Goal: Task Accomplishment & Management: Manage account settings

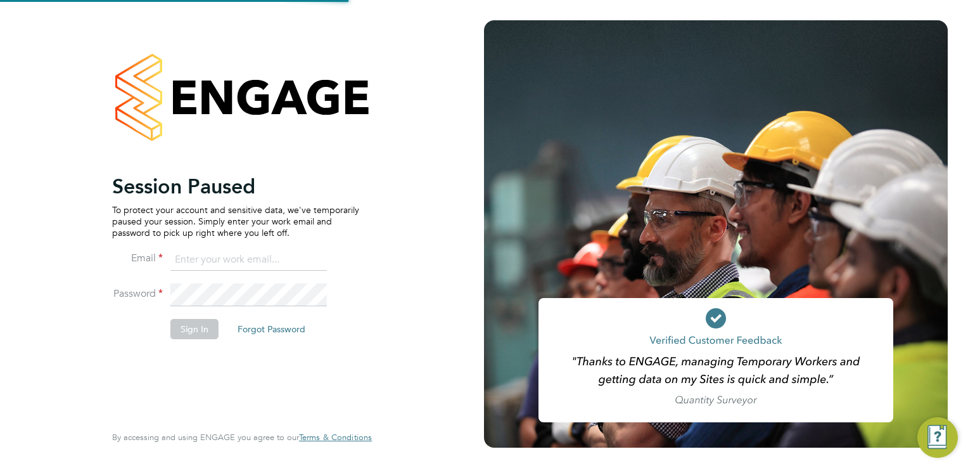
type input "[EMAIL_ADDRESS][DOMAIN_NAME]"
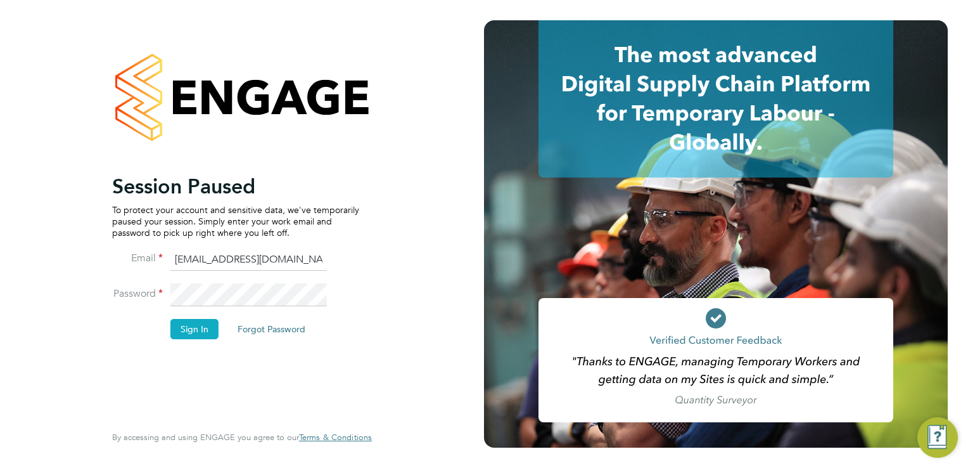
click at [195, 322] on button "Sign In" at bounding box center [194, 329] width 48 height 20
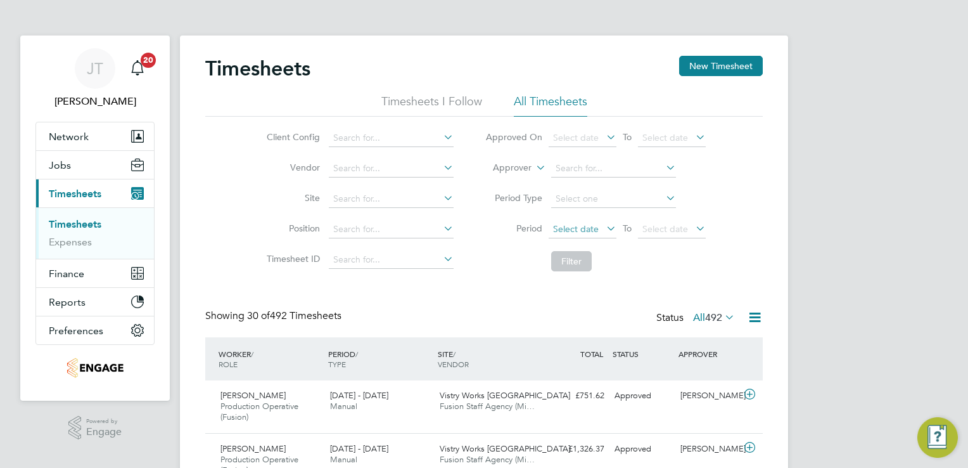
click at [582, 231] on span "Select date" at bounding box center [576, 228] width 46 height 11
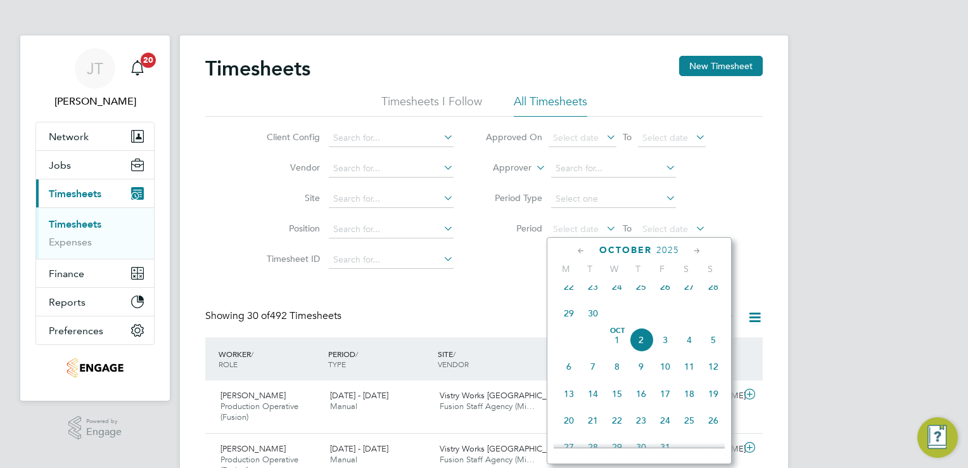
click at [583, 246] on icon at bounding box center [581, 251] width 12 height 14
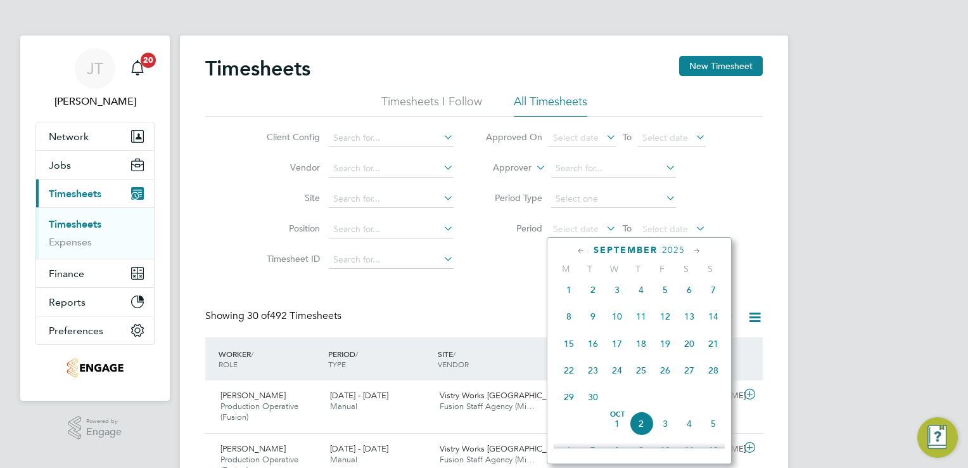
click at [566, 296] on span "[DATE]" at bounding box center [569, 290] width 24 height 24
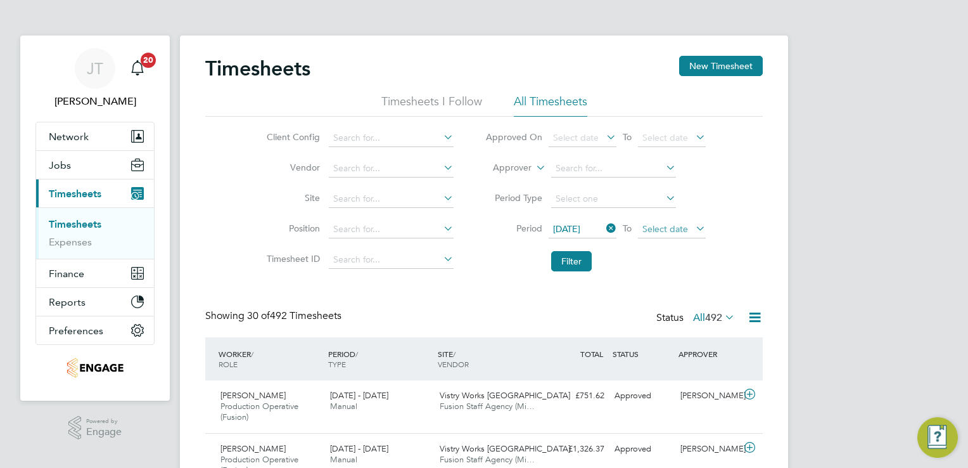
click at [663, 226] on span "Select date" at bounding box center [666, 228] width 46 height 11
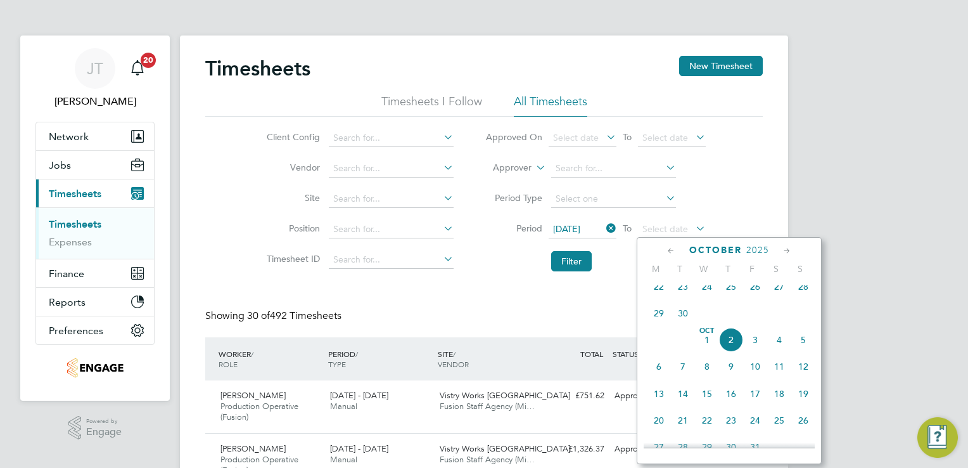
click at [668, 253] on icon at bounding box center [671, 251] width 12 height 14
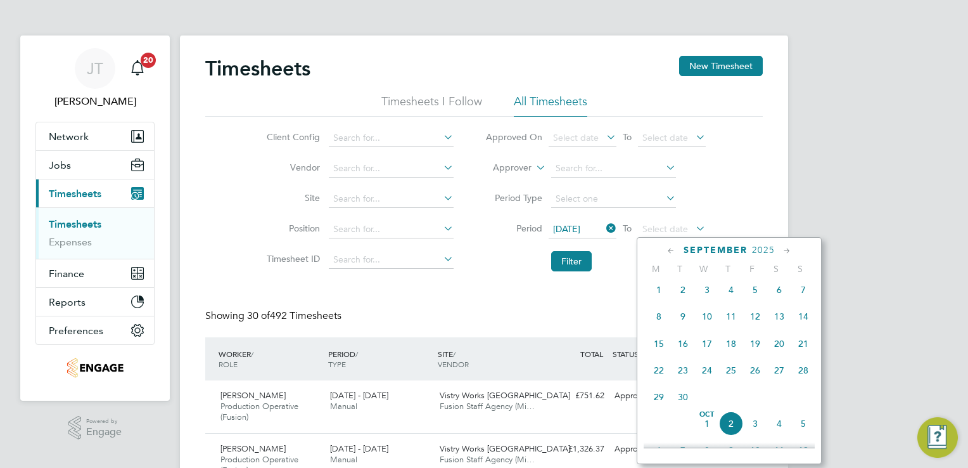
click at [803, 295] on span "7" at bounding box center [803, 290] width 24 height 24
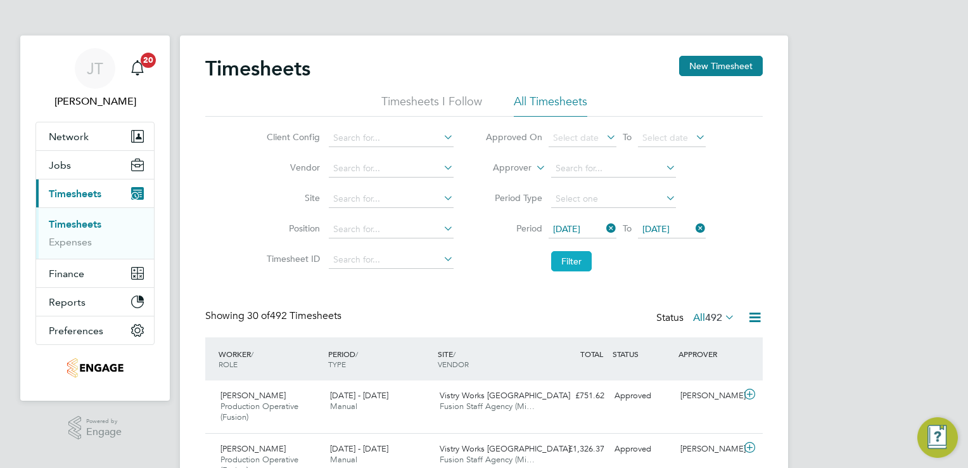
click at [564, 265] on button "Filter" at bounding box center [571, 261] width 41 height 20
click at [86, 224] on link "Timesheets" at bounding box center [75, 224] width 53 height 12
click at [580, 232] on span "[DATE]" at bounding box center [566, 228] width 27 height 11
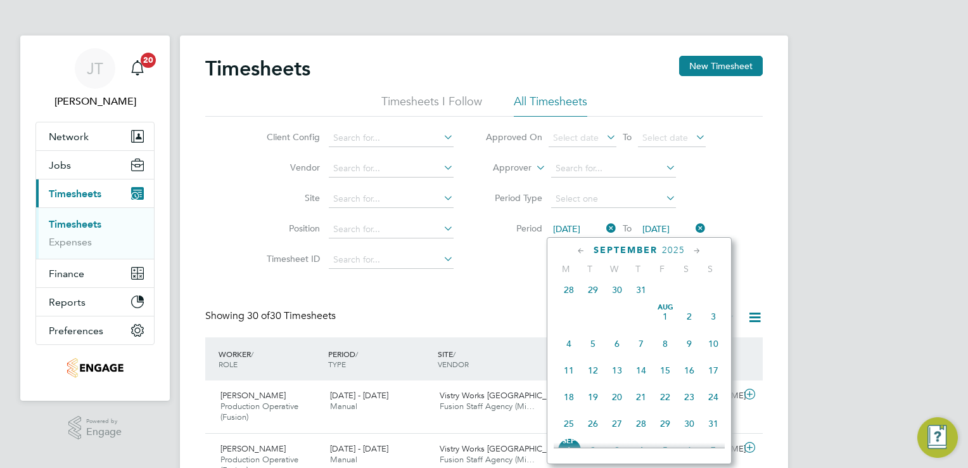
scroll to position [386, 0]
click at [567, 378] on span "8" at bounding box center [569, 366] width 24 height 24
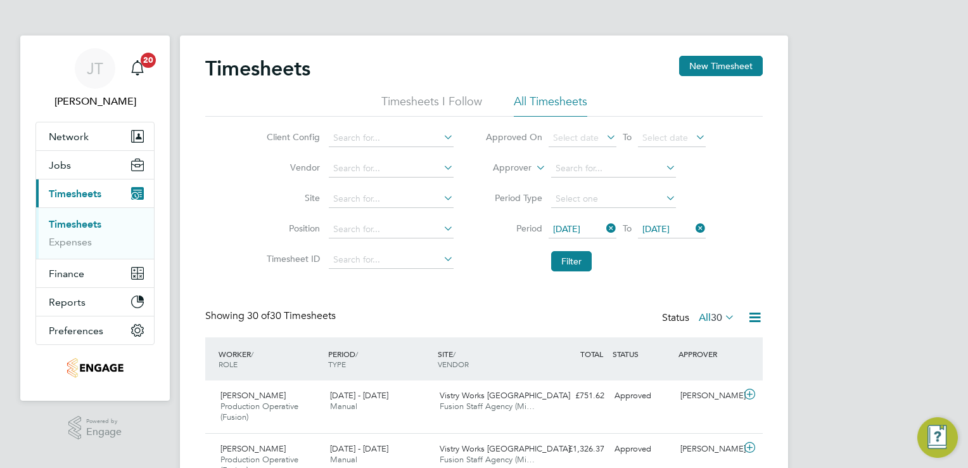
click at [580, 231] on span "08 Sep 2025" at bounding box center [566, 228] width 27 height 11
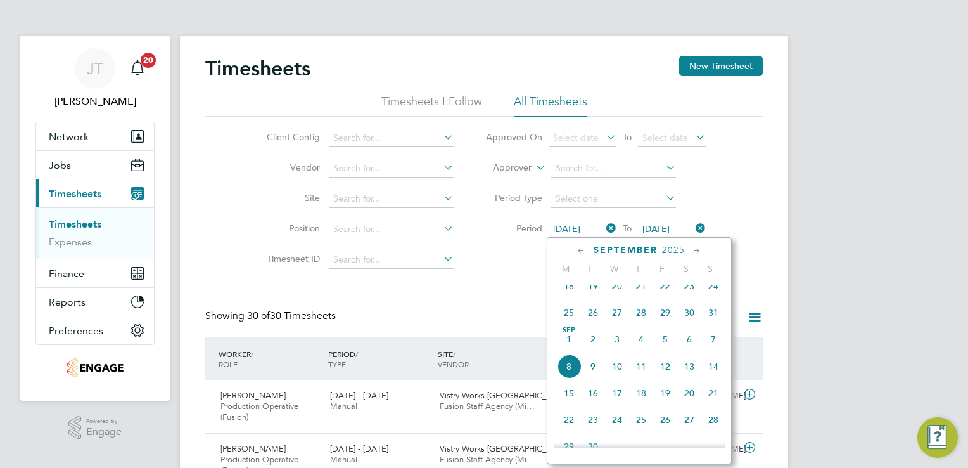
scroll to position [413, 0]
click at [565, 404] on span "22" at bounding box center [569, 392] width 24 height 24
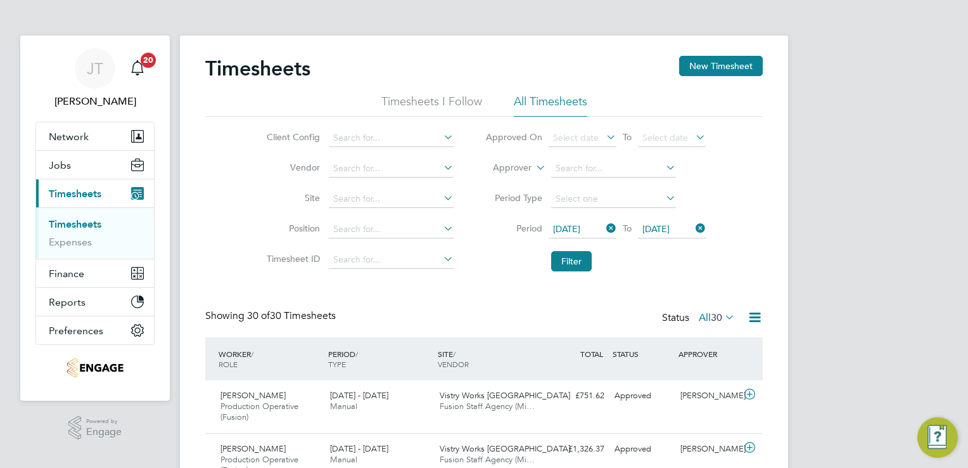
click at [649, 224] on span "22 Sep 2025" at bounding box center [656, 228] width 27 height 11
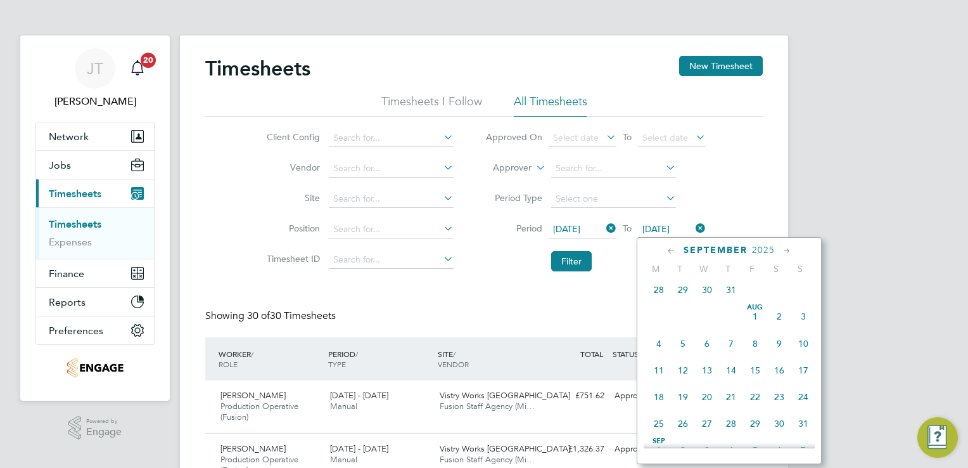
scroll to position [469, 0]
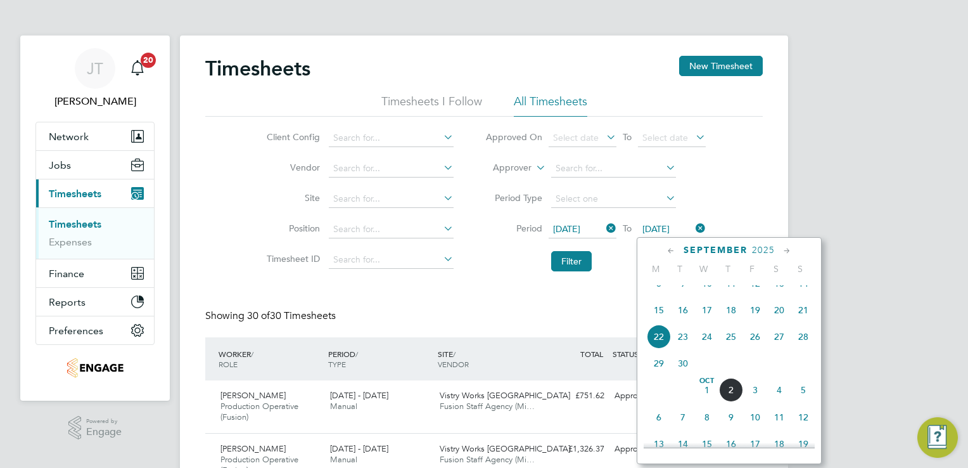
click at [805, 343] on span "28" at bounding box center [803, 336] width 24 height 24
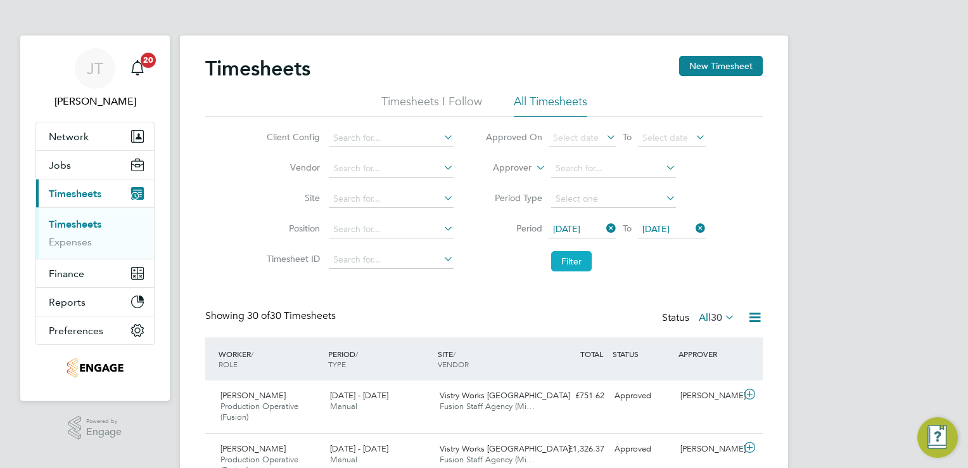
click at [568, 260] on button "Filter" at bounding box center [571, 261] width 41 height 20
click at [561, 219] on li "Period 22 Sep 2025 To 28 Sep 2025" at bounding box center [596, 229] width 252 height 30
click at [563, 232] on span "[DATE]" at bounding box center [566, 228] width 27 height 11
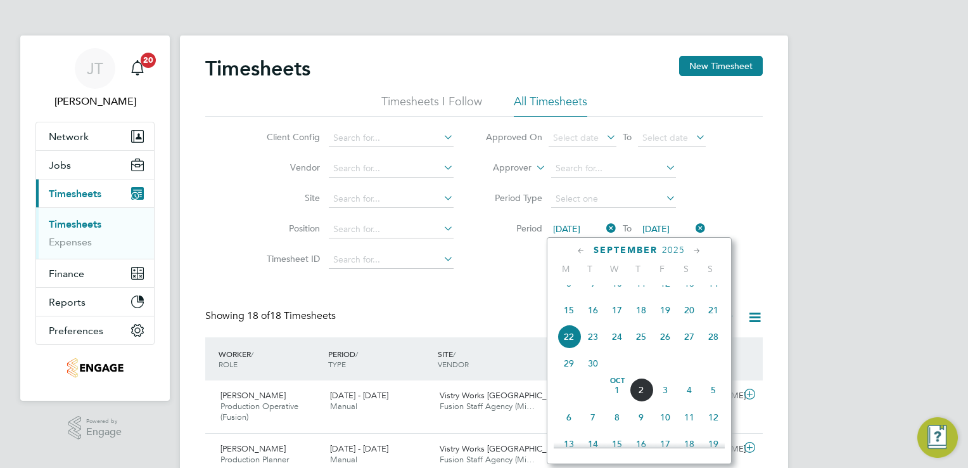
click at [582, 245] on icon at bounding box center [581, 251] width 12 height 14
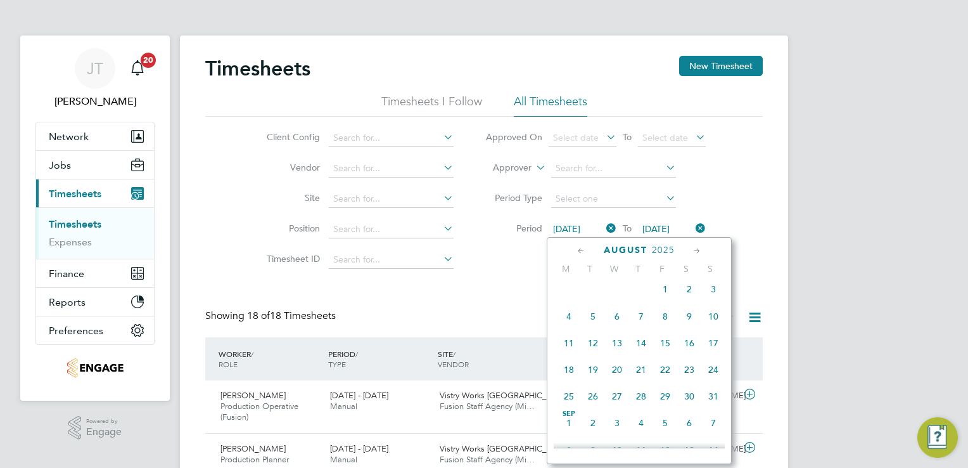
click at [582, 245] on icon at bounding box center [581, 251] width 12 height 14
click at [689, 247] on div "July 2025" at bounding box center [639, 250] width 171 height 12
click at [694, 247] on icon at bounding box center [697, 251] width 12 height 14
click at [565, 408] on span "25" at bounding box center [569, 396] width 24 height 24
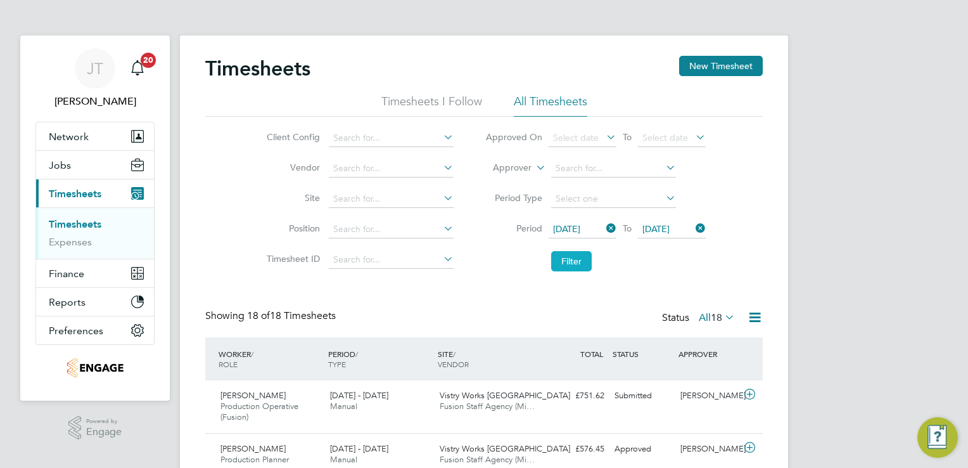
click at [565, 255] on button "Filter" at bounding box center [571, 261] width 41 height 20
click at [748, 317] on icon at bounding box center [755, 317] width 16 height 16
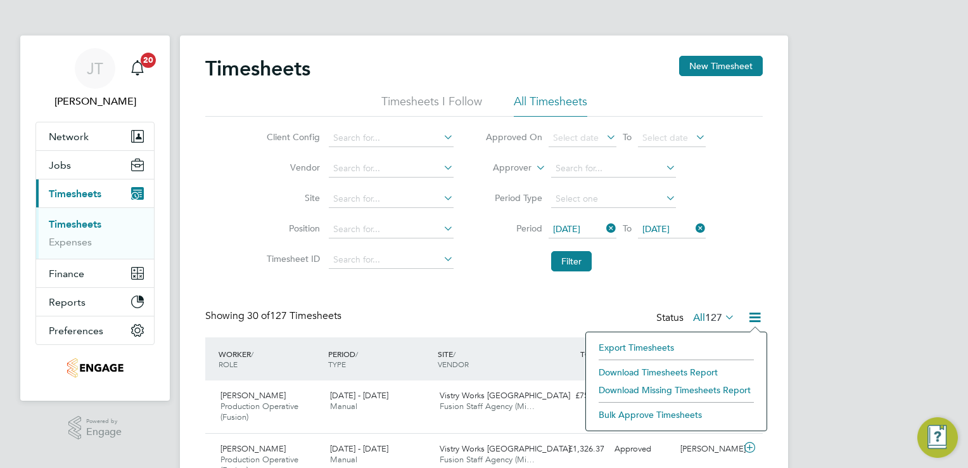
click at [689, 371] on li "Download Timesheets Report" at bounding box center [676, 372] width 168 height 18
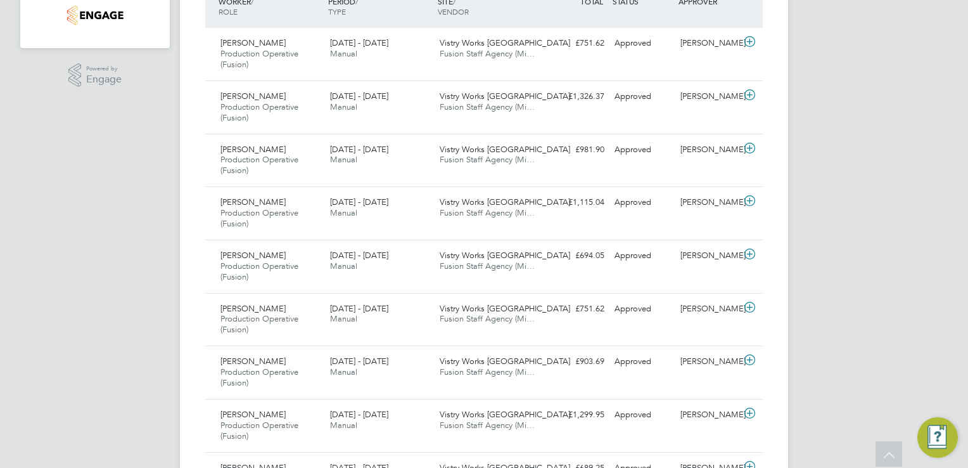
scroll to position [355, 0]
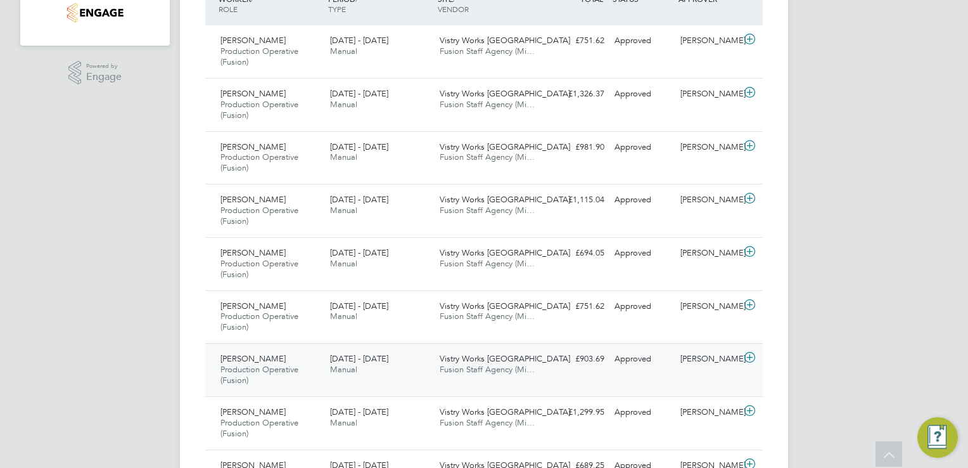
click at [753, 355] on icon at bounding box center [750, 357] width 16 height 10
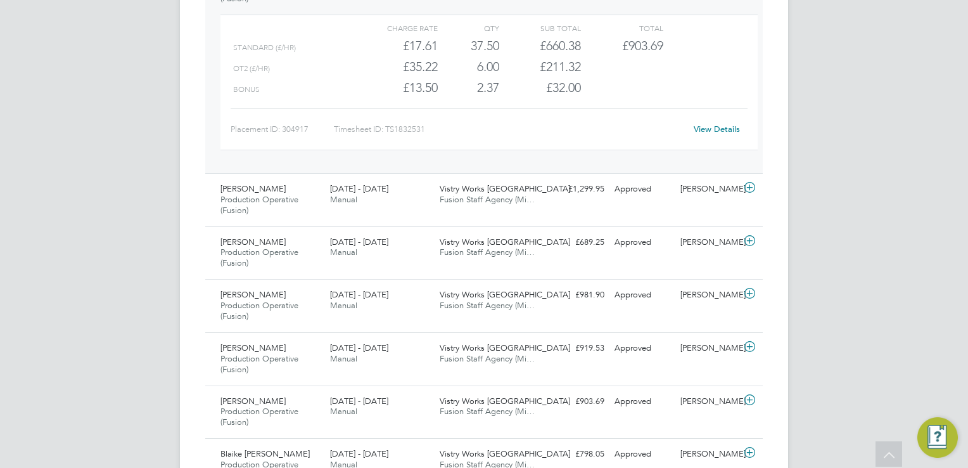
scroll to position [760, 0]
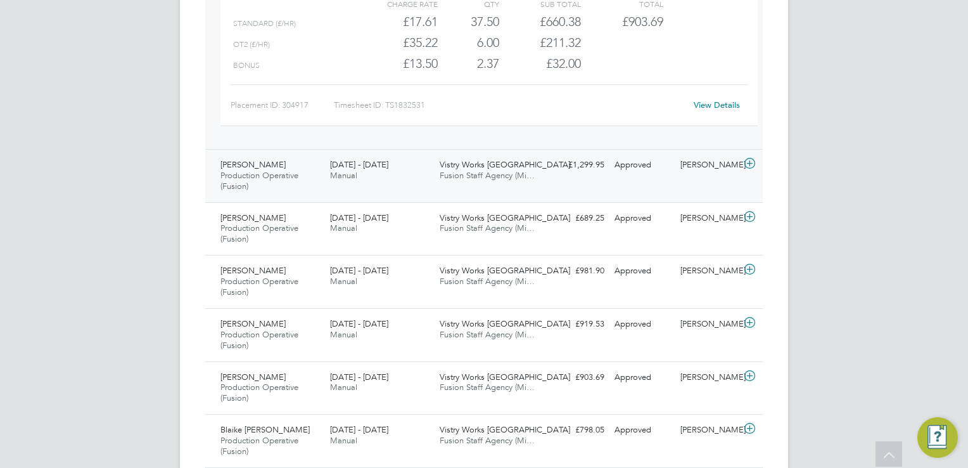
click at [751, 165] on icon at bounding box center [750, 163] width 16 height 10
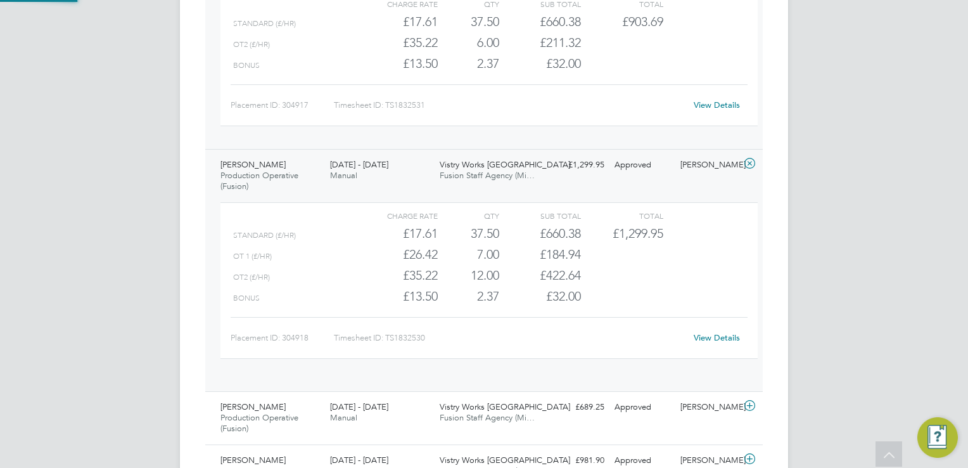
scroll to position [21, 123]
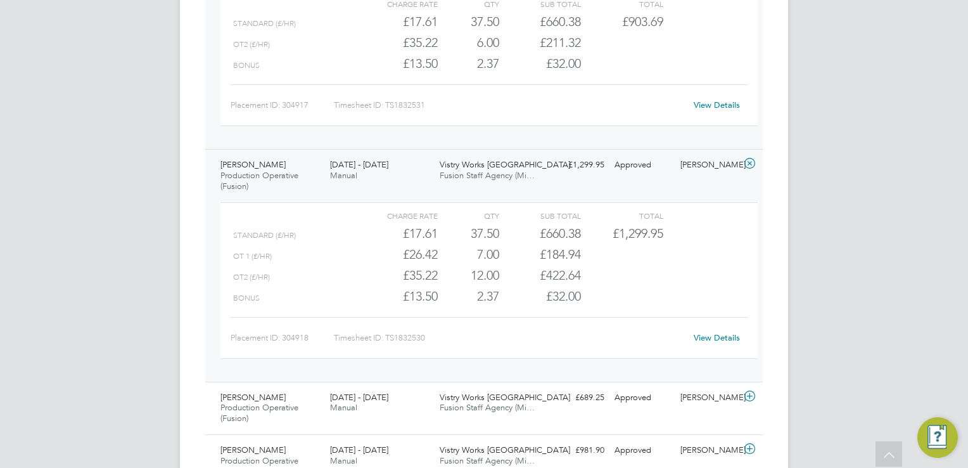
click at [934, 49] on div "JT Joanne Taylor Notifications 20 Applications: Network Team Members Businesses…" at bounding box center [484, 430] width 968 height 2381
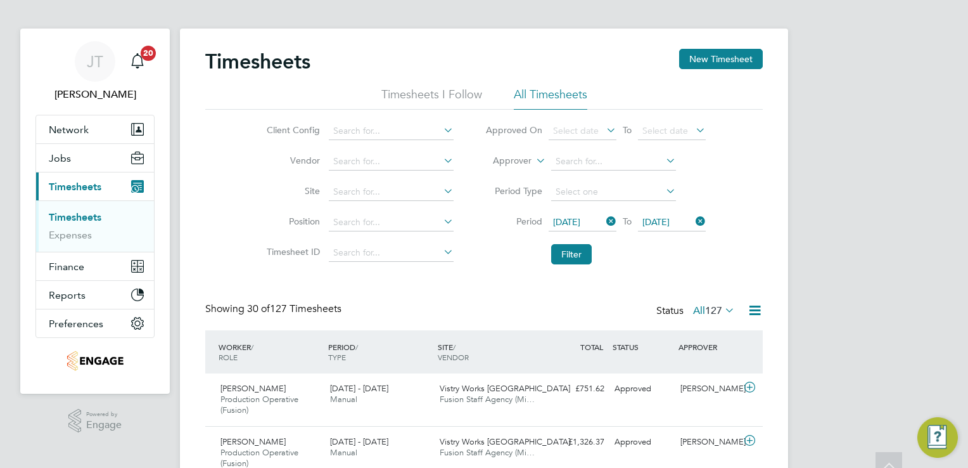
scroll to position [0, 0]
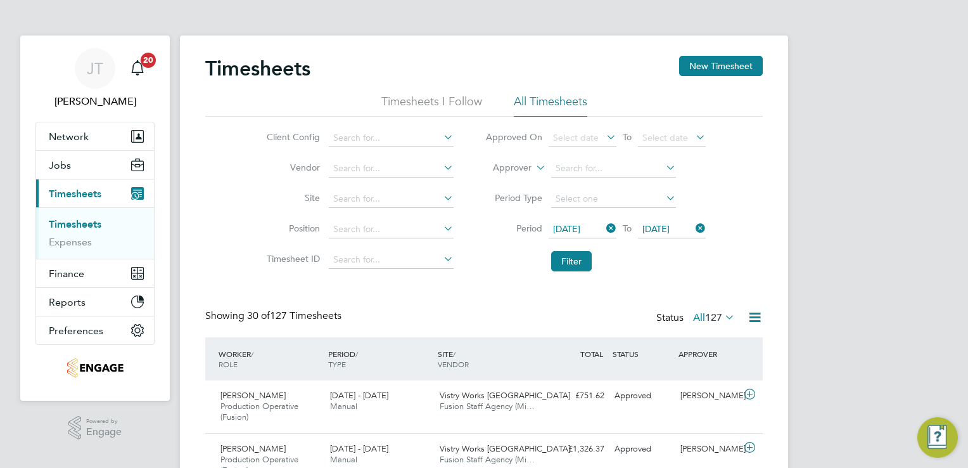
click at [604, 231] on icon at bounding box center [604, 228] width 0 height 18
click at [594, 229] on span "Select date" at bounding box center [576, 228] width 46 height 11
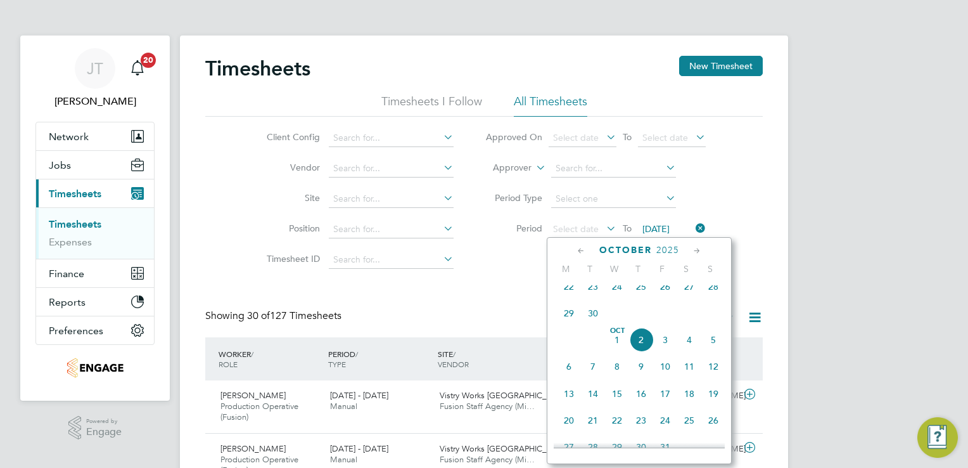
click at [580, 247] on icon at bounding box center [581, 251] width 12 height 14
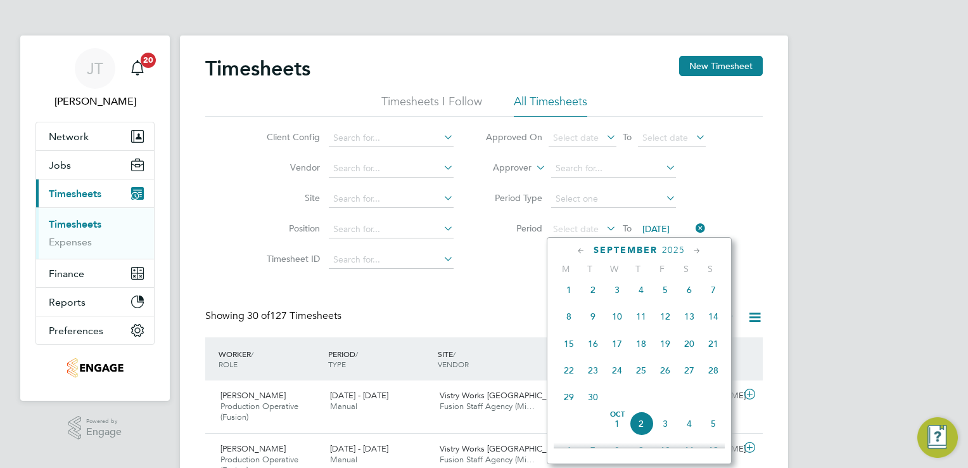
click at [570, 298] on span "Sep 1" at bounding box center [569, 290] width 24 height 24
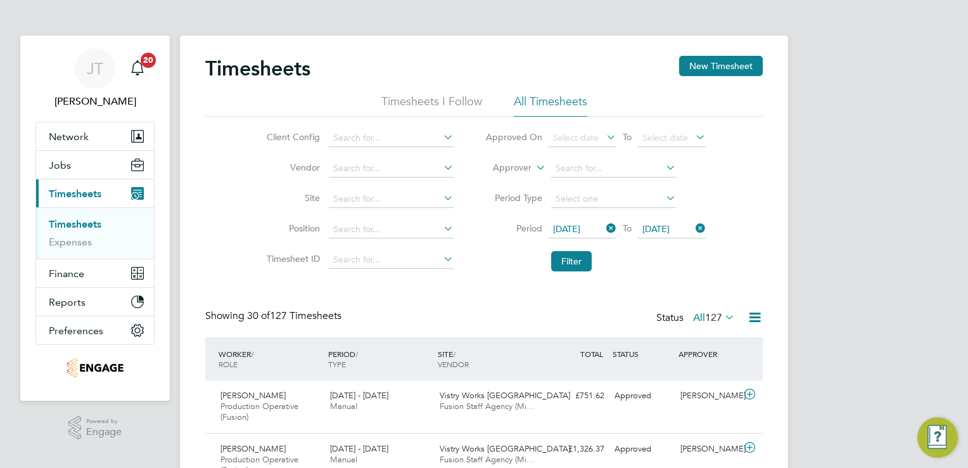
click at [654, 236] on span "[DATE]" at bounding box center [672, 229] width 68 height 17
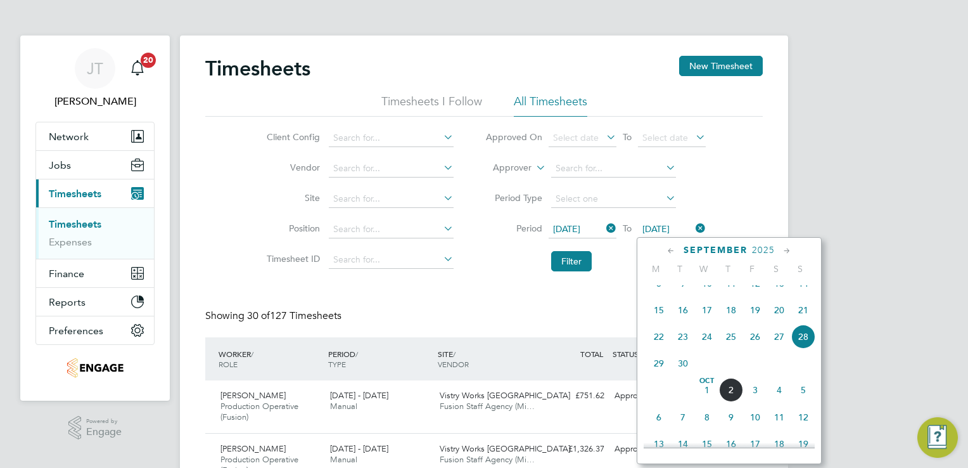
click at [672, 250] on icon at bounding box center [671, 251] width 12 height 14
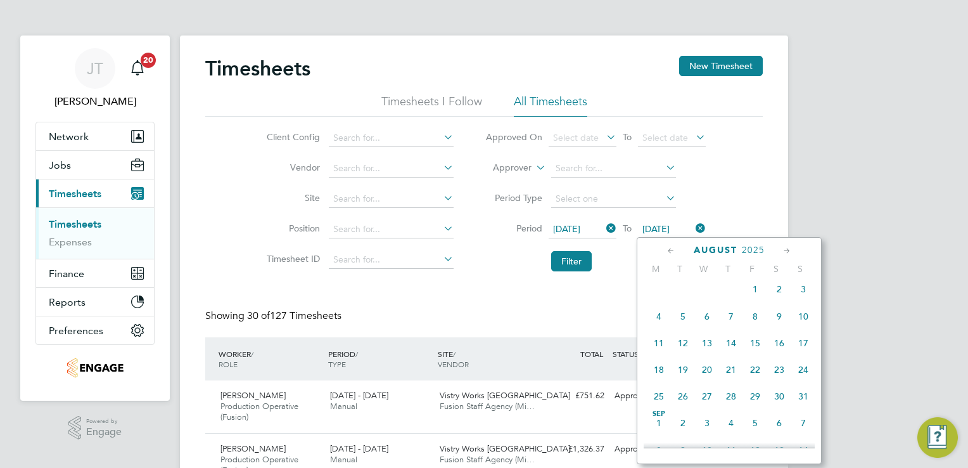
click at [667, 255] on icon at bounding box center [671, 251] width 12 height 14
click at [788, 255] on icon at bounding box center [787, 251] width 12 height 14
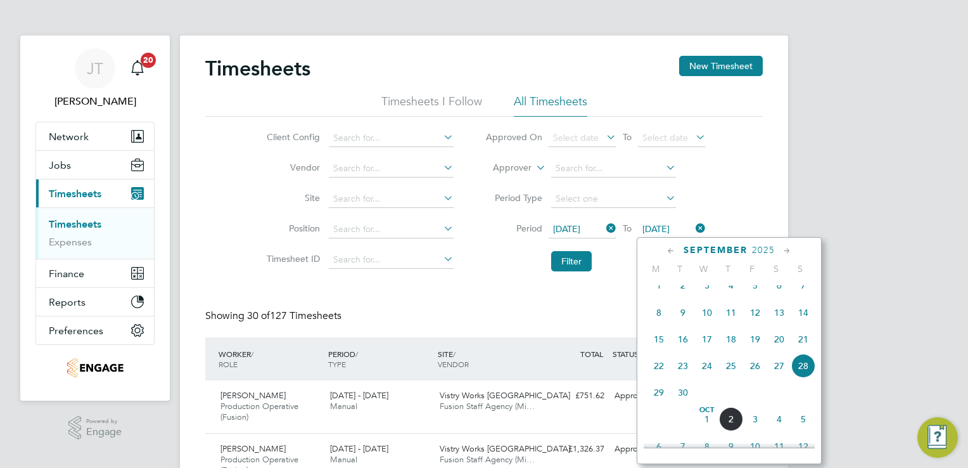
click at [802, 294] on span "7" at bounding box center [803, 285] width 24 height 24
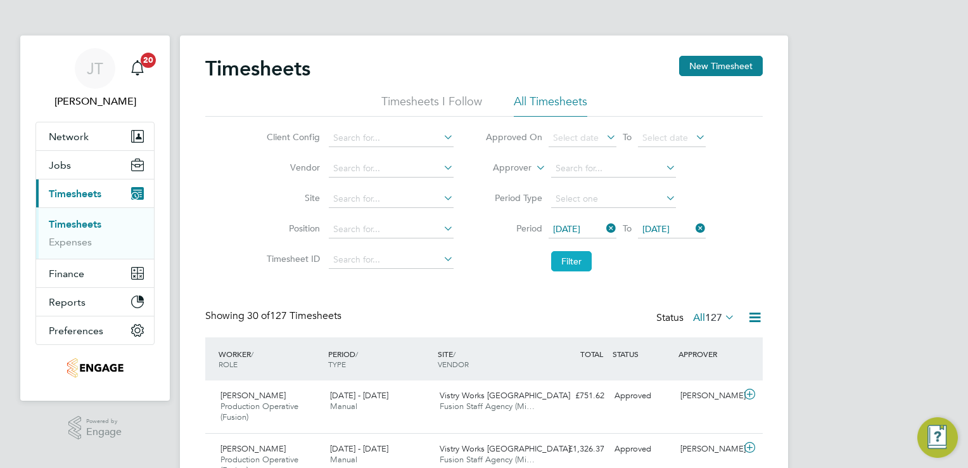
click at [559, 264] on button "Filter" at bounding box center [571, 261] width 41 height 20
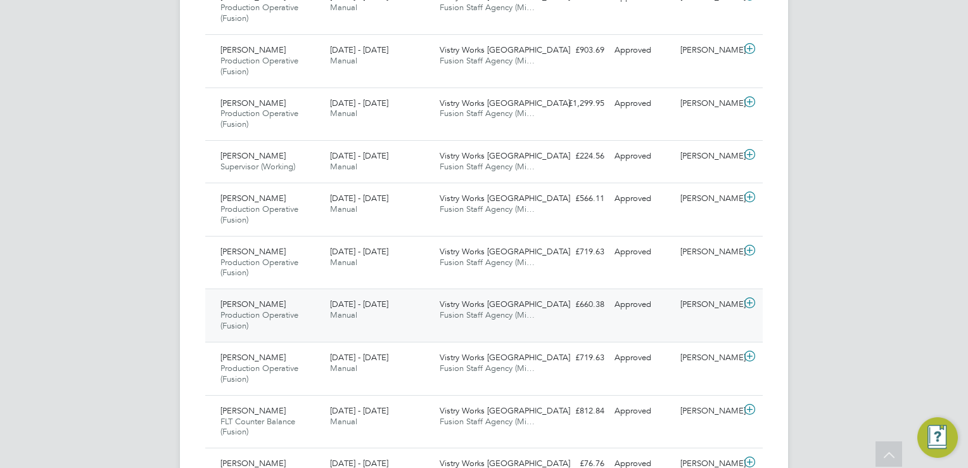
click at [751, 304] on icon at bounding box center [750, 303] width 16 height 10
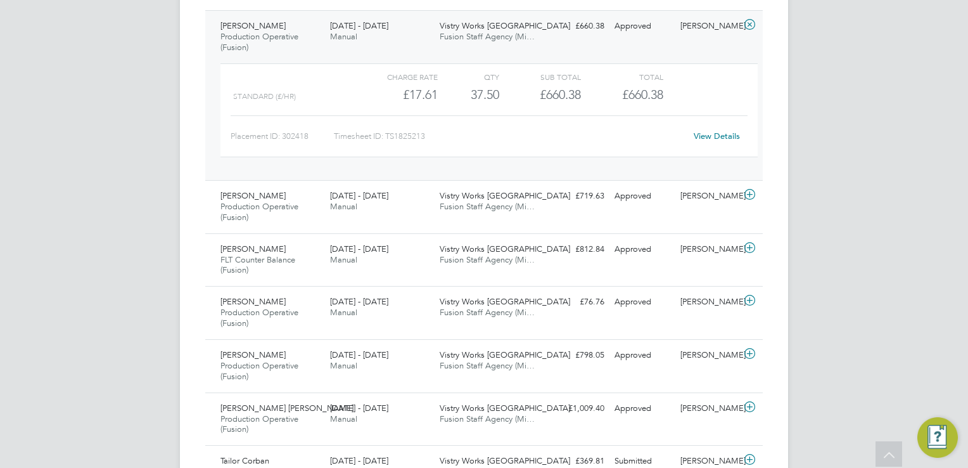
scroll to position [836, 0]
click at [745, 194] on icon at bounding box center [750, 194] width 16 height 10
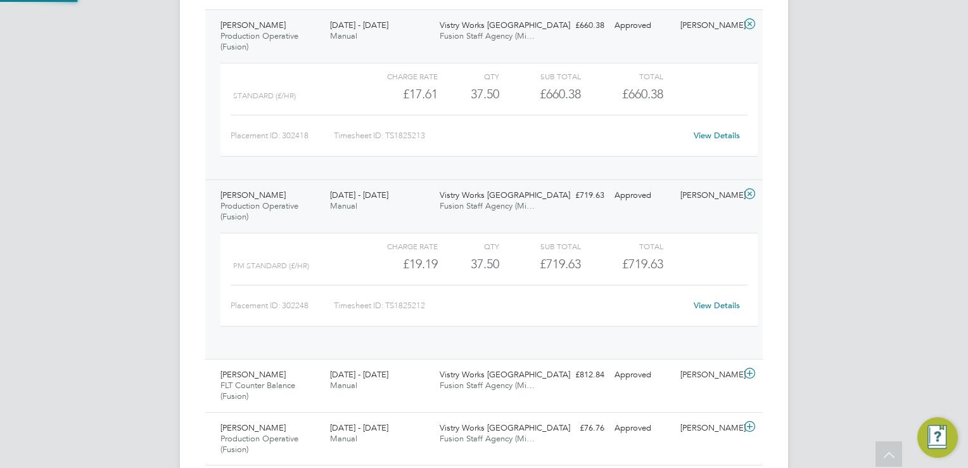
scroll to position [21, 123]
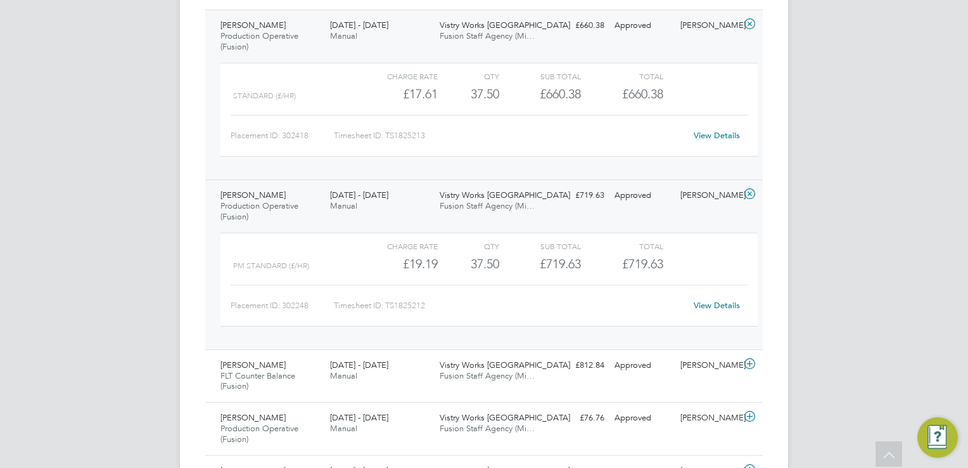
click at [837, 224] on div "JT Joanne Taylor Notifications 20 Applications: Network Team Members Businesses…" at bounding box center [484, 273] width 968 height 2218
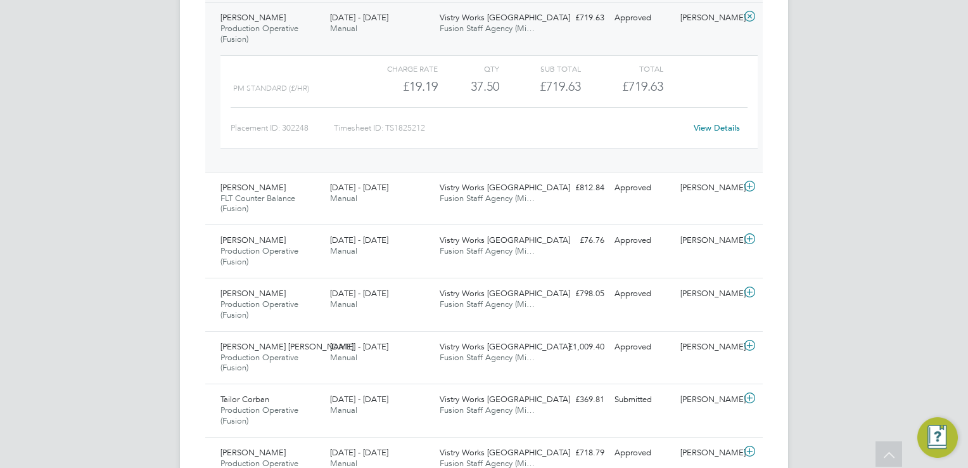
scroll to position [1039, 0]
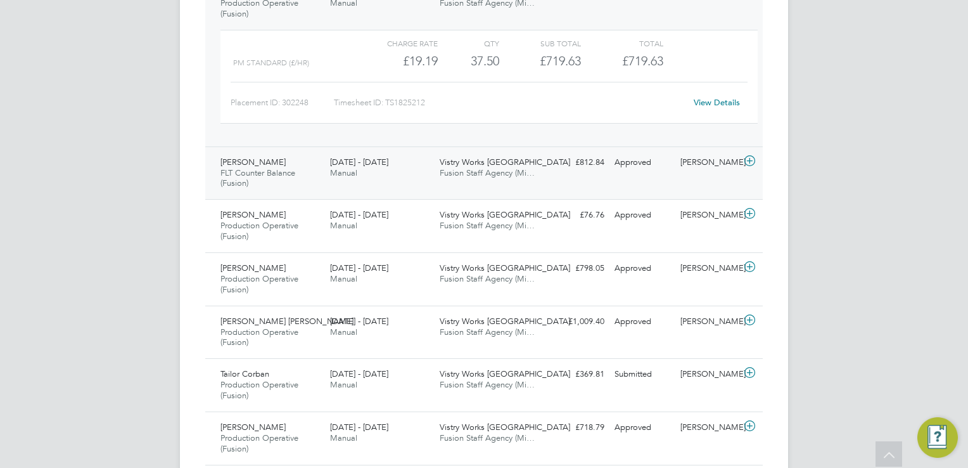
click at [757, 163] on icon at bounding box center [750, 161] width 16 height 10
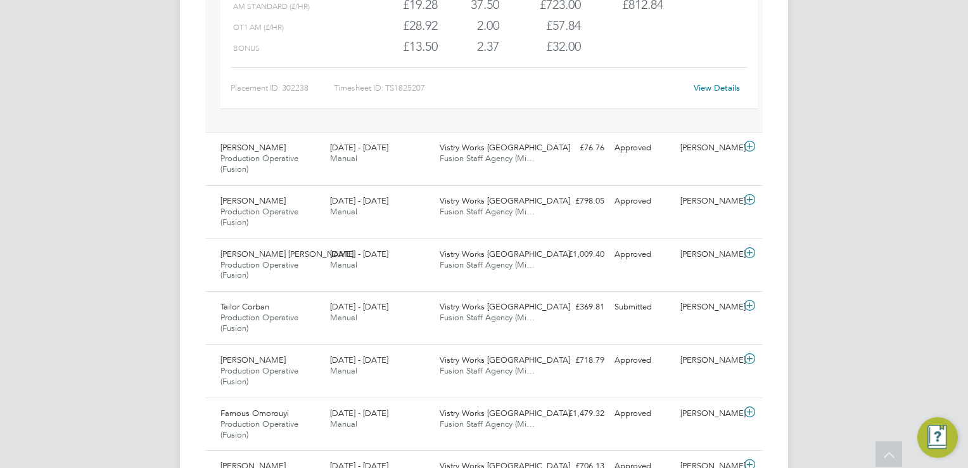
scroll to position [1267, 0]
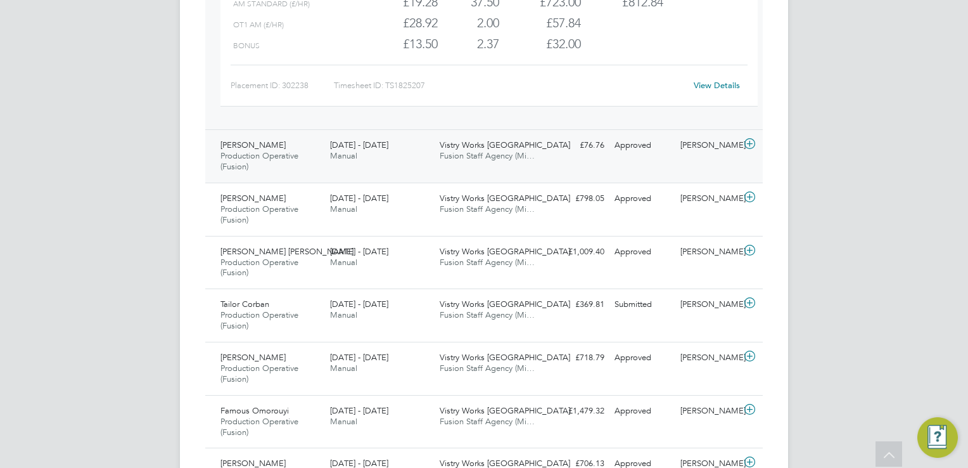
click at [750, 141] on icon at bounding box center [750, 144] width 16 height 10
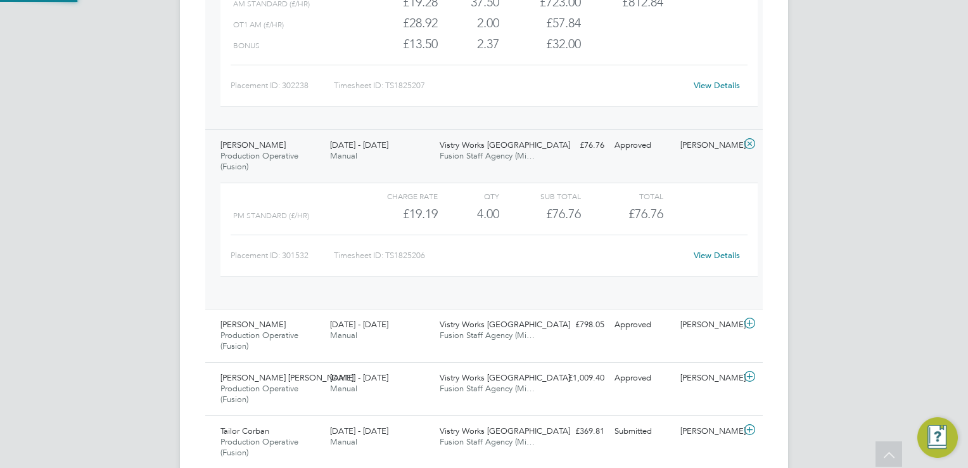
scroll to position [21, 123]
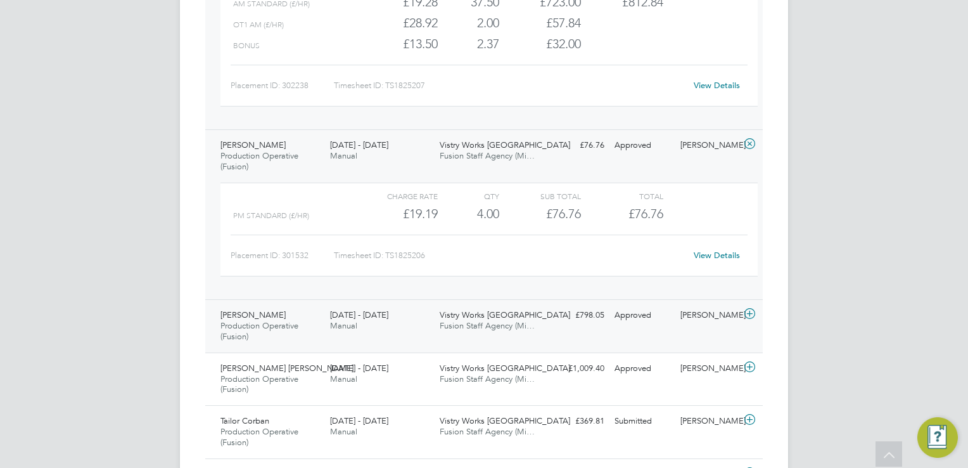
click at [746, 310] on icon at bounding box center [750, 314] width 16 height 10
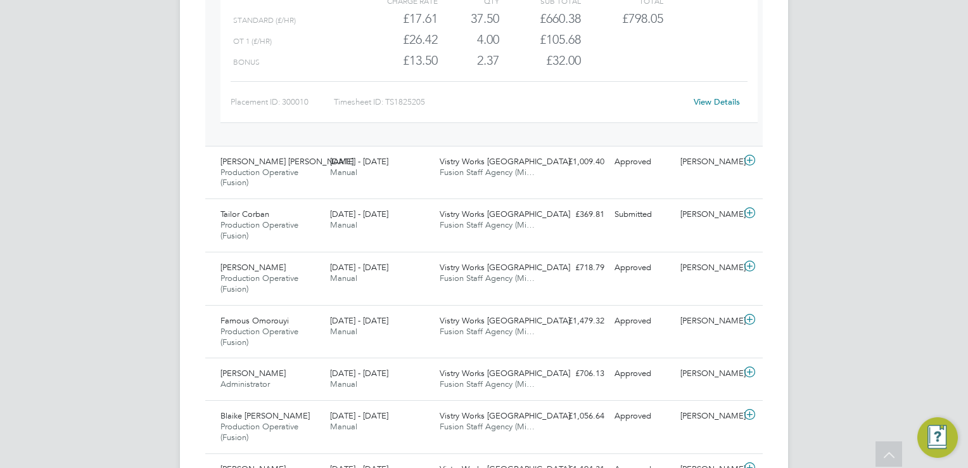
scroll to position [1647, 0]
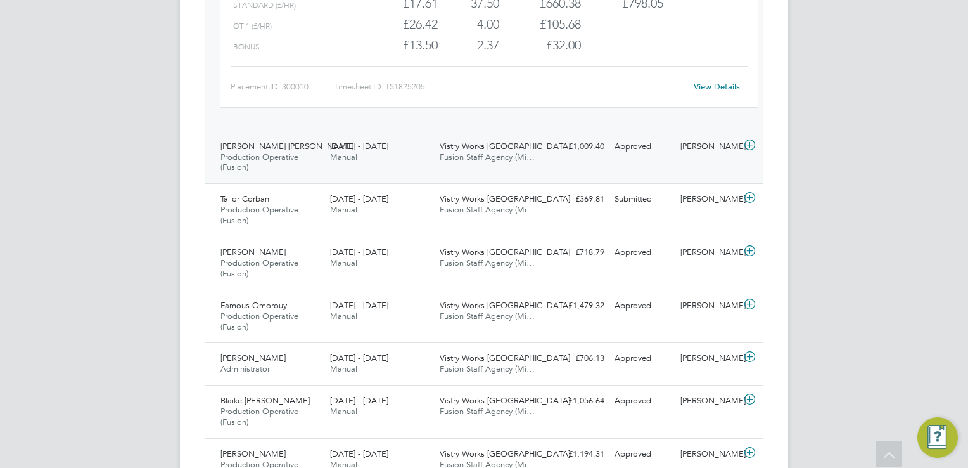
click at [747, 159] on div "Esam Alnoor Production Operative (Fusion) 1 - 7 Sep 2025 1 - 7 Sep 2025 Manual …" at bounding box center [484, 157] width 558 height 53
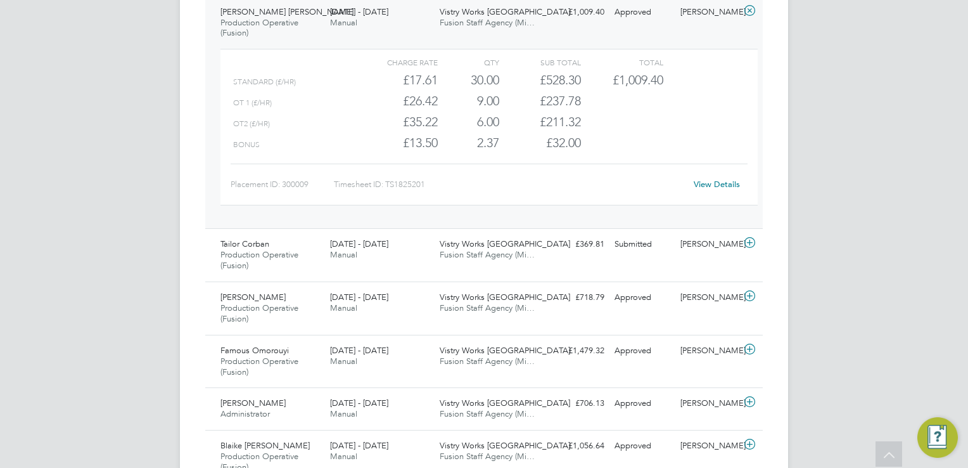
scroll to position [1825, 0]
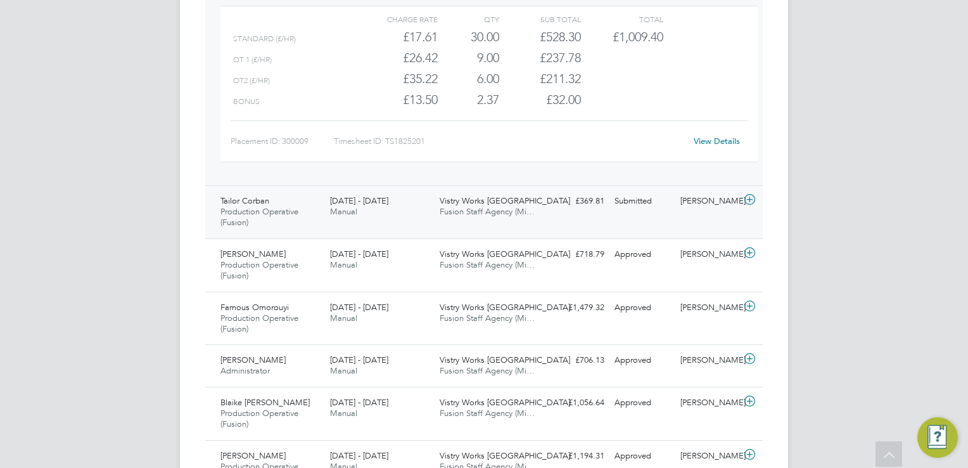
click at [741, 196] on div at bounding box center [752, 201] width 22 height 20
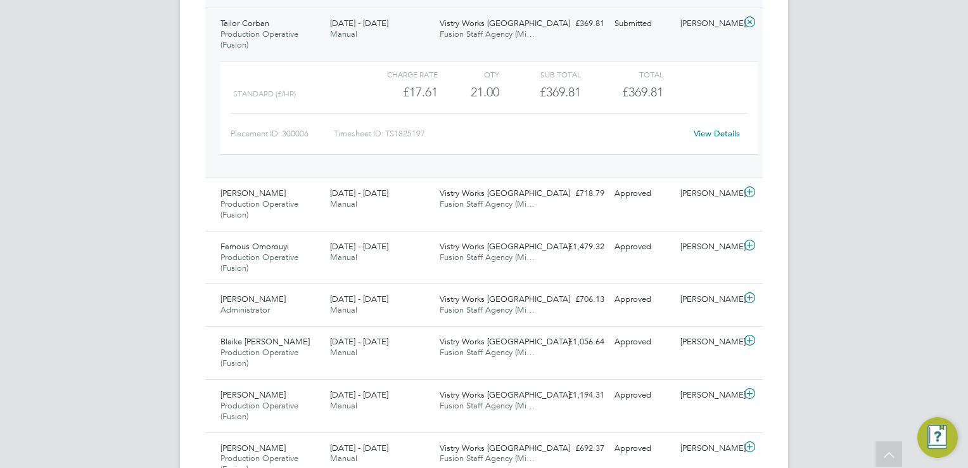
scroll to position [2028, 0]
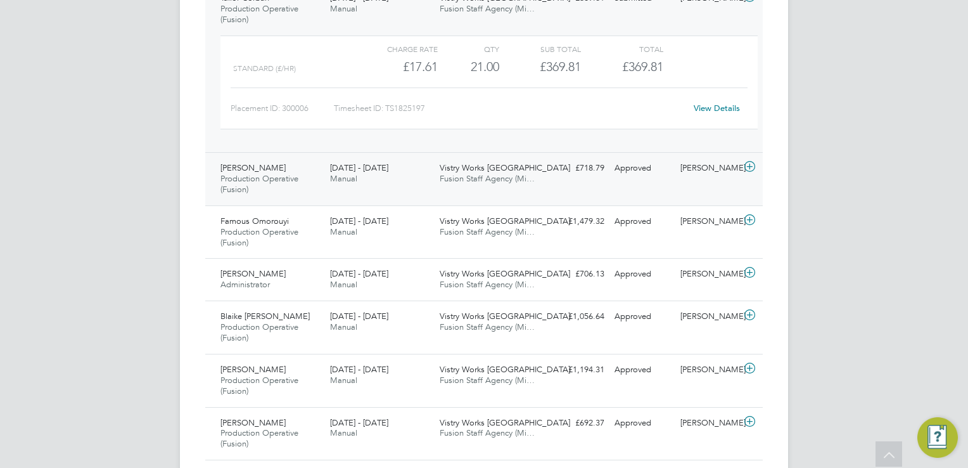
click at [746, 162] on icon at bounding box center [750, 167] width 16 height 10
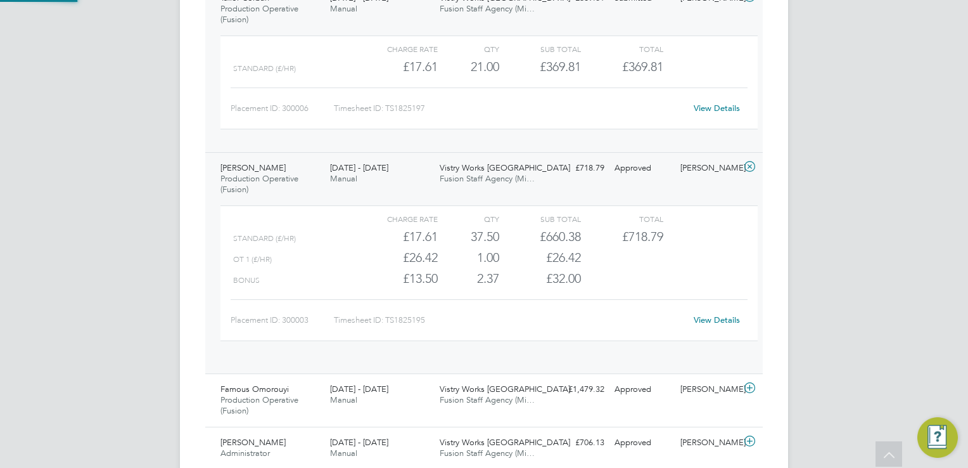
scroll to position [21, 123]
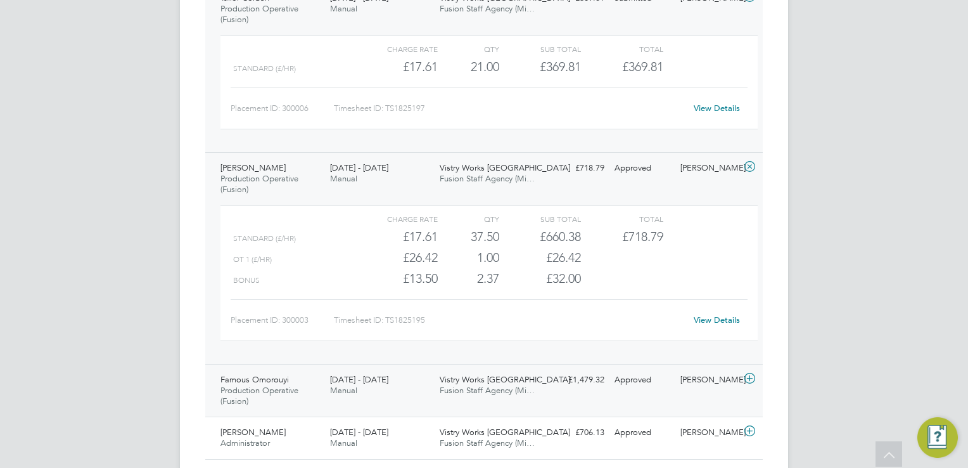
click at [746, 373] on icon at bounding box center [750, 378] width 16 height 10
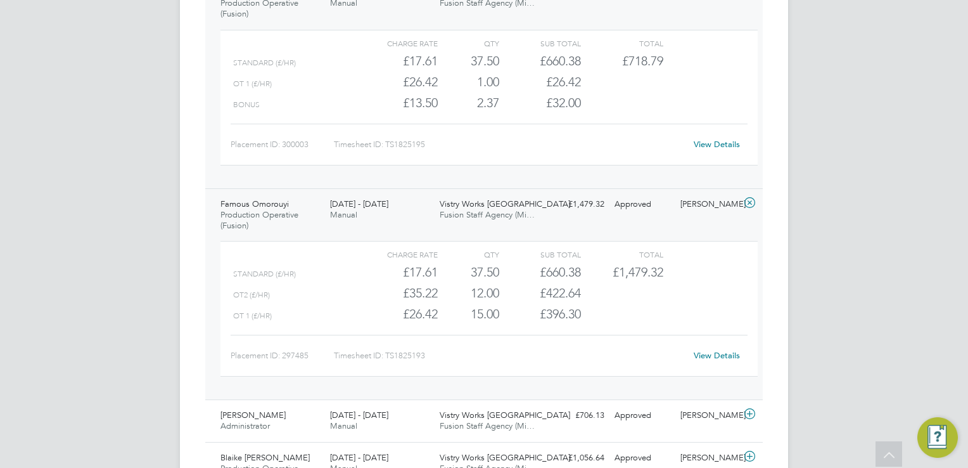
scroll to position [2205, 0]
click at [707, 348] on link "View Details" at bounding box center [717, 353] width 46 height 11
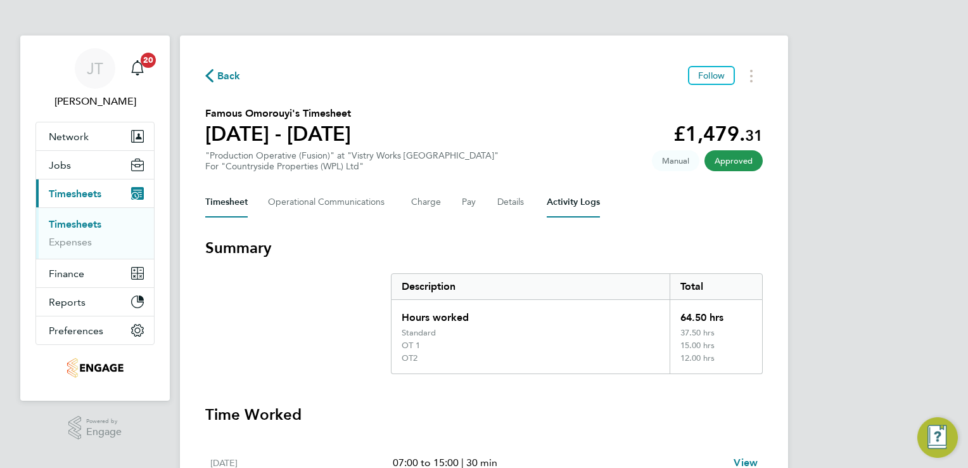
click at [580, 198] on Logs-tab "Activity Logs" at bounding box center [573, 202] width 53 height 30
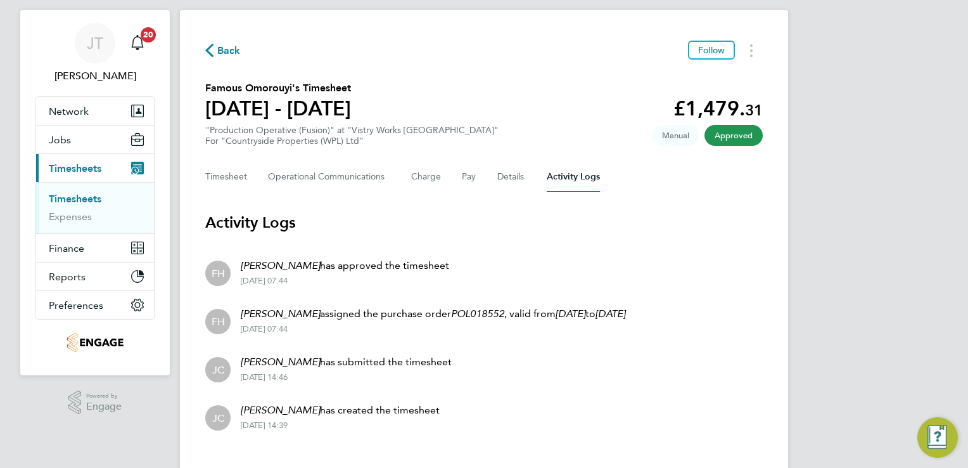
scroll to position [48, 0]
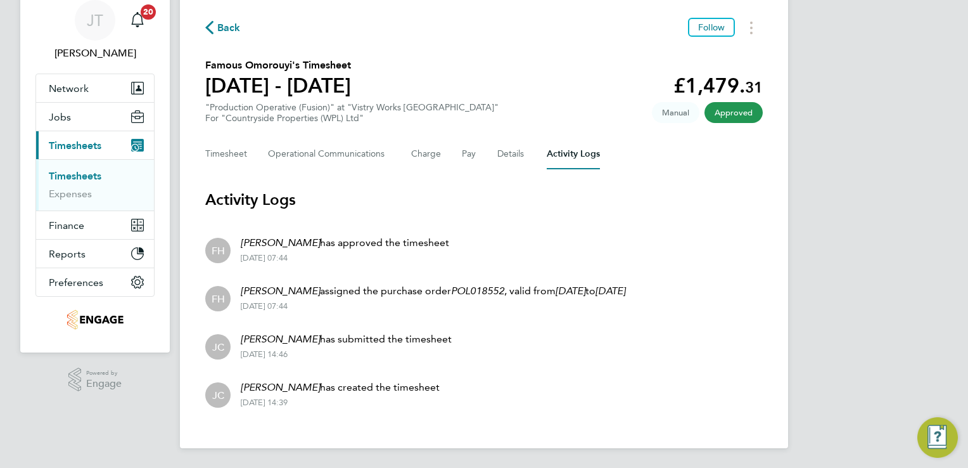
click at [232, 22] on span "Back" at bounding box center [228, 27] width 23 height 15
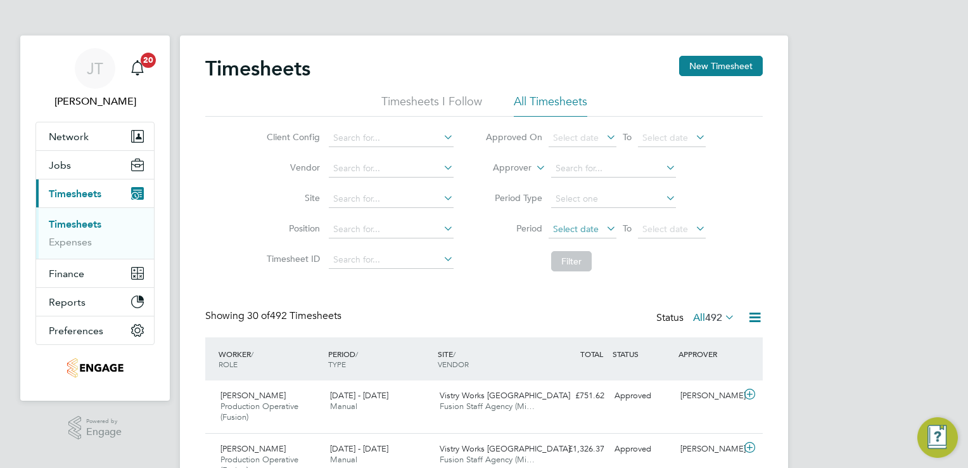
click at [579, 228] on span "Select date" at bounding box center [576, 228] width 46 height 11
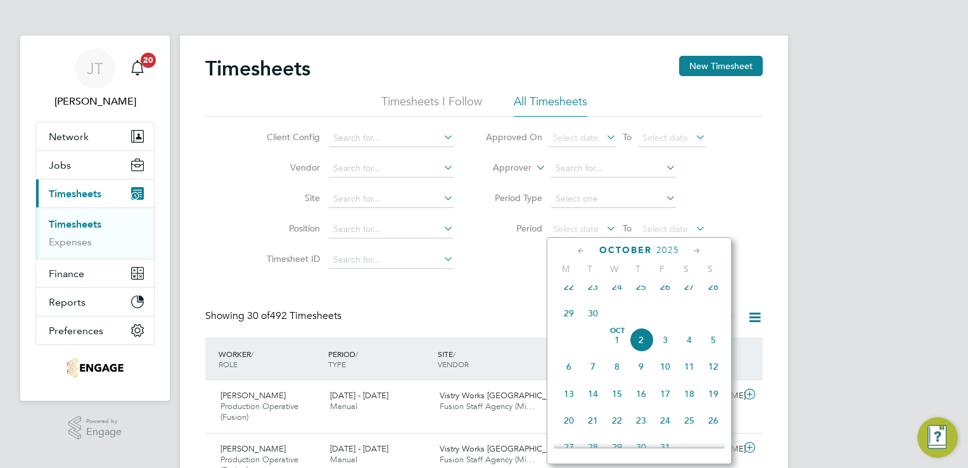
click at [582, 248] on icon at bounding box center [581, 251] width 12 height 14
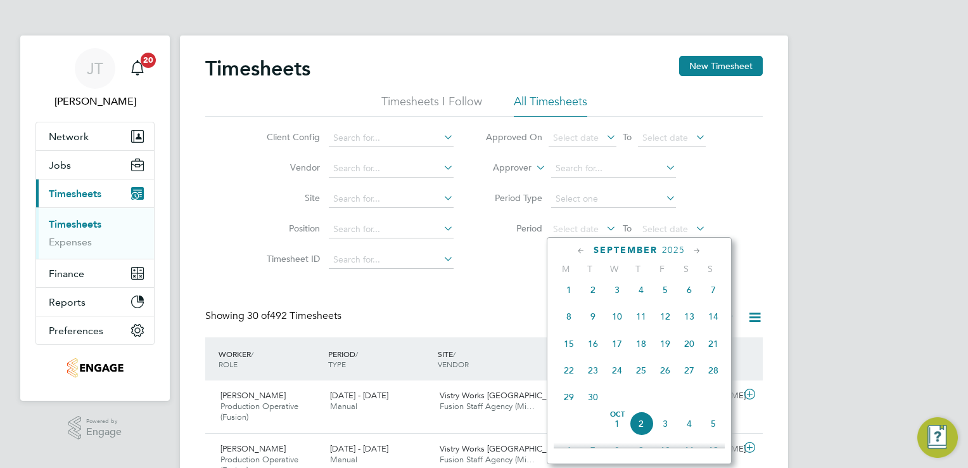
click at [567, 293] on span "[DATE]" at bounding box center [569, 290] width 24 height 24
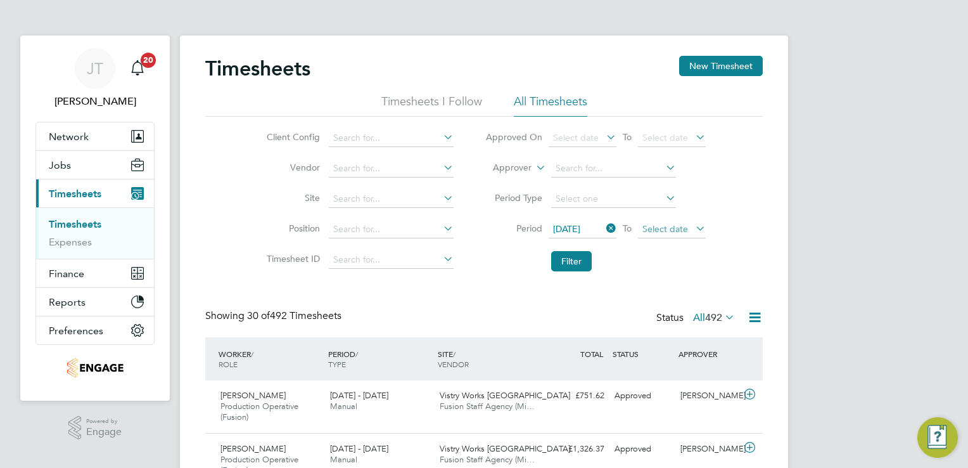
click at [659, 232] on span "Select date" at bounding box center [666, 228] width 46 height 11
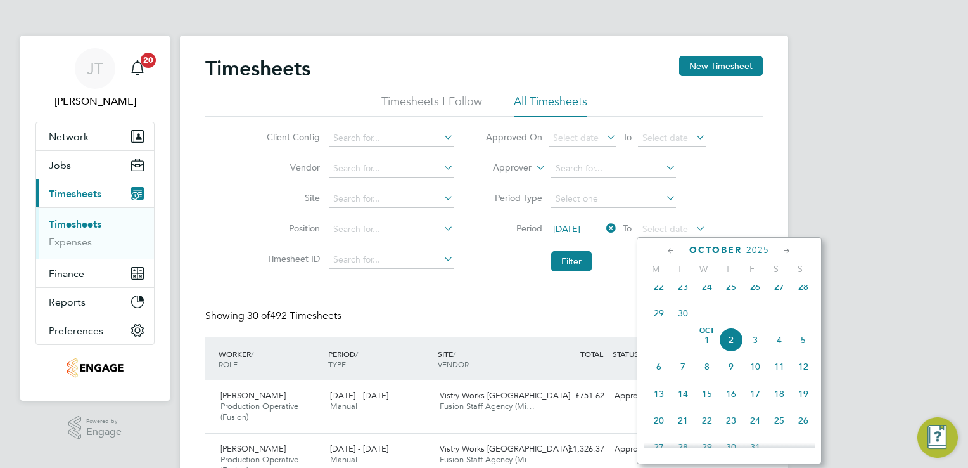
click at [669, 247] on icon at bounding box center [671, 251] width 12 height 14
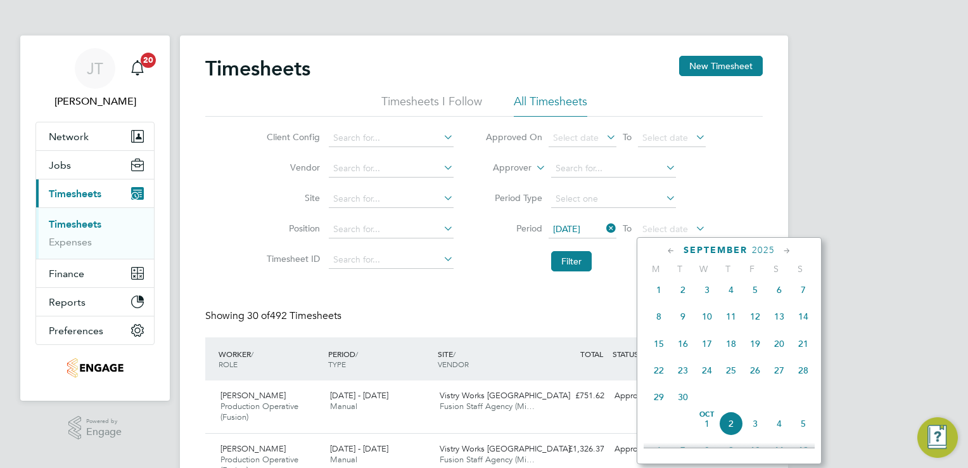
click at [803, 298] on span "7" at bounding box center [803, 290] width 24 height 24
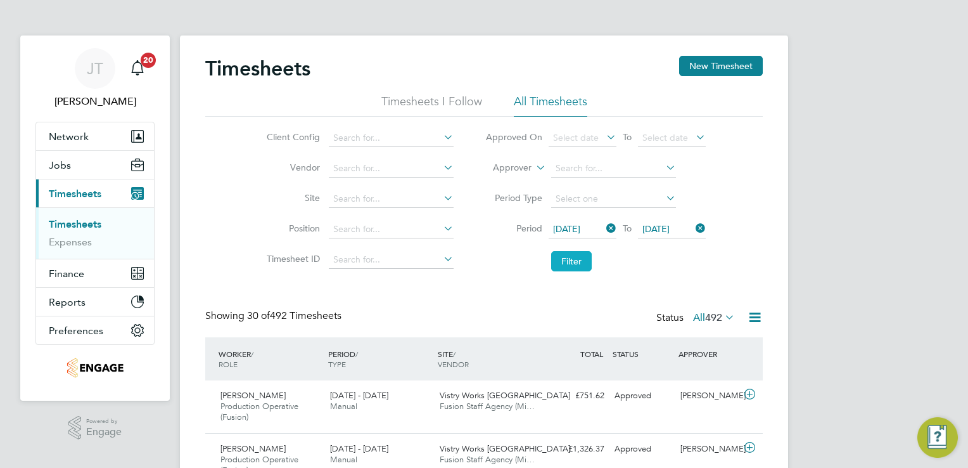
click at [582, 263] on button "Filter" at bounding box center [571, 261] width 41 height 20
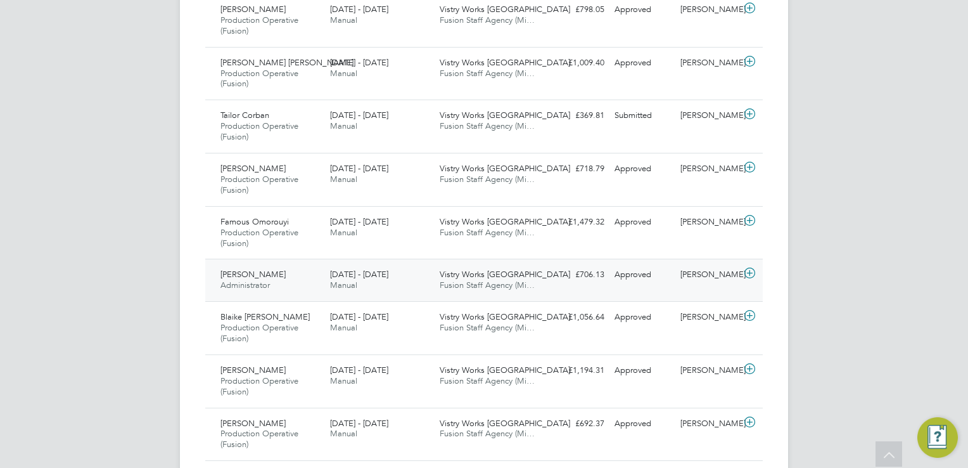
click at [751, 275] on icon at bounding box center [750, 273] width 16 height 10
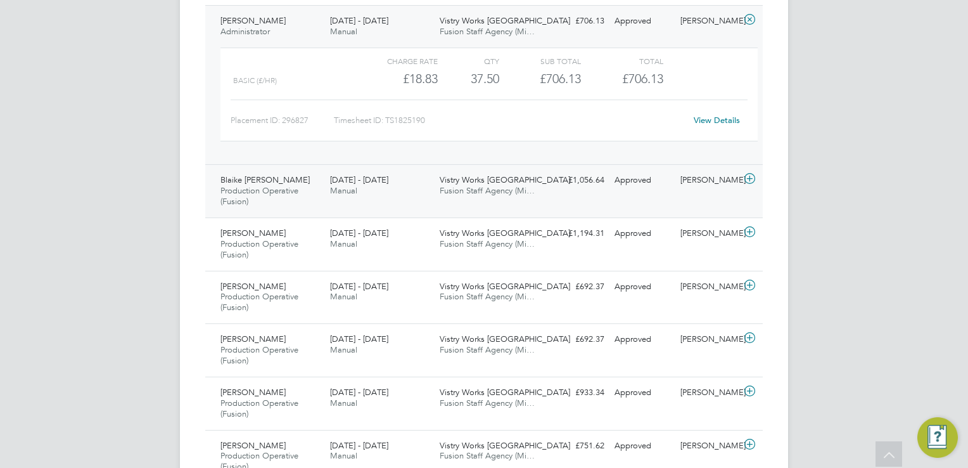
click at [748, 179] on icon at bounding box center [750, 179] width 16 height 10
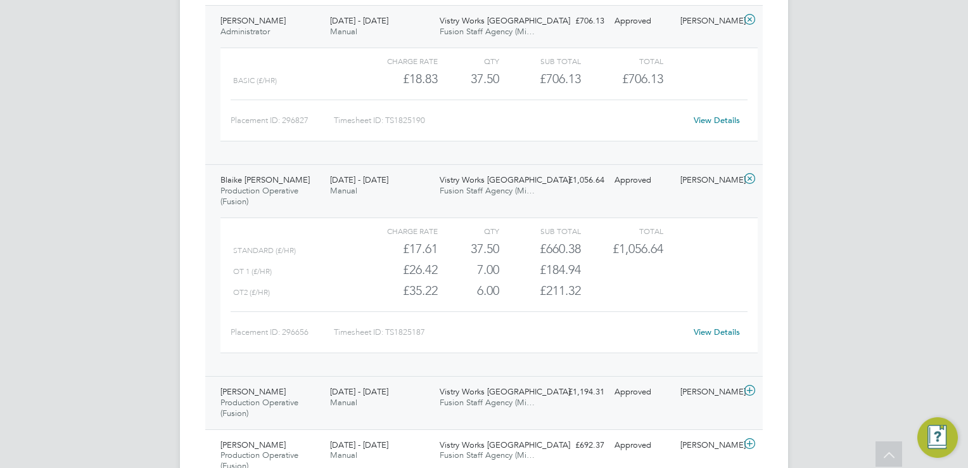
click at [751, 387] on icon at bounding box center [750, 390] width 16 height 10
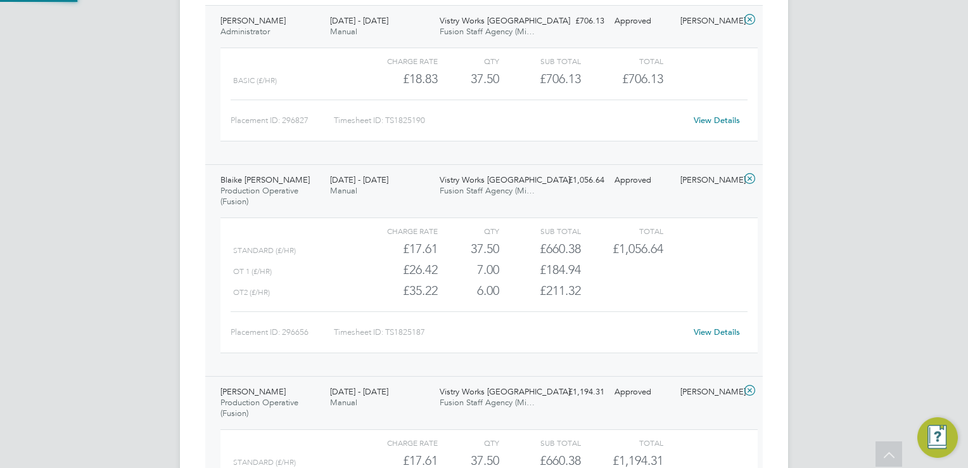
scroll to position [21, 123]
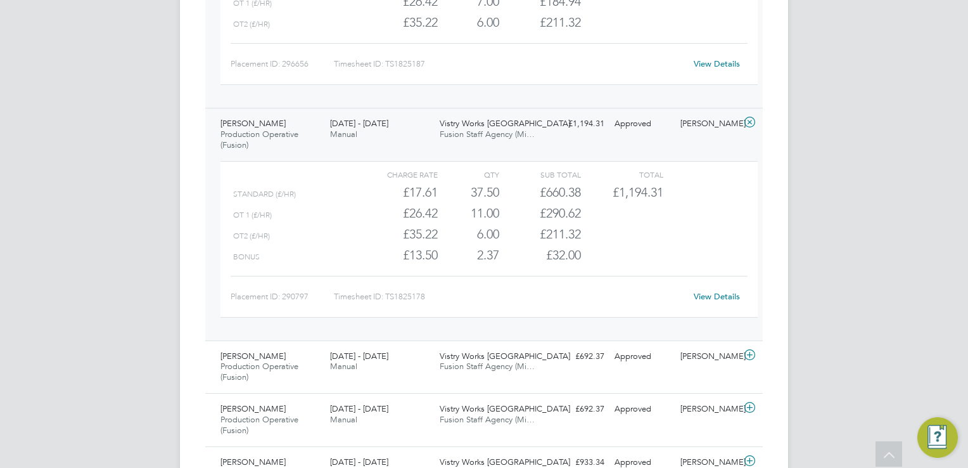
scroll to position [1597, 0]
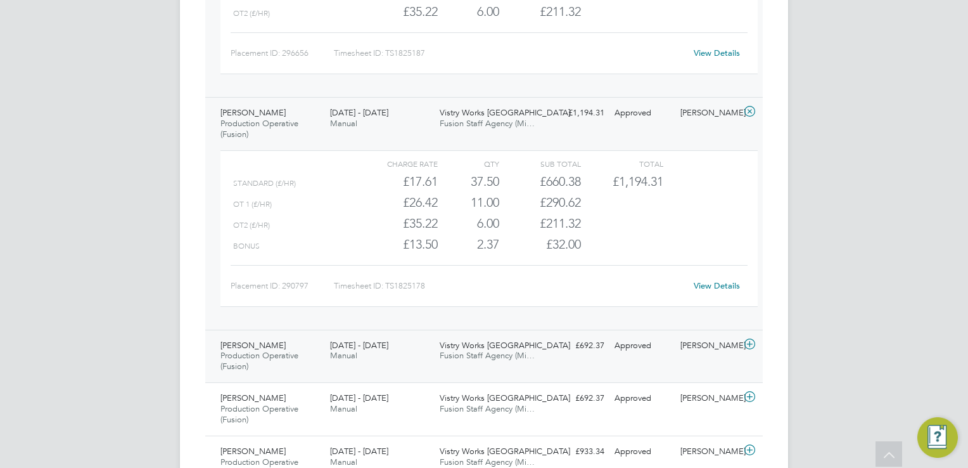
click at [745, 346] on icon at bounding box center [750, 344] width 16 height 10
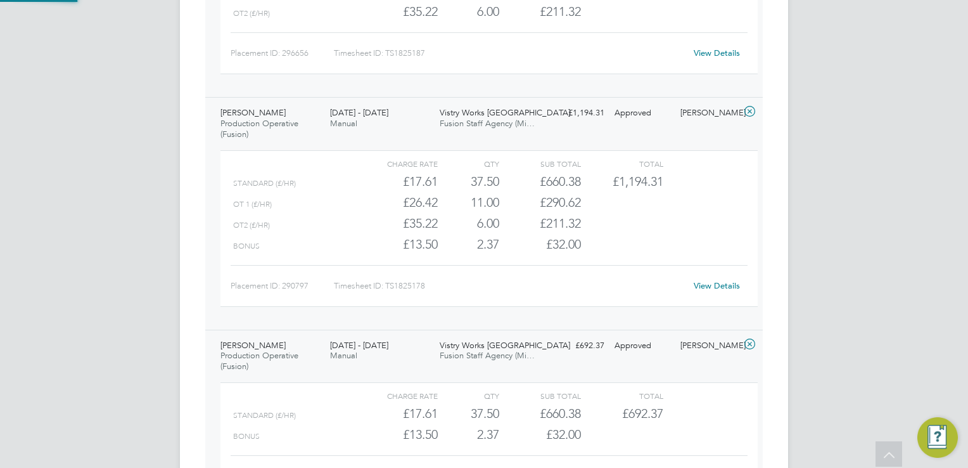
scroll to position [21, 123]
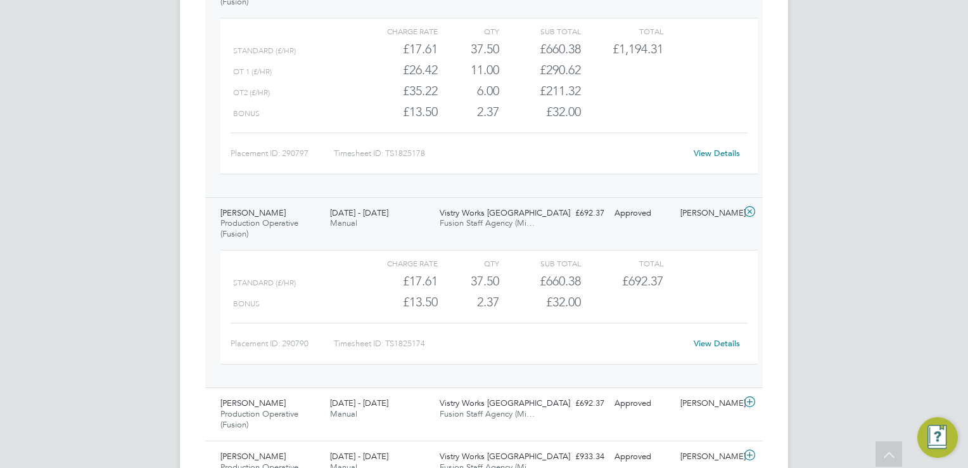
scroll to position [1749, 0]
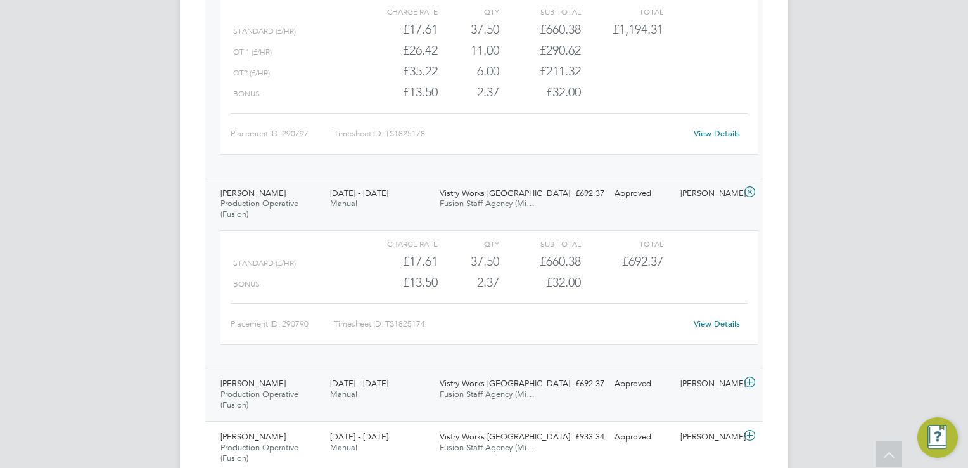
click at [740, 375] on div "[PERSON_NAME]" at bounding box center [708, 383] width 66 height 21
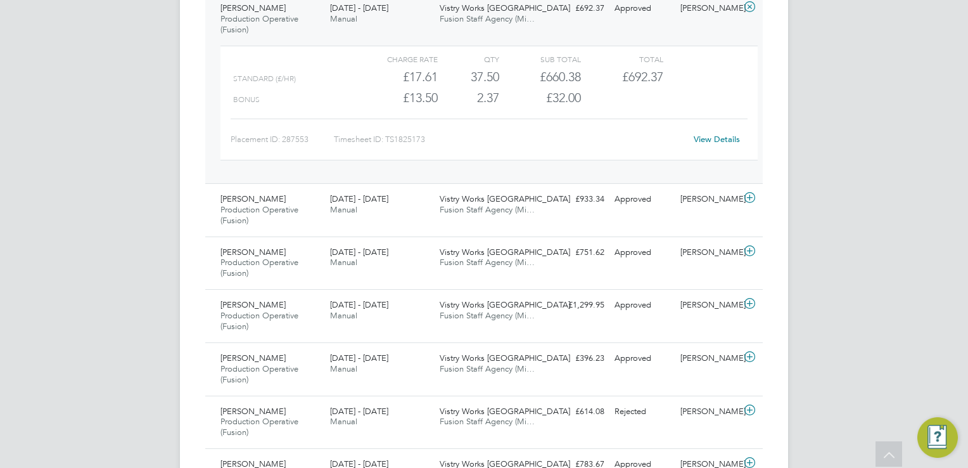
scroll to position [2154, 0]
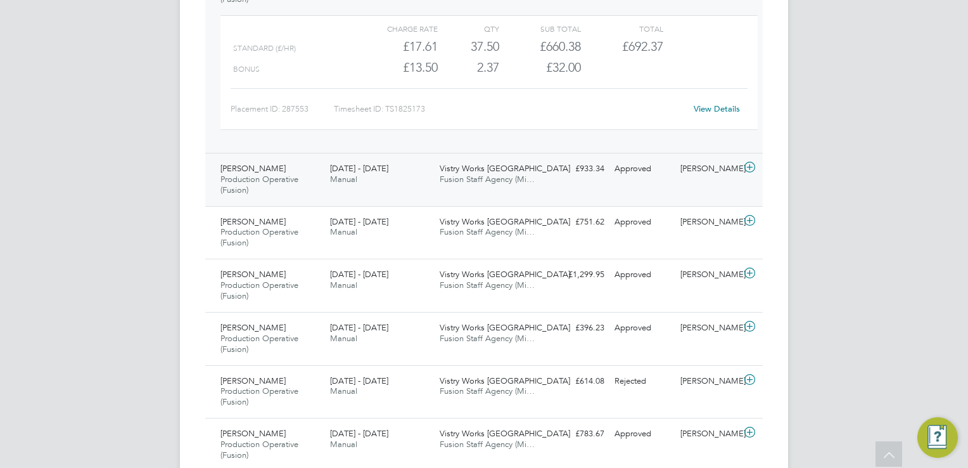
click at [750, 164] on icon at bounding box center [750, 167] width 16 height 10
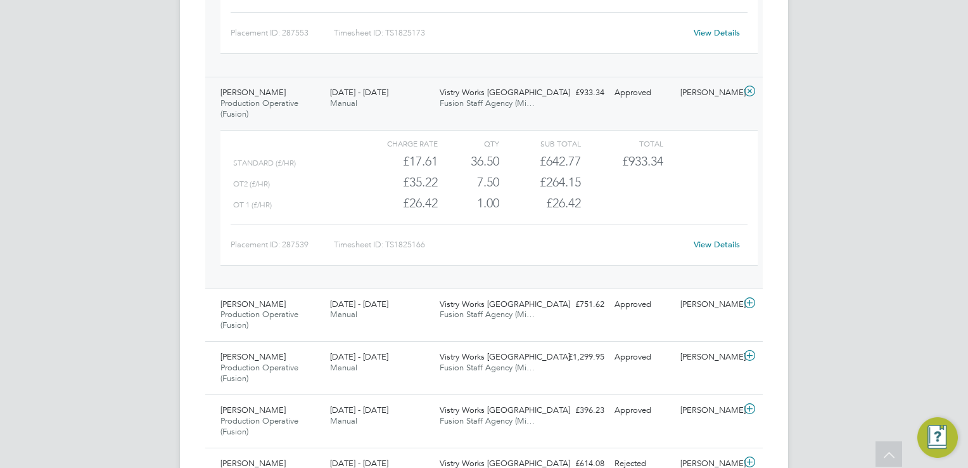
scroll to position [2256, 0]
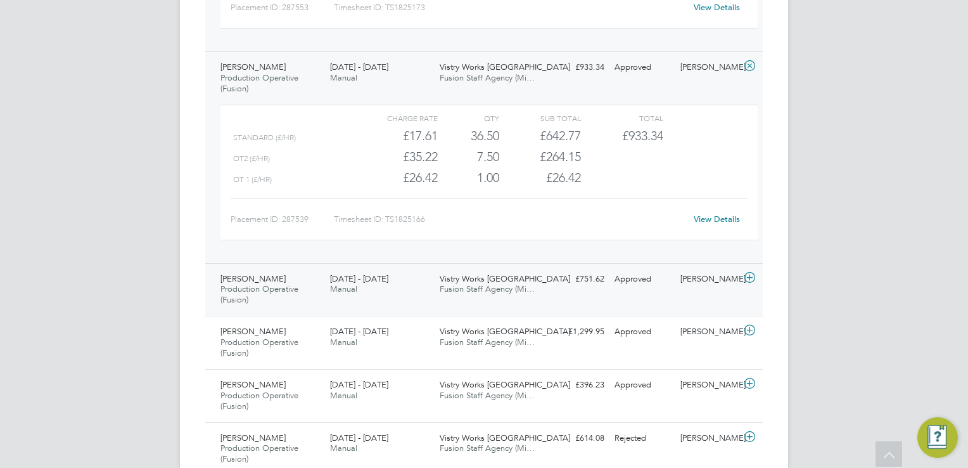
click at [754, 278] on icon at bounding box center [750, 277] width 16 height 10
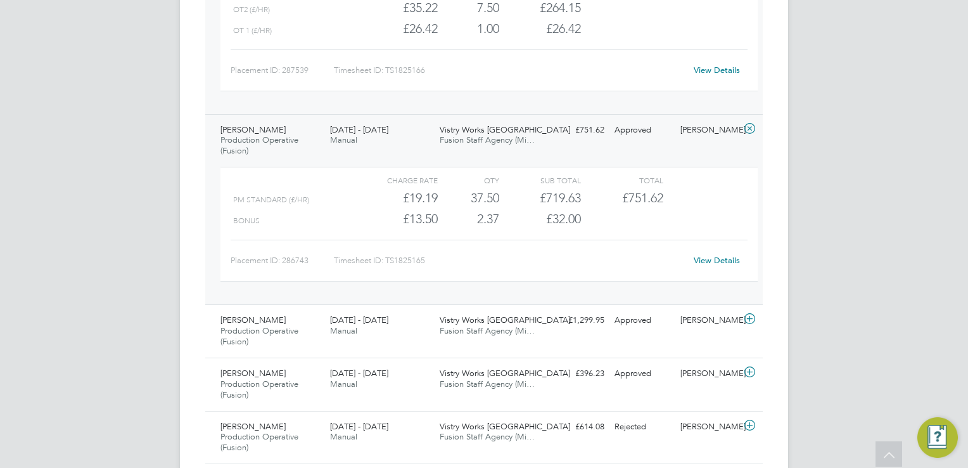
scroll to position [2535, 0]
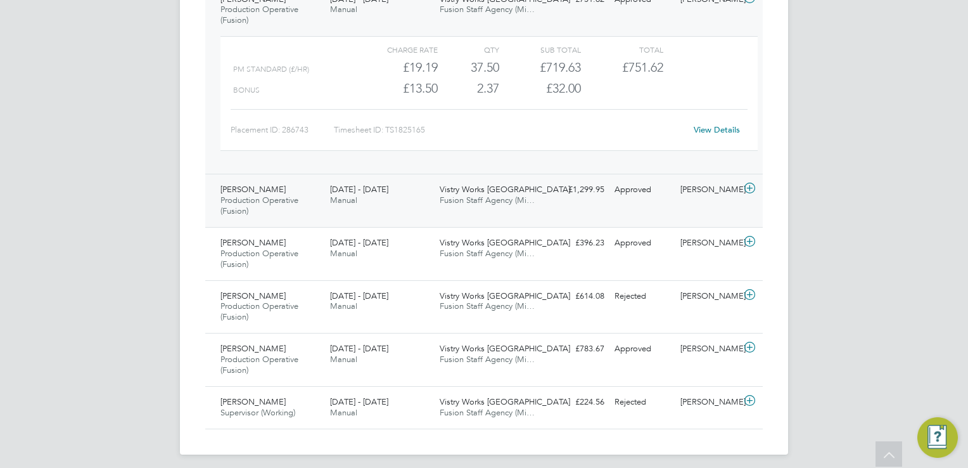
click at [735, 184] on div "[PERSON_NAME]" at bounding box center [708, 189] width 66 height 21
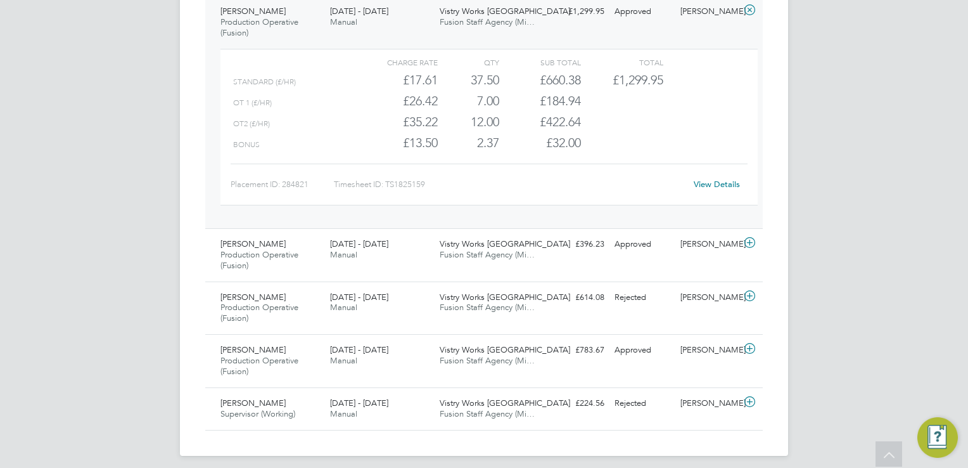
scroll to position [2714, 0]
click at [746, 243] on div at bounding box center [752, 243] width 22 height 20
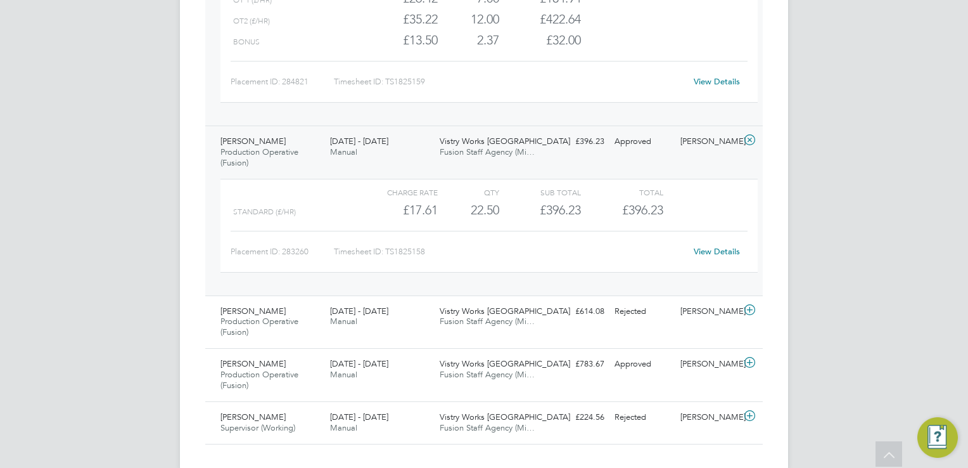
scroll to position [2830, 0]
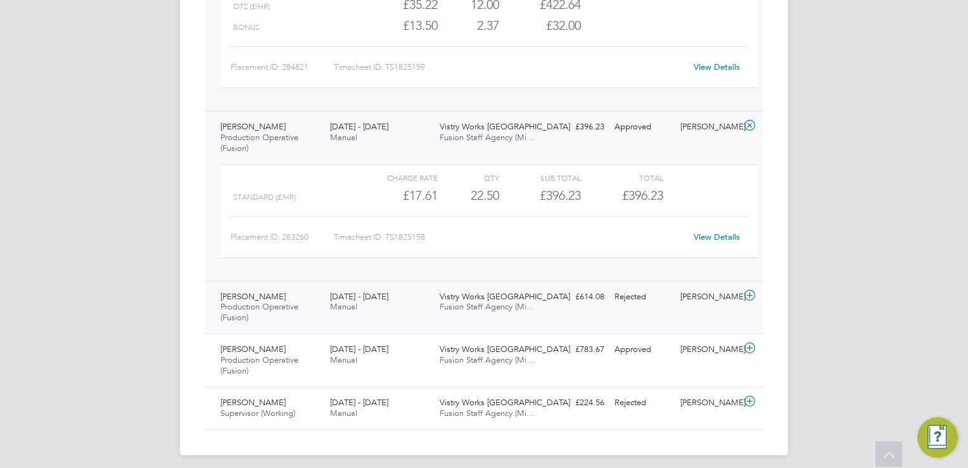
click at [750, 300] on div "Levi Muarry Production Operative (Fusion) 1 - 7 Sep 2025 1 - 7 Sep 2025 Manual …" at bounding box center [484, 307] width 558 height 53
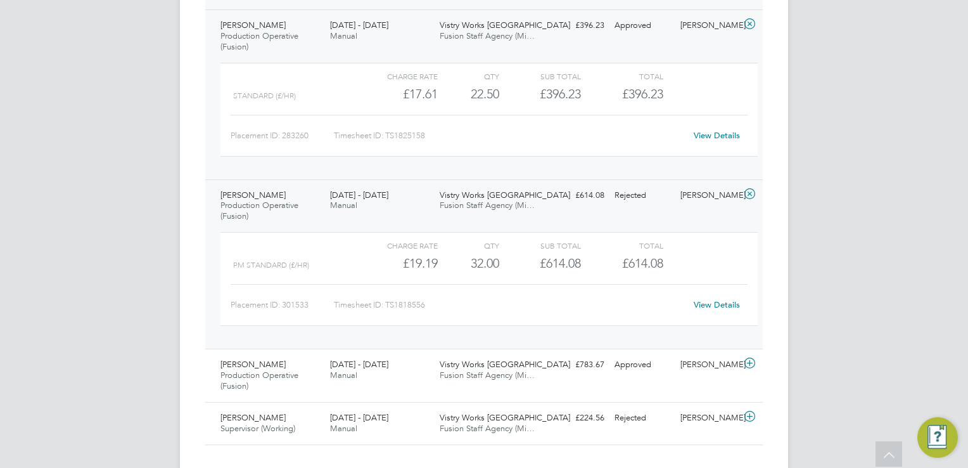
scroll to position [2946, 0]
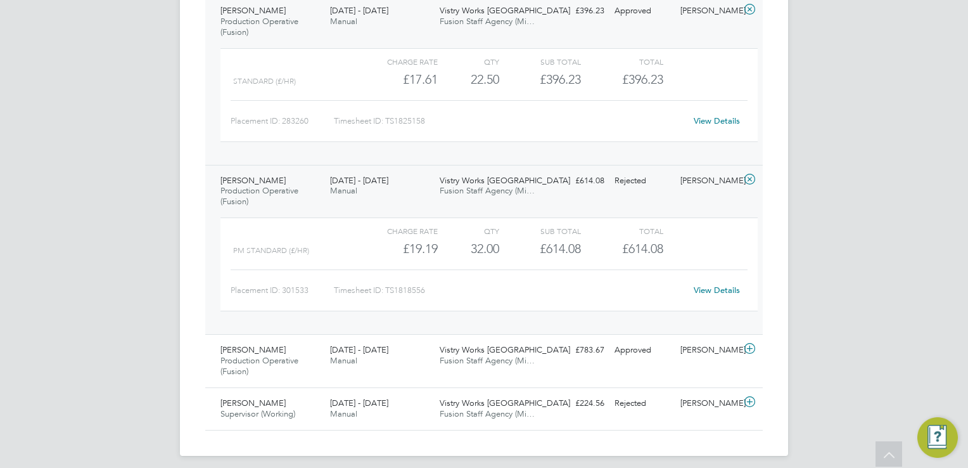
click at [720, 286] on link "View Details" at bounding box center [717, 290] width 46 height 11
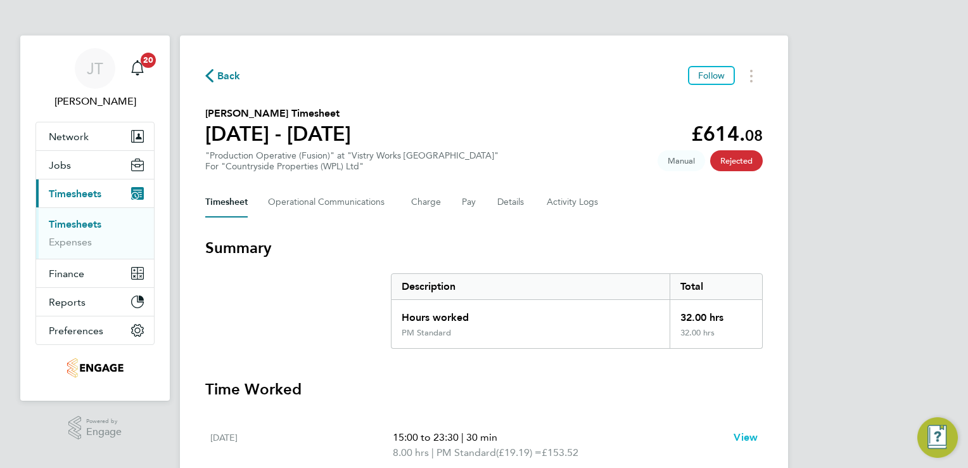
click at [746, 441] on span "View" at bounding box center [746, 437] width 24 height 12
select select "30"
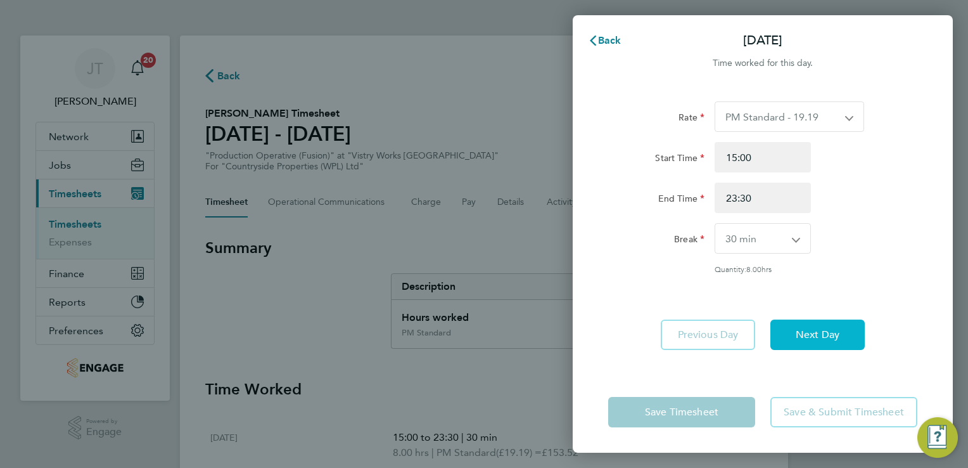
click at [821, 328] on span "Next Day" at bounding box center [818, 334] width 44 height 13
select select "30"
click at [821, 328] on span "Next Day" at bounding box center [818, 334] width 44 height 13
select select "15"
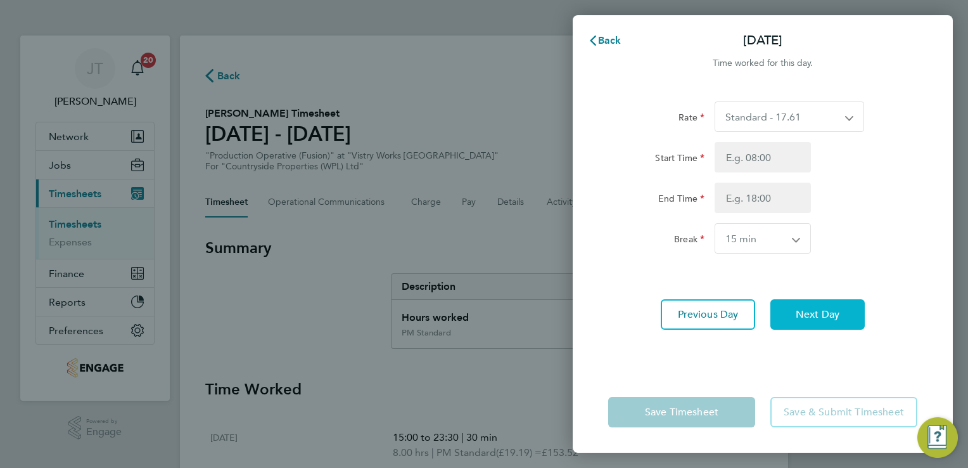
click at [802, 313] on span "Next Day" at bounding box center [818, 314] width 44 height 13
select select "30"
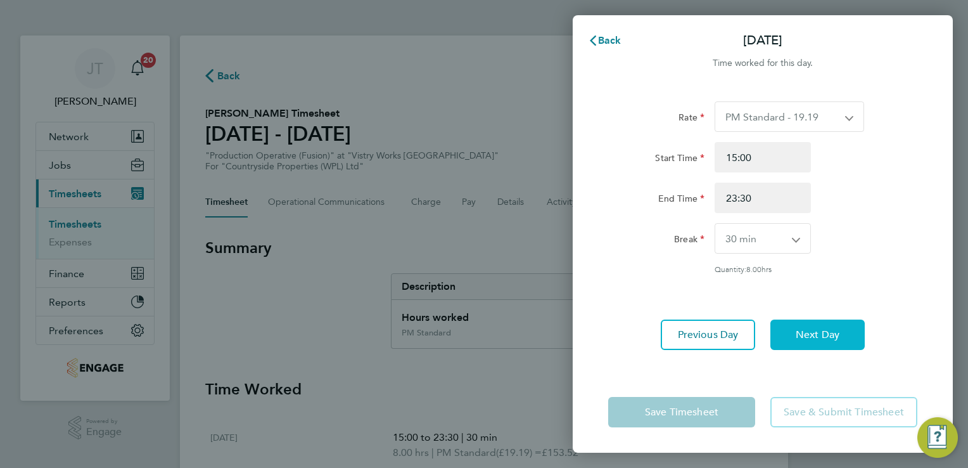
click at [802, 323] on button "Next Day" at bounding box center [817, 334] width 94 height 30
select select "30"
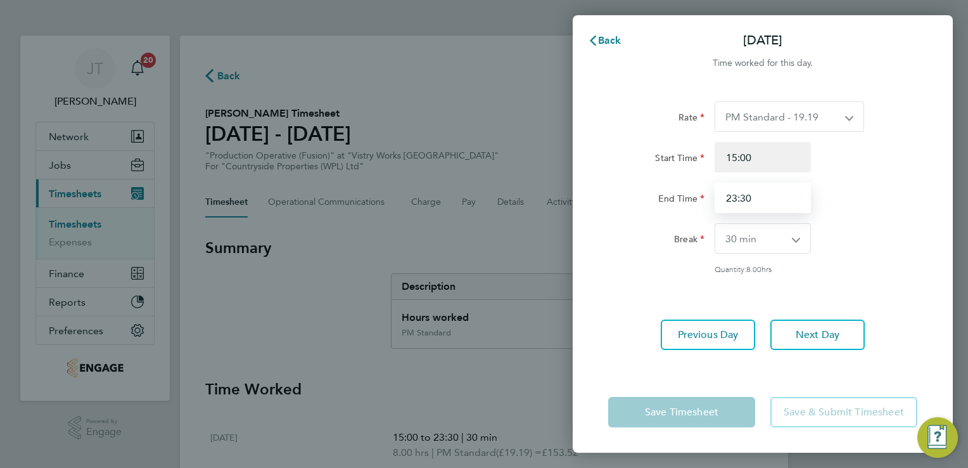
click at [748, 208] on input "23:30" at bounding box center [763, 197] width 96 height 30
type input "2"
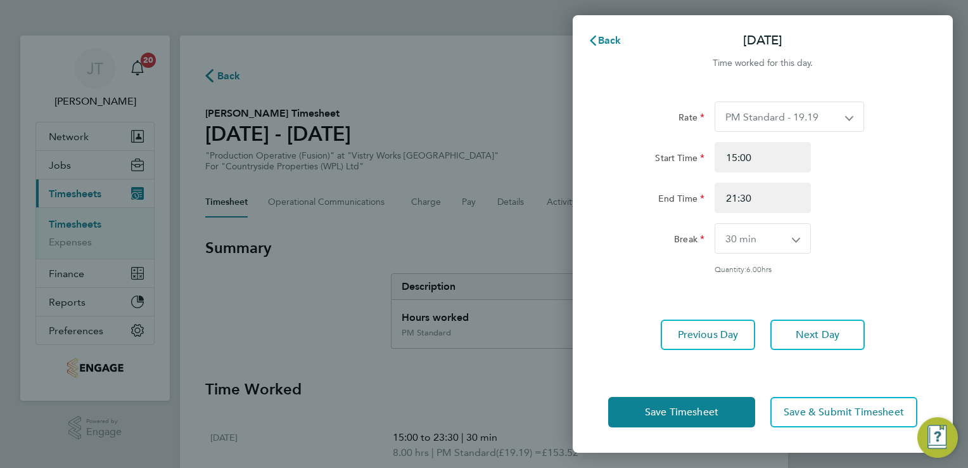
click at [753, 286] on form "Rate PM Standard - 19.19 BONUS - 13.50 Standard - 17.61 PM OT1 - 28.79 OT 1 - 2…" at bounding box center [762, 197] width 309 height 193
click at [743, 194] on input "21:30" at bounding box center [763, 197] width 96 height 30
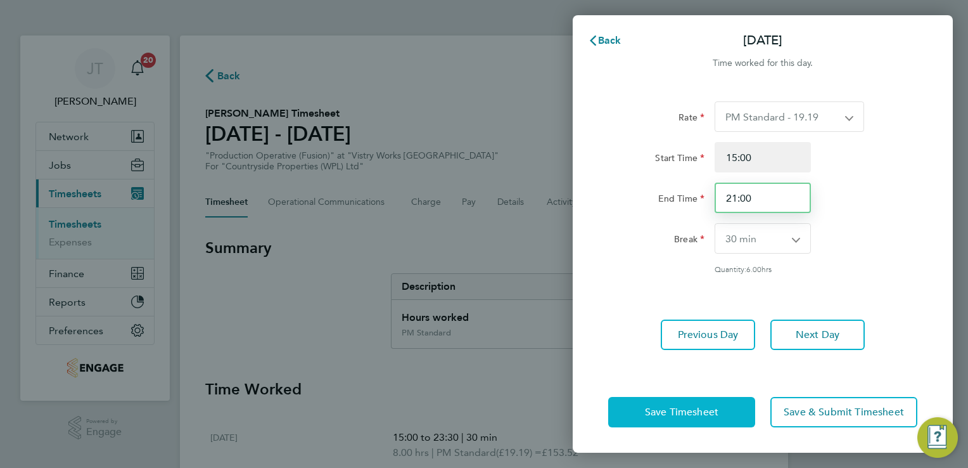
type input "21:00"
click at [689, 408] on span "Save Timesheet" at bounding box center [682, 412] width 74 height 13
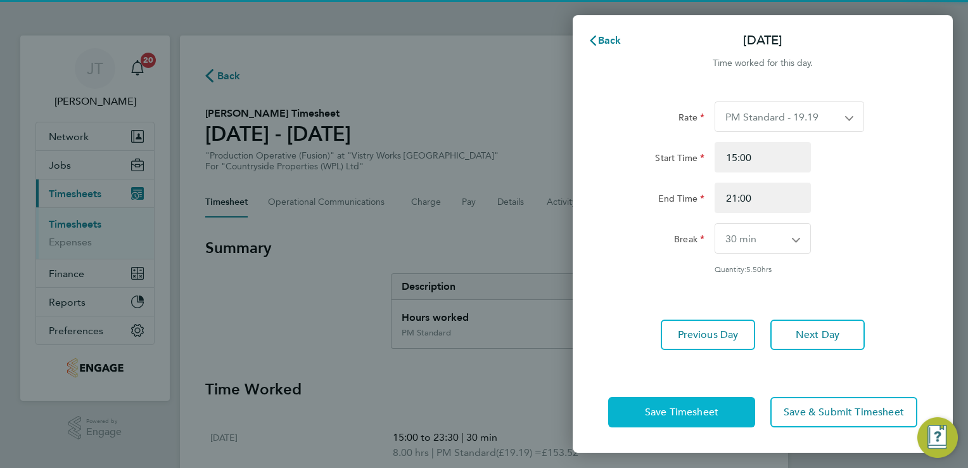
click at [689, 408] on span "Save Timesheet" at bounding box center [682, 412] width 74 height 13
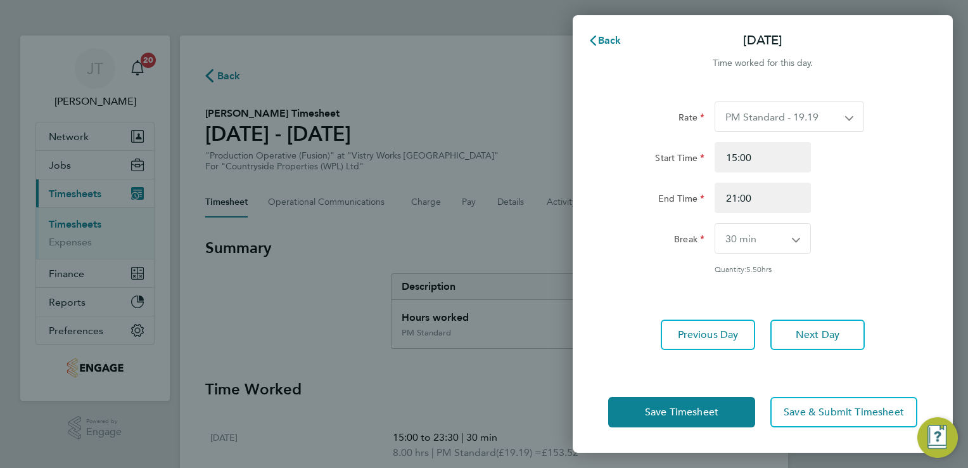
click at [510, 257] on div "Back Fri 05 Sep Time worked for this day. Rate PM Standard - 19.19 BONUS - 13.5…" at bounding box center [484, 234] width 968 height 468
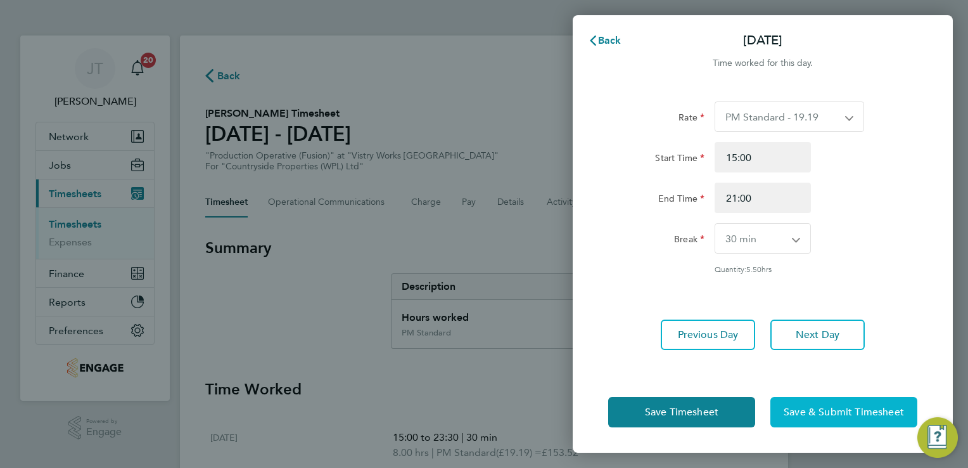
click at [800, 414] on span "Save & Submit Timesheet" at bounding box center [844, 412] width 120 height 13
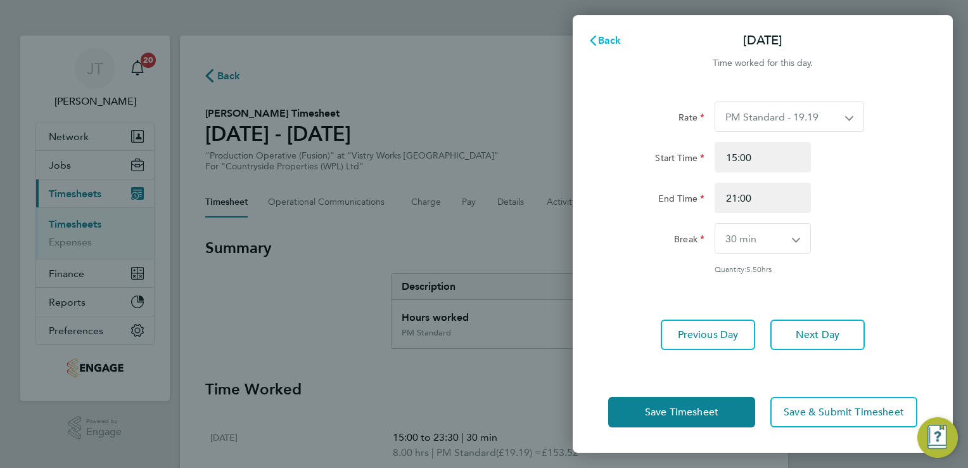
click at [613, 36] on span "Back" at bounding box center [609, 40] width 23 height 12
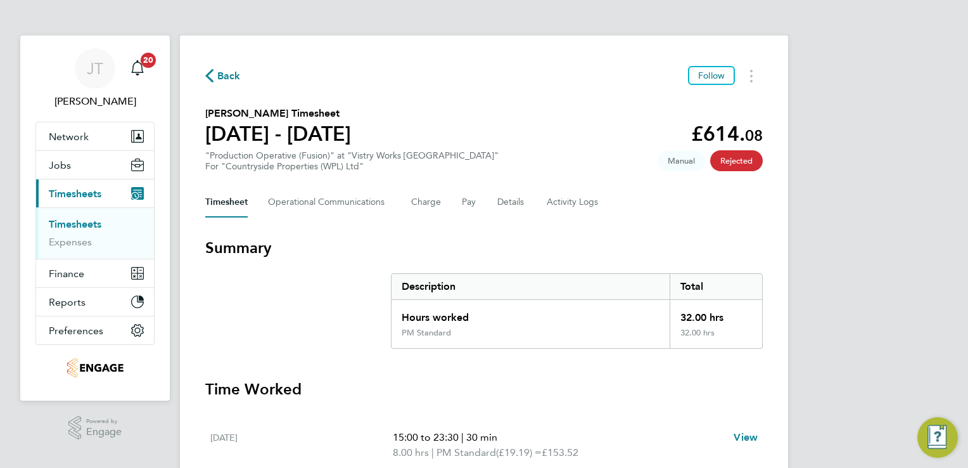
click at [221, 74] on span "Back" at bounding box center [228, 75] width 23 height 15
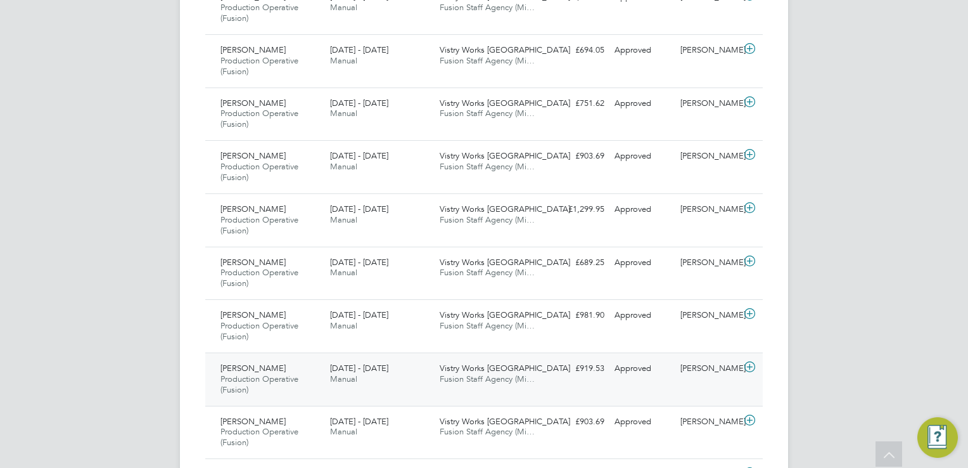
click at [748, 371] on icon at bounding box center [750, 367] width 16 height 10
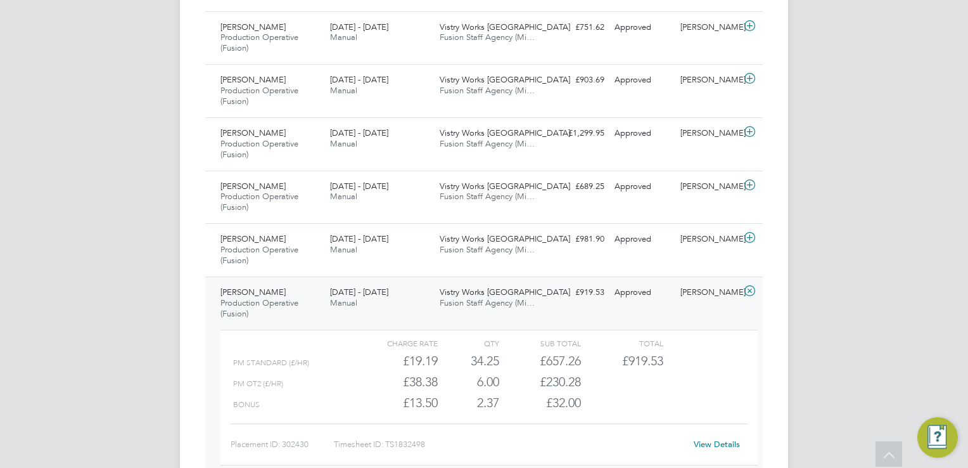
click at [712, 443] on link "View Details" at bounding box center [717, 443] width 46 height 11
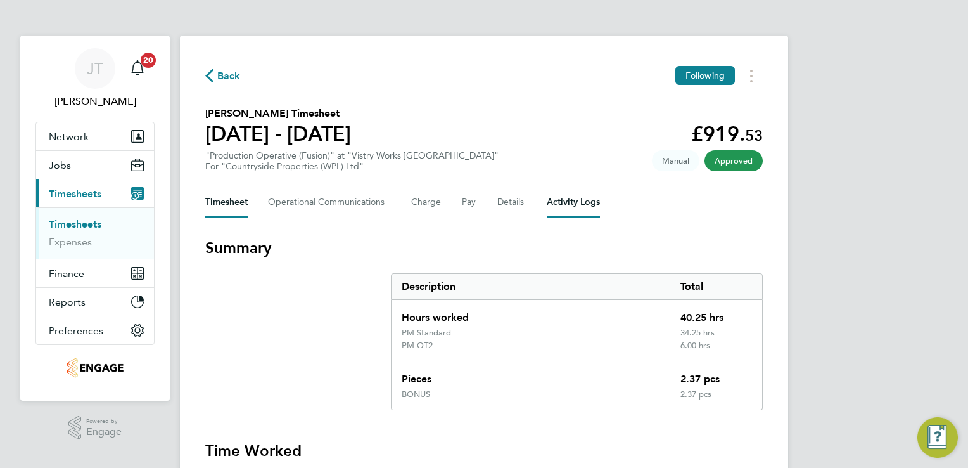
click at [559, 201] on Logs-tab "Activity Logs" at bounding box center [573, 202] width 53 height 30
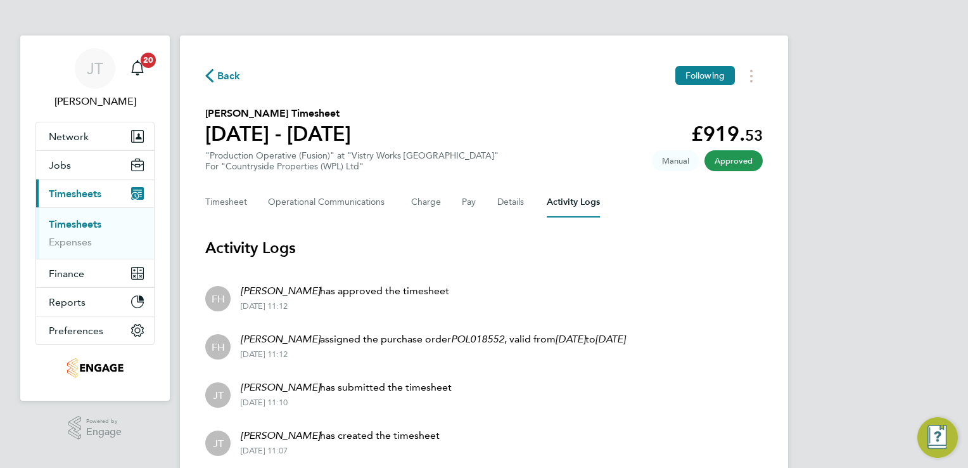
click at [222, 77] on span "Back" at bounding box center [228, 75] width 23 height 15
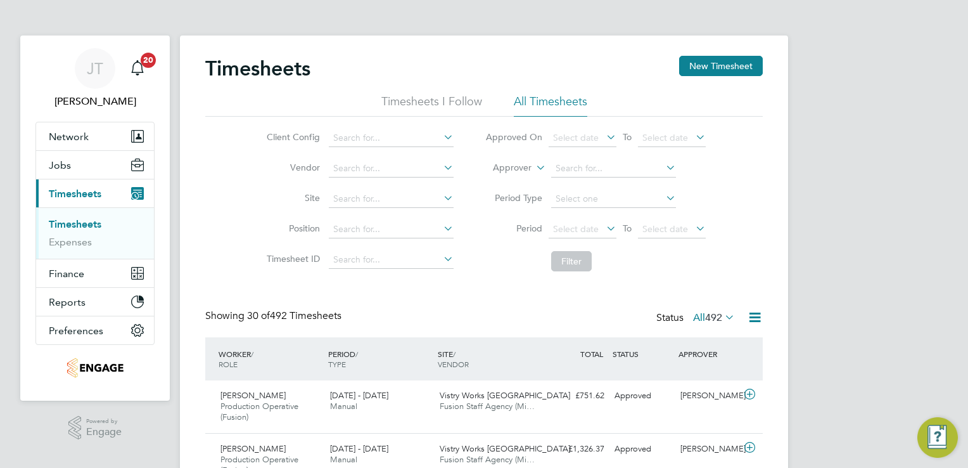
click at [705, 313] on span "492" at bounding box center [713, 317] width 17 height 13
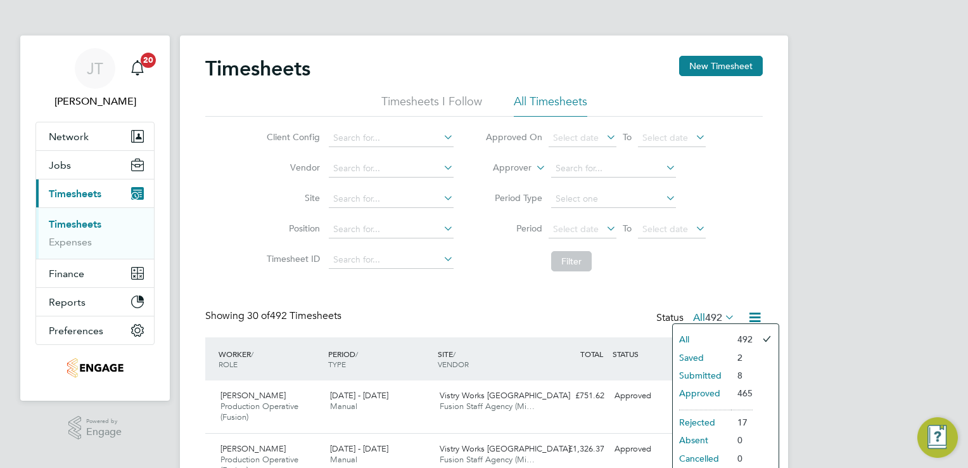
click at [639, 247] on li "Filter" at bounding box center [596, 261] width 252 height 33
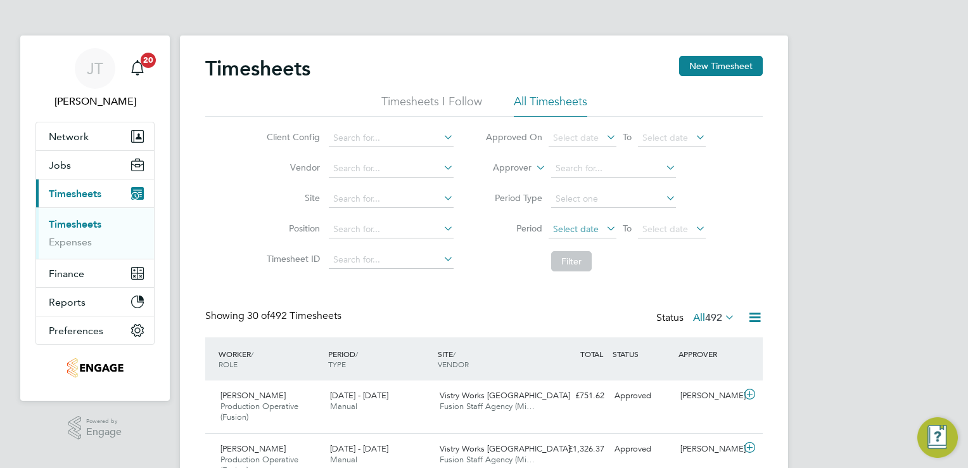
click at [584, 222] on span "Select date" at bounding box center [583, 229] width 68 height 17
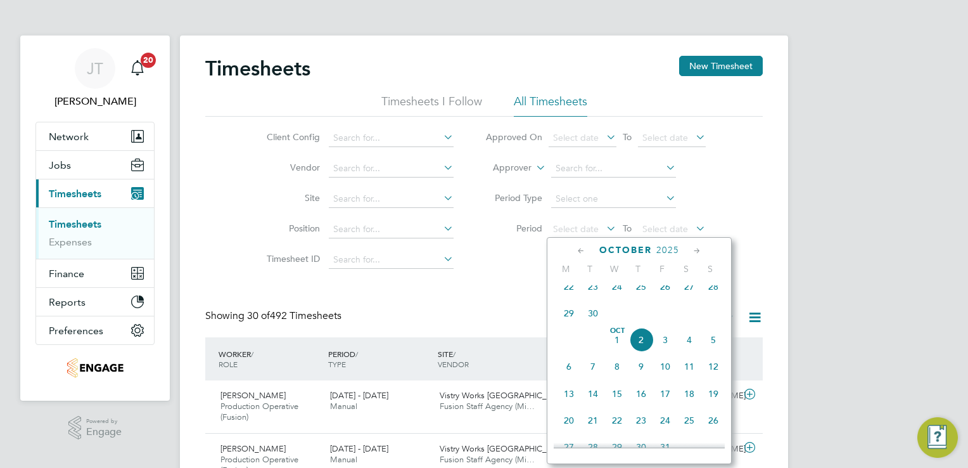
click at [582, 252] on icon at bounding box center [581, 251] width 12 height 14
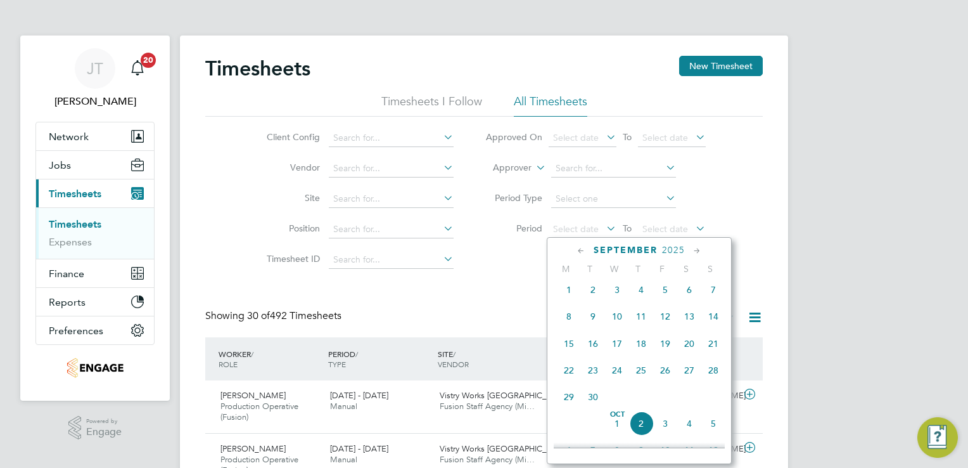
click at [566, 300] on span "[DATE]" at bounding box center [569, 290] width 24 height 24
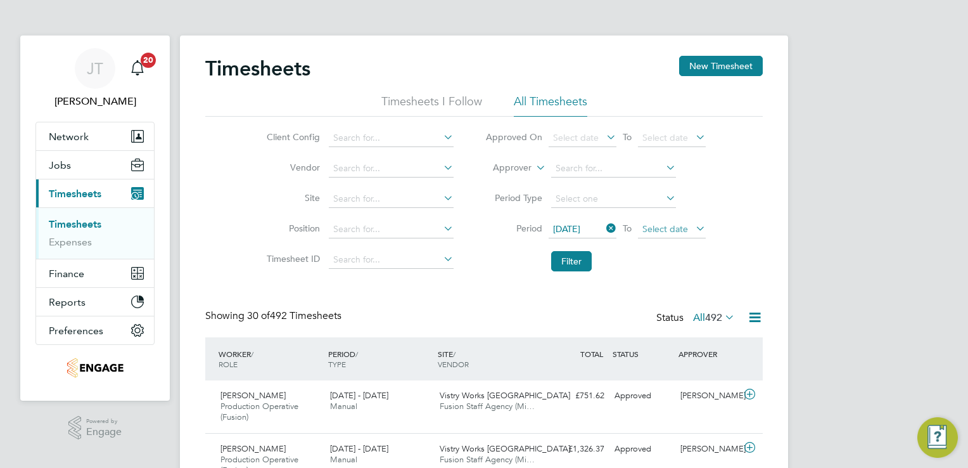
click at [667, 229] on span "Select date" at bounding box center [666, 228] width 46 height 11
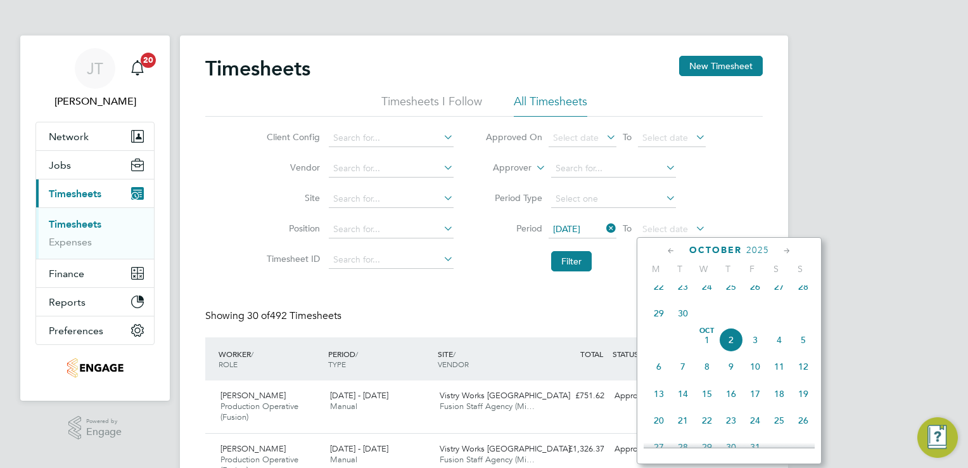
click at [672, 249] on icon at bounding box center [671, 251] width 12 height 14
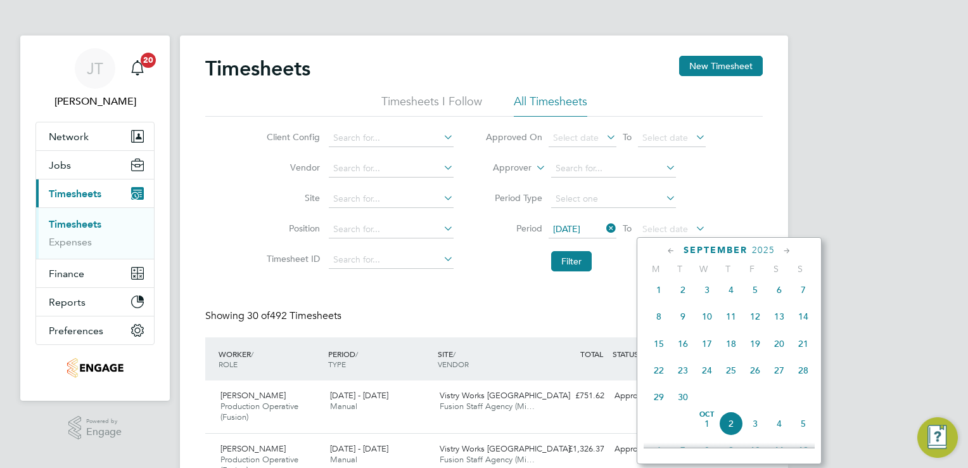
click at [807, 291] on span "7" at bounding box center [803, 290] width 24 height 24
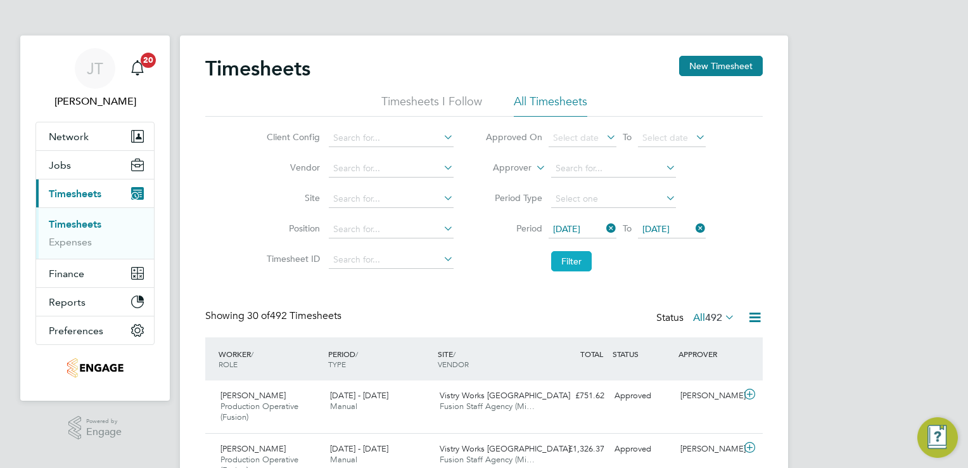
click at [561, 260] on button "Filter" at bounding box center [571, 261] width 41 height 20
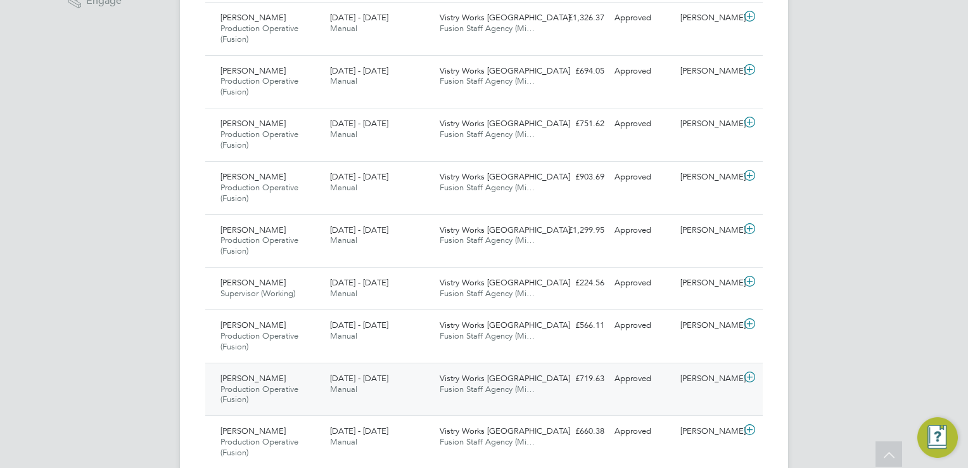
click at [753, 376] on icon at bounding box center [750, 377] width 16 height 10
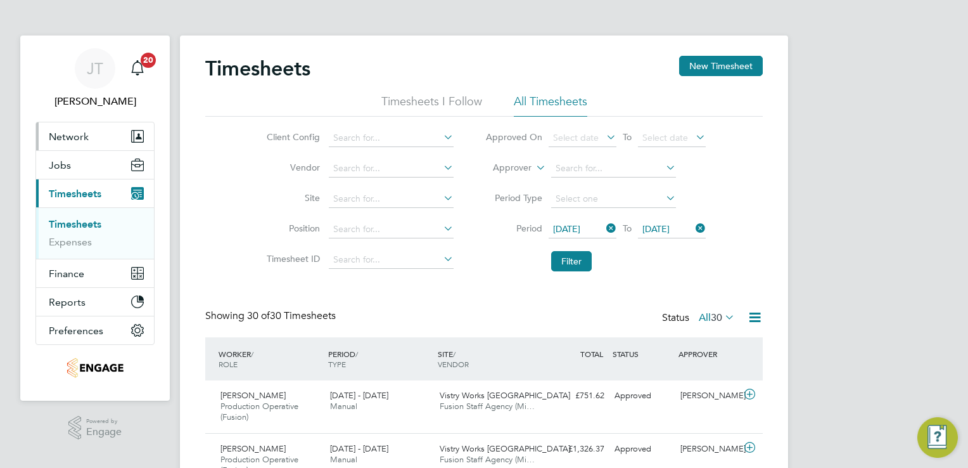
click at [90, 133] on button "Network" at bounding box center [95, 136] width 118 height 28
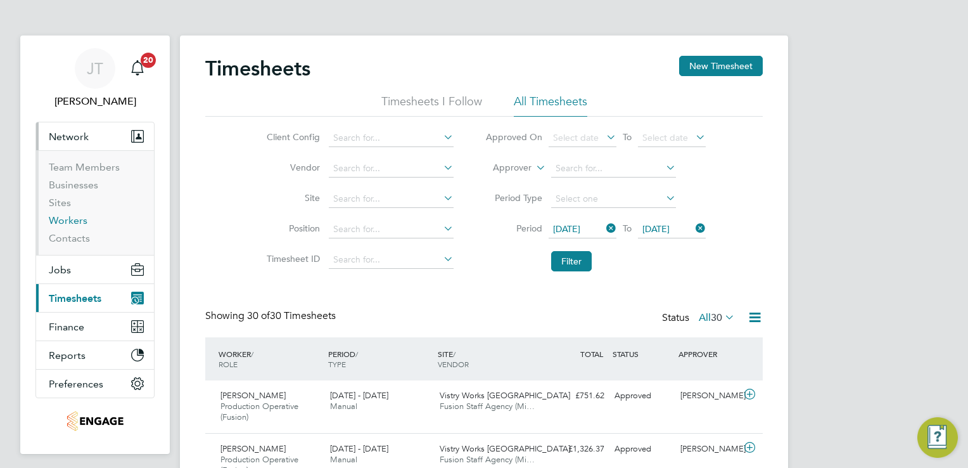
click at [76, 219] on link "Workers" at bounding box center [68, 220] width 39 height 12
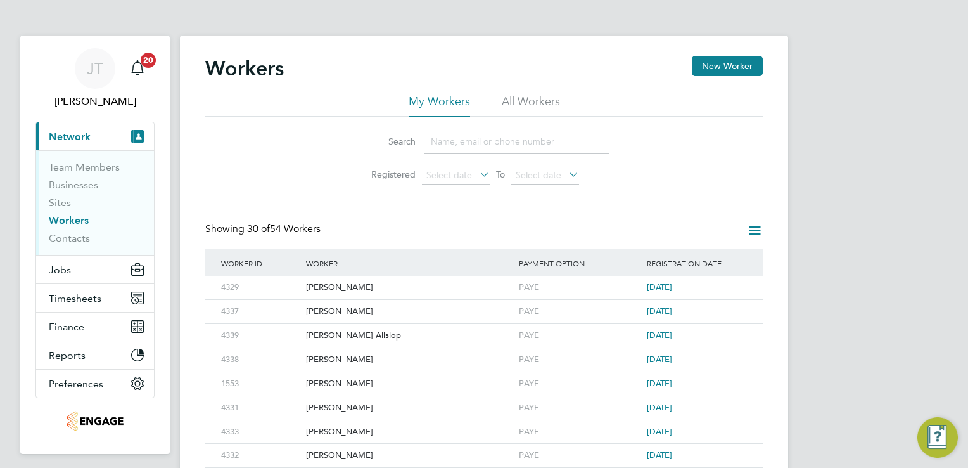
click at [99, 288] on button "Timesheets" at bounding box center [95, 298] width 118 height 28
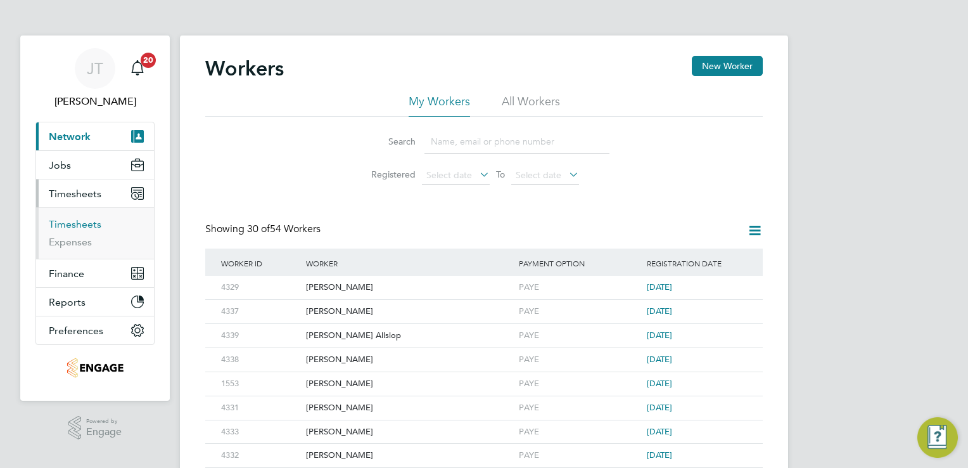
click at [74, 224] on link "Timesheets" at bounding box center [75, 224] width 53 height 12
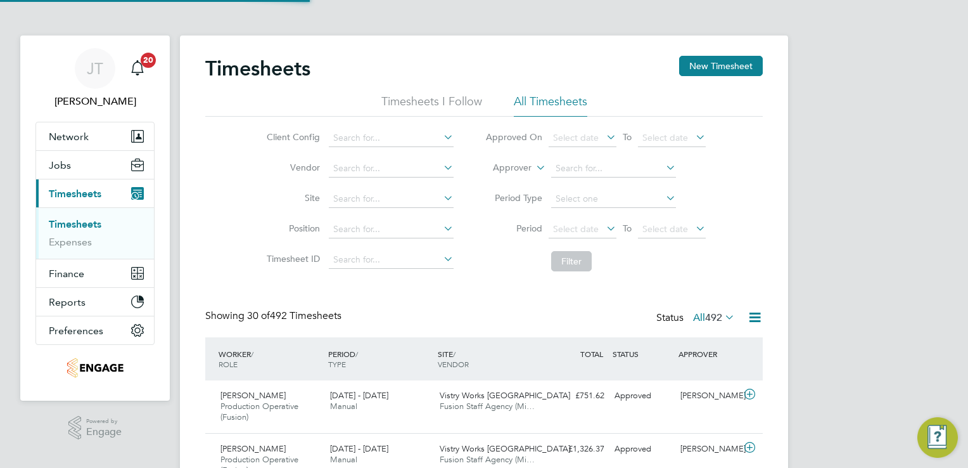
scroll to position [42, 110]
click at [561, 224] on span "Select date" at bounding box center [576, 228] width 46 height 11
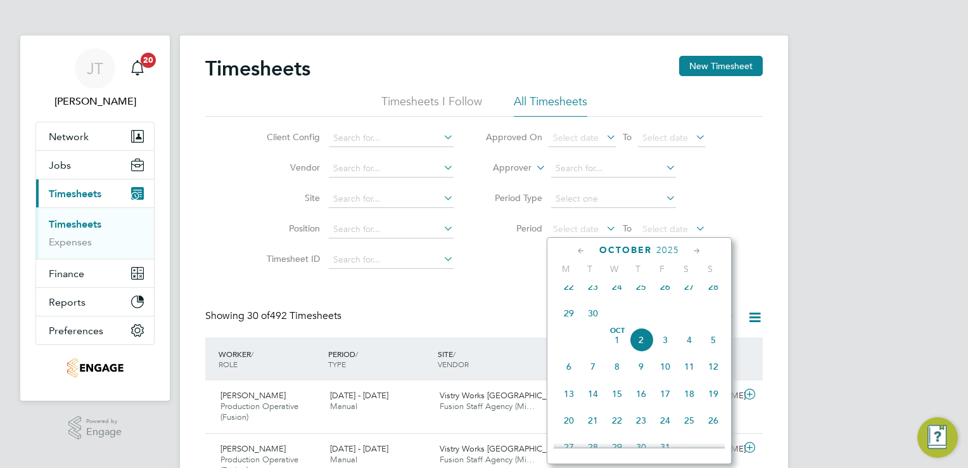
click at [581, 247] on icon at bounding box center [581, 251] width 12 height 14
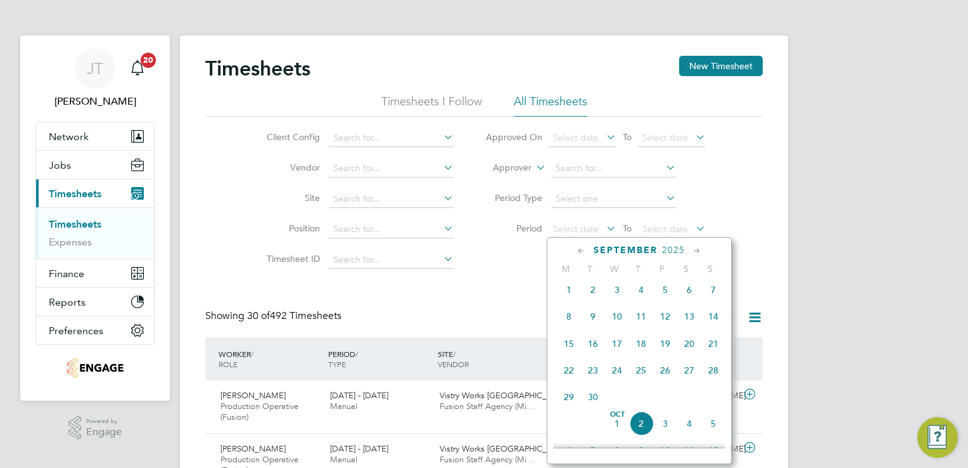
click at [581, 247] on icon at bounding box center [581, 251] width 12 height 14
click at [570, 434] on span "Sep 1" at bounding box center [569, 428] width 24 height 24
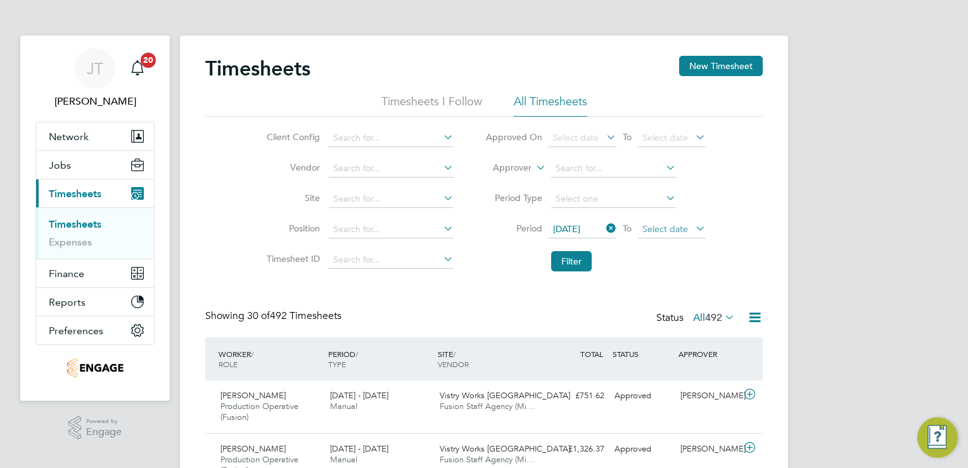
click at [656, 224] on span "Select date" at bounding box center [666, 228] width 46 height 11
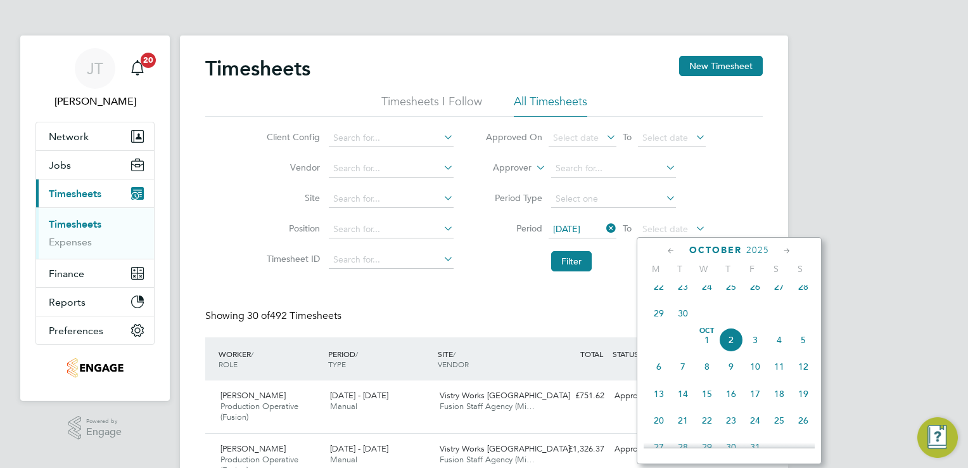
click at [669, 248] on icon at bounding box center [671, 251] width 12 height 14
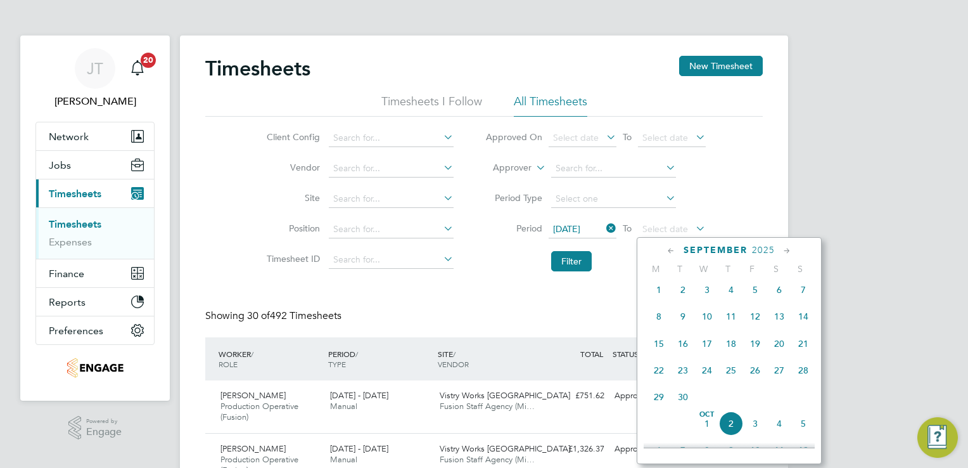
click at [802, 298] on span "7" at bounding box center [803, 290] width 24 height 24
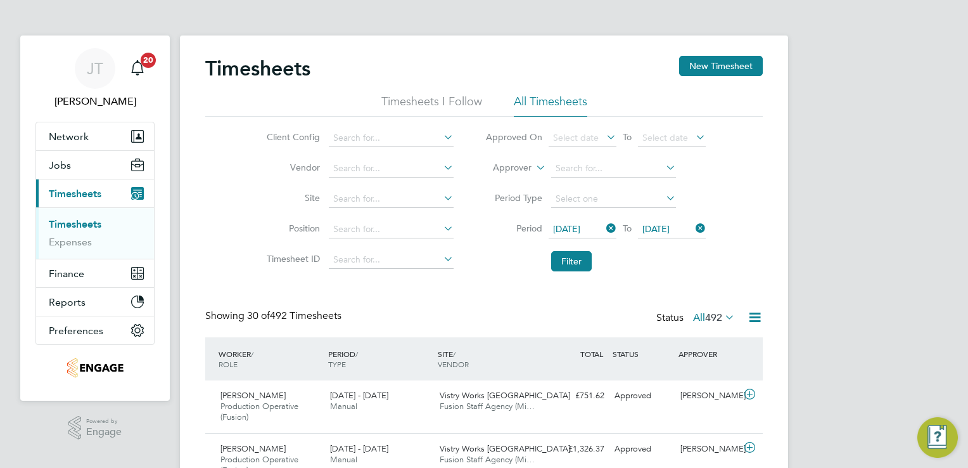
click at [550, 260] on li "Filter" at bounding box center [596, 261] width 252 height 33
click at [561, 260] on button "Filter" at bounding box center [571, 261] width 41 height 20
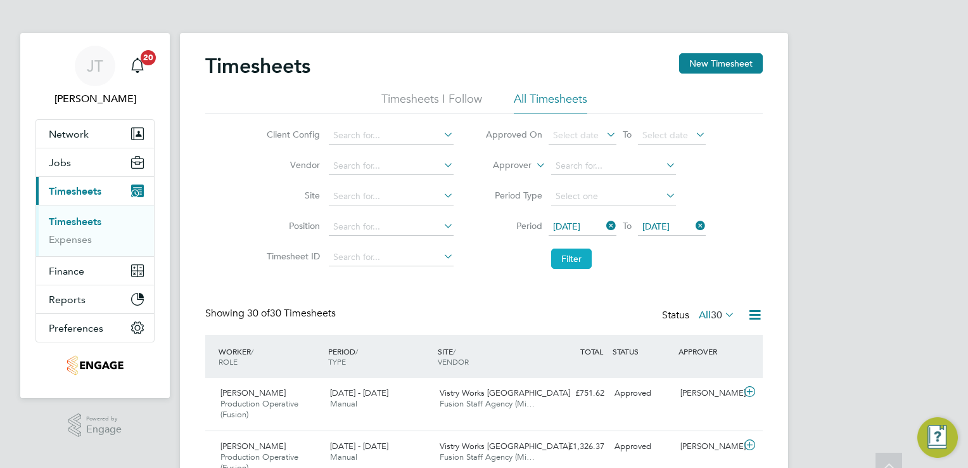
scroll to position [0, 0]
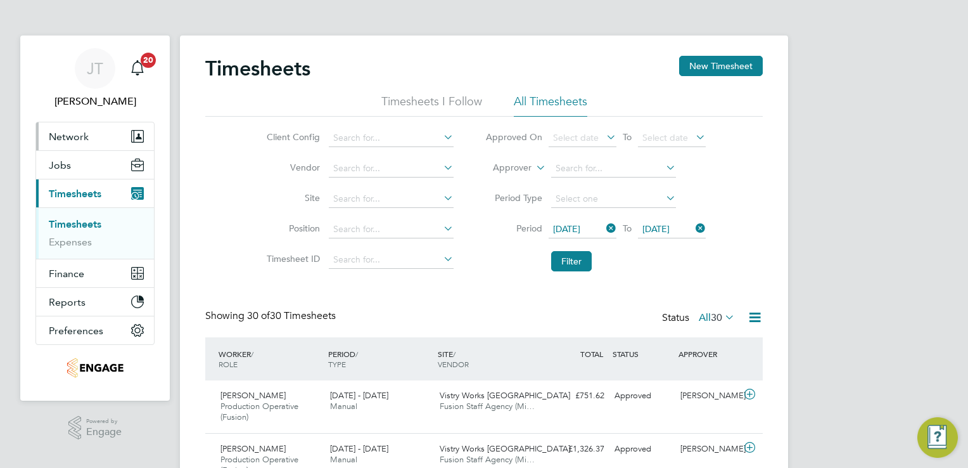
click at [72, 139] on span "Network" at bounding box center [69, 137] width 40 height 12
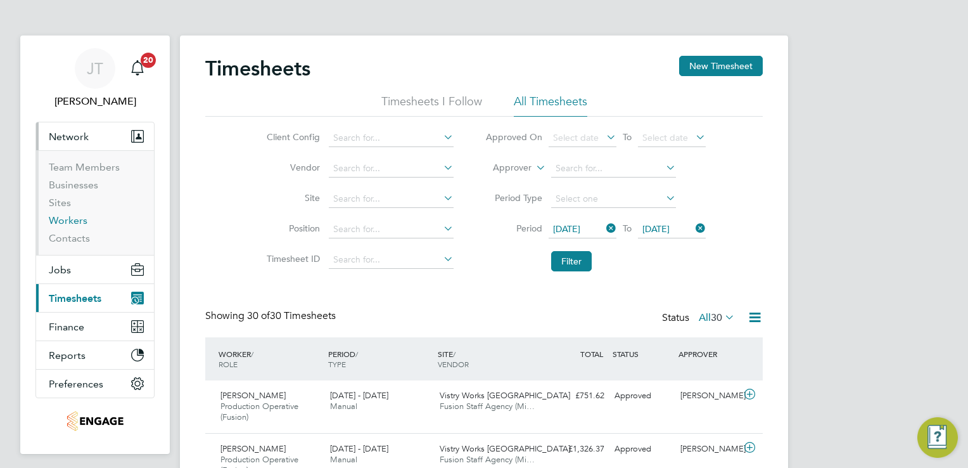
click at [71, 219] on link "Workers" at bounding box center [68, 220] width 39 height 12
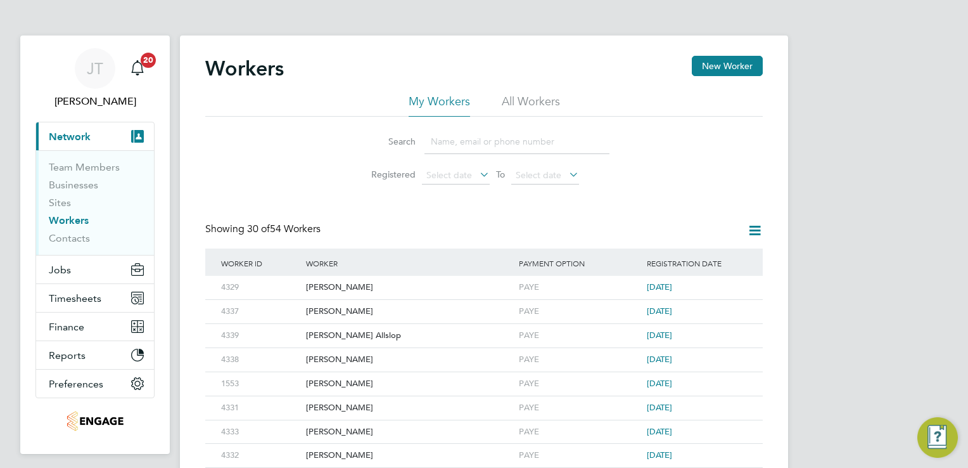
click at [438, 141] on input at bounding box center [517, 141] width 185 height 25
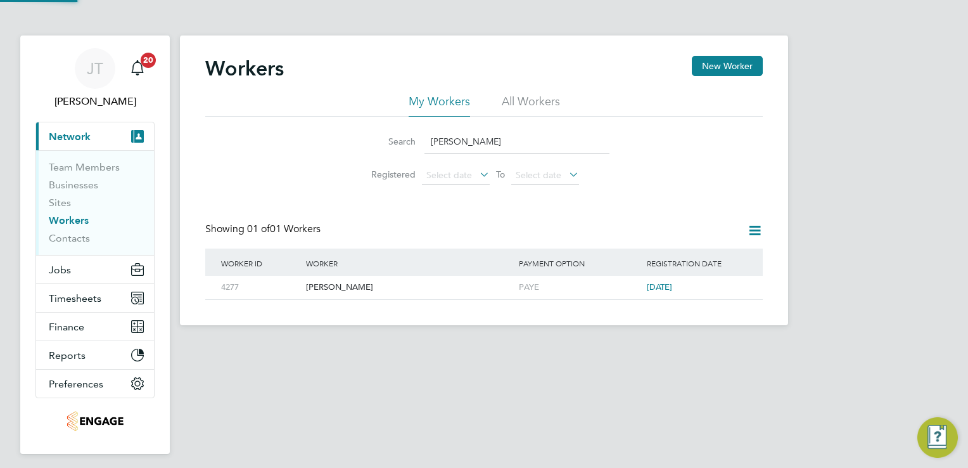
type input "lewis smith"
click at [346, 285] on div "[PERSON_NAME]" at bounding box center [409, 287] width 213 height 23
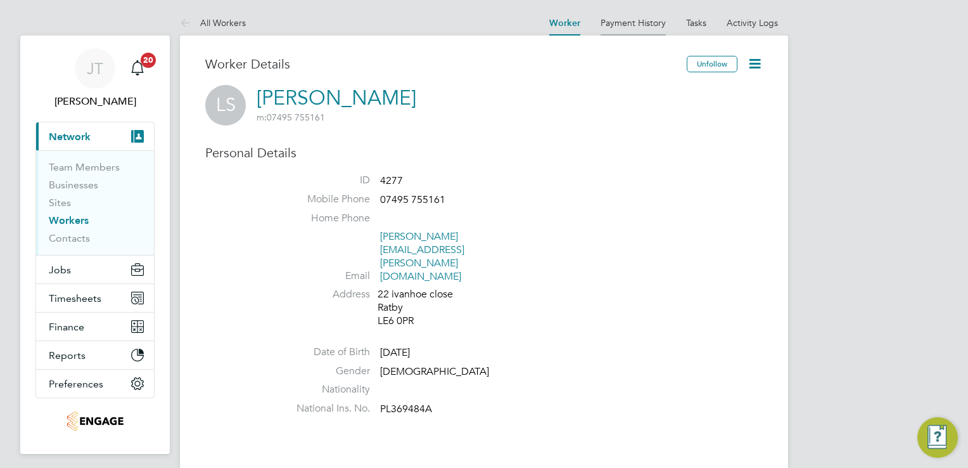
click at [635, 22] on link "Payment History" at bounding box center [633, 22] width 65 height 11
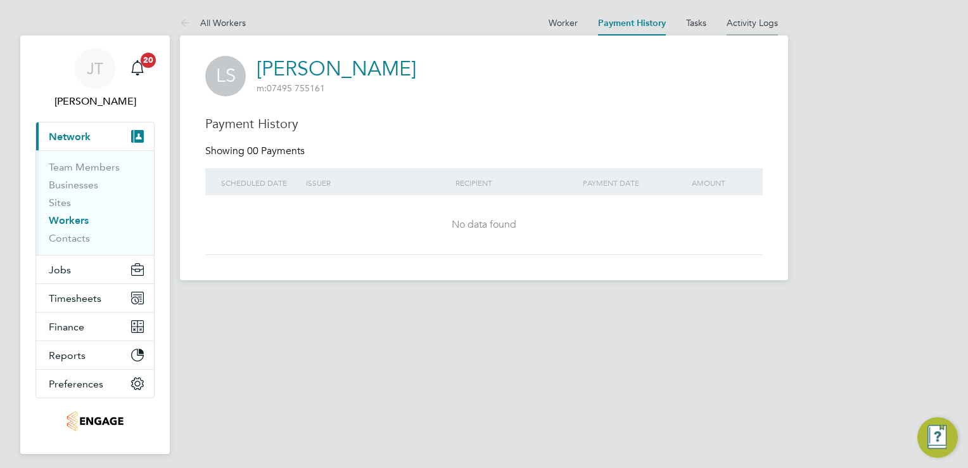
click at [740, 27] on link "Activity Logs" at bounding box center [752, 22] width 51 height 11
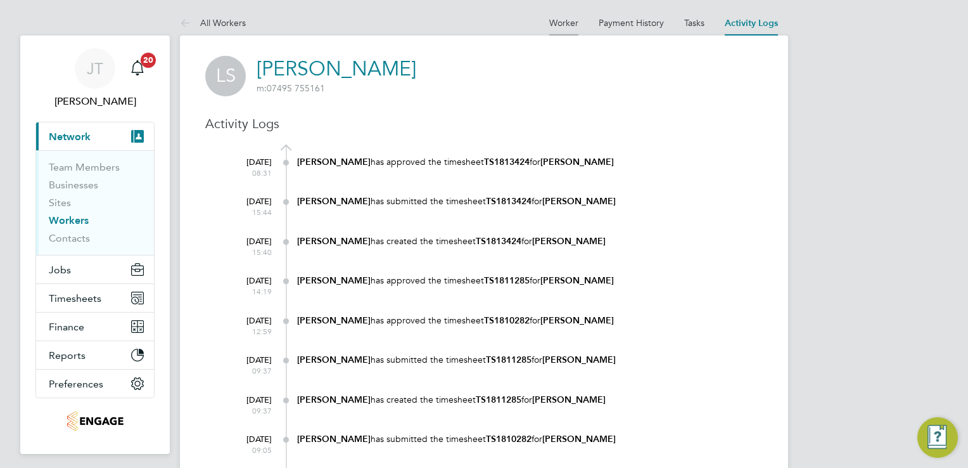
click at [566, 28] on li "Worker" at bounding box center [563, 22] width 29 height 25
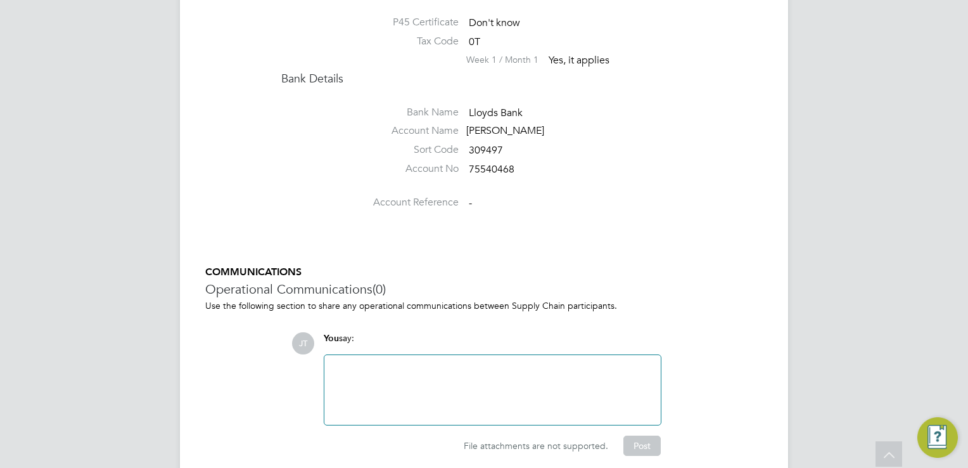
scroll to position [1102, 0]
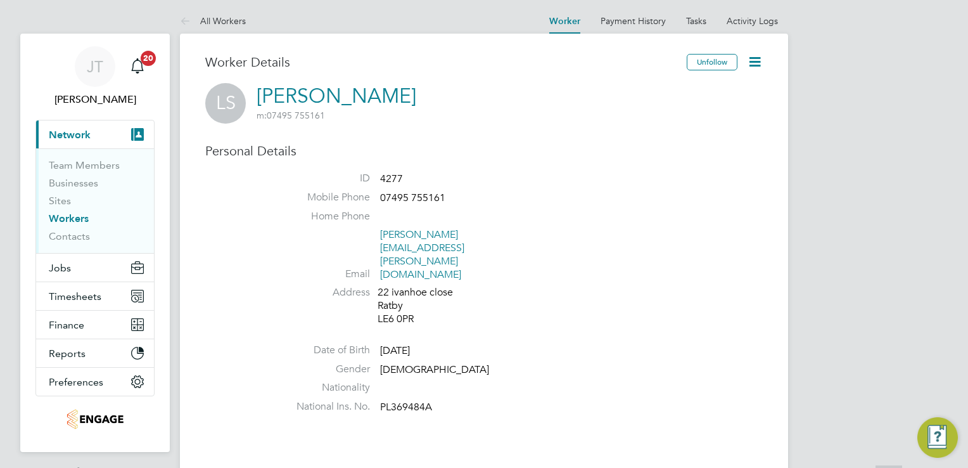
scroll to position [0, 0]
click at [214, 15] on li "All Workers" at bounding box center [213, 22] width 66 height 25
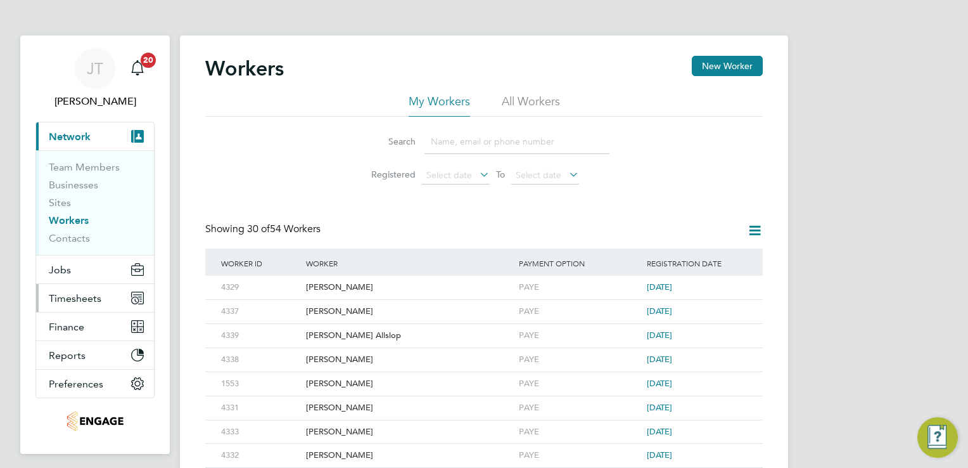
click at [81, 298] on span "Timesheets" at bounding box center [75, 298] width 53 height 12
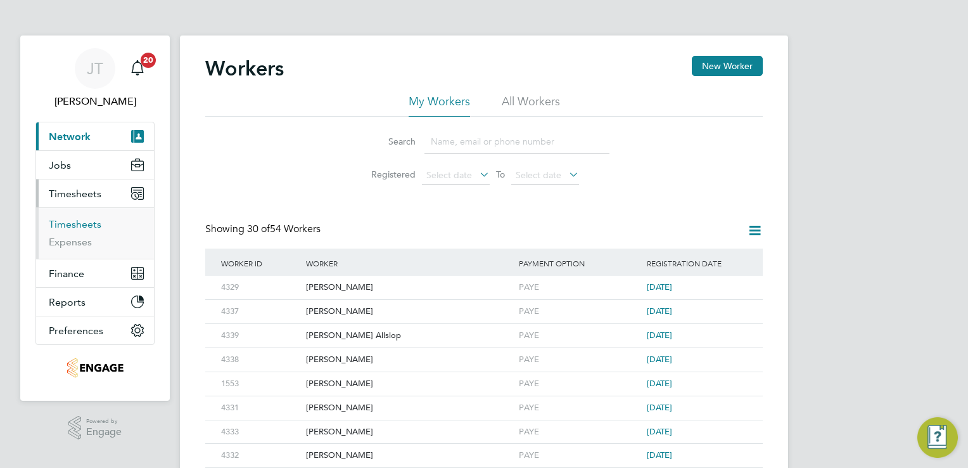
click at [81, 223] on link "Timesheets" at bounding box center [75, 224] width 53 height 12
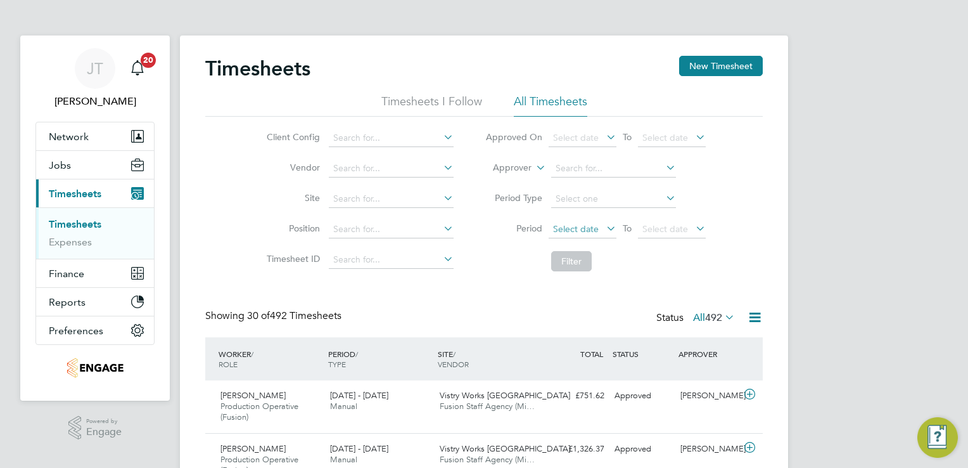
click at [589, 235] on span "Select date" at bounding box center [583, 229] width 68 height 17
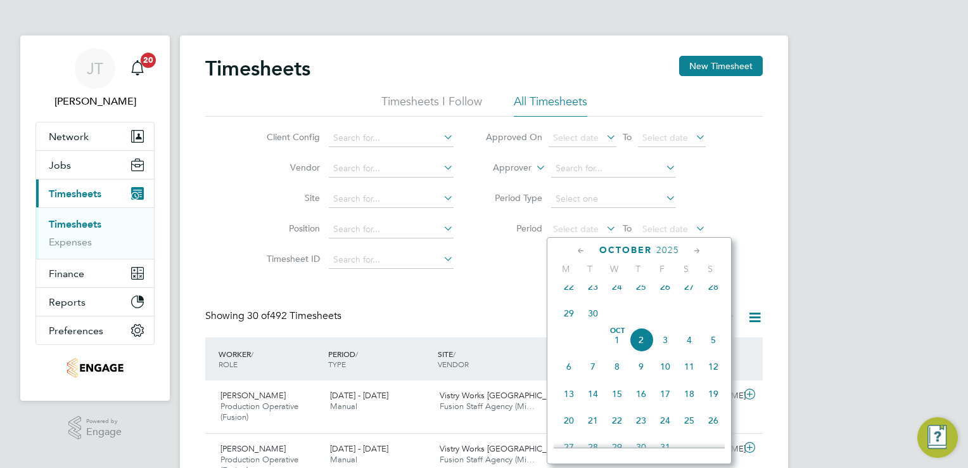
click at [581, 251] on icon at bounding box center [581, 251] width 12 height 14
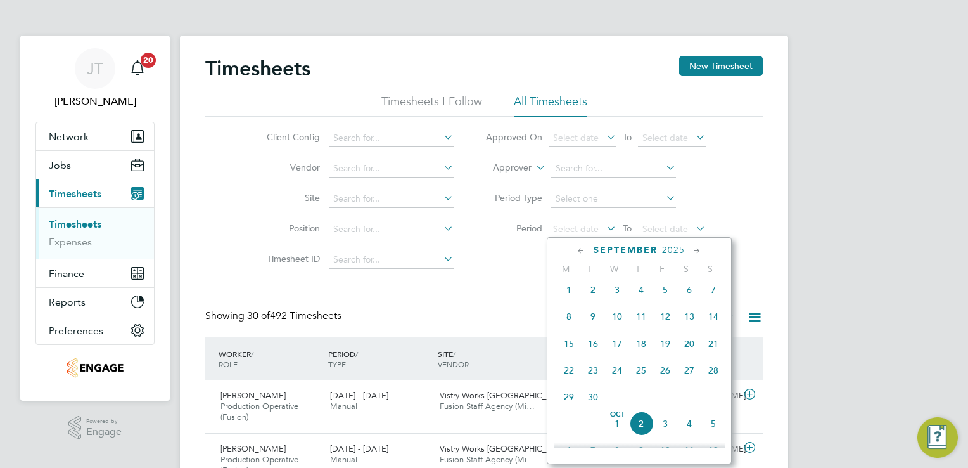
click at [568, 323] on span "8" at bounding box center [569, 316] width 24 height 24
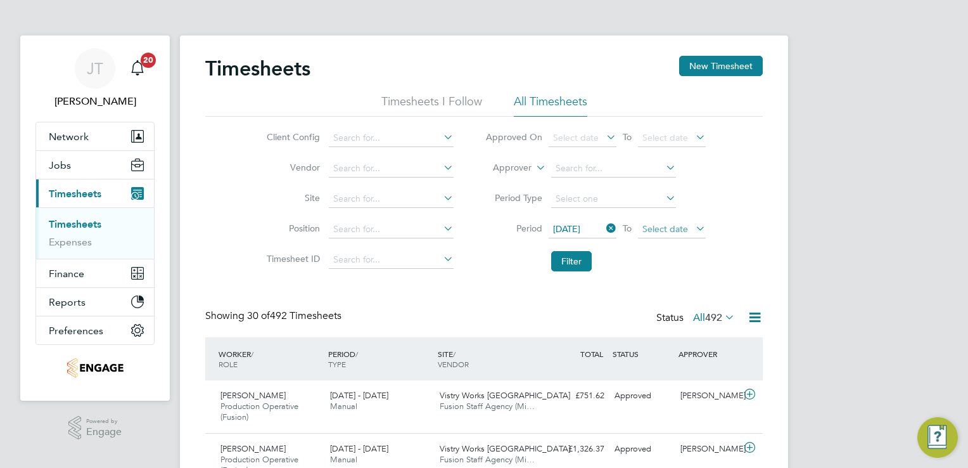
click at [653, 232] on span "Select date" at bounding box center [666, 228] width 46 height 11
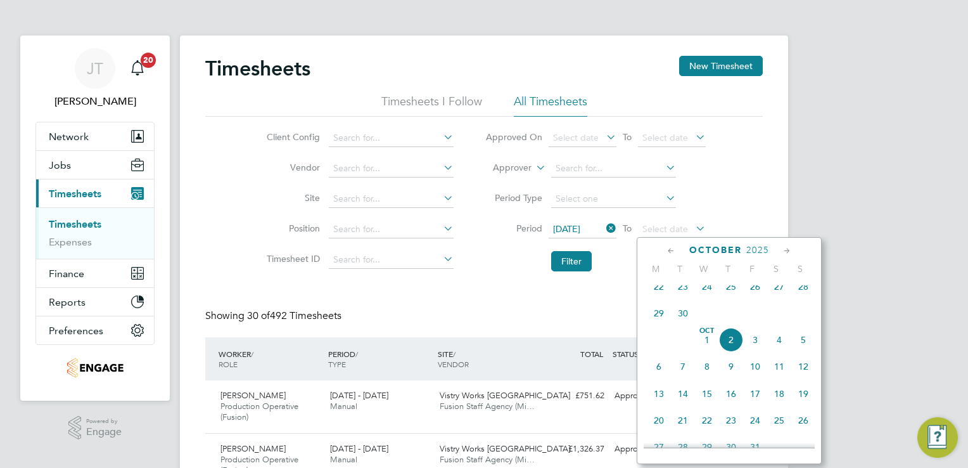
click at [672, 248] on icon at bounding box center [671, 251] width 12 height 14
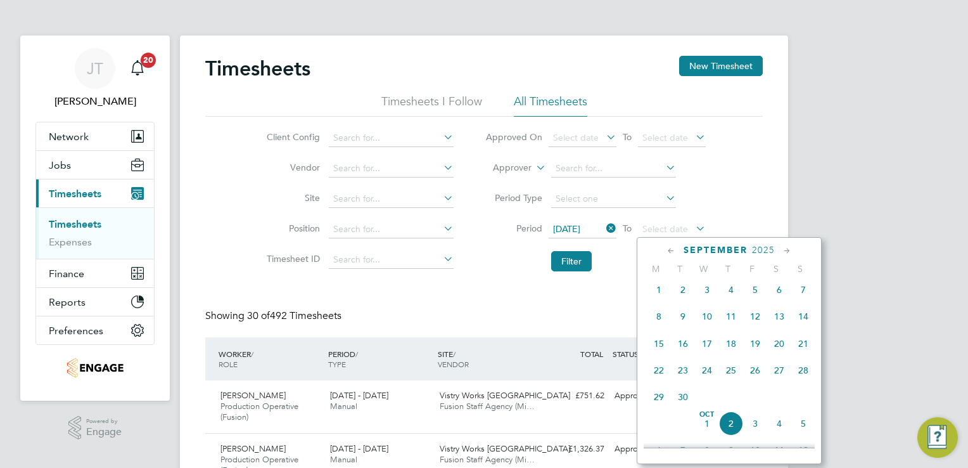
click at [801, 326] on span "14" at bounding box center [803, 316] width 24 height 24
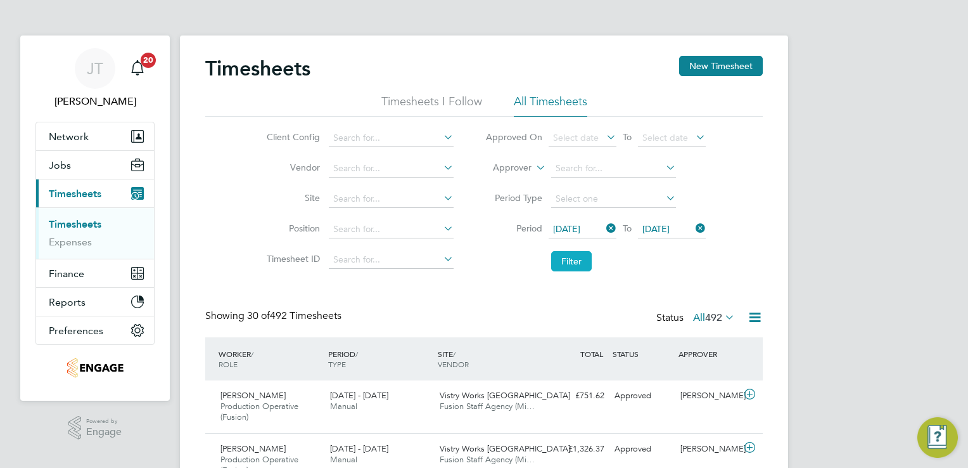
click at [573, 264] on button "Filter" at bounding box center [571, 261] width 41 height 20
click at [72, 141] on span "Network" at bounding box center [69, 137] width 40 height 12
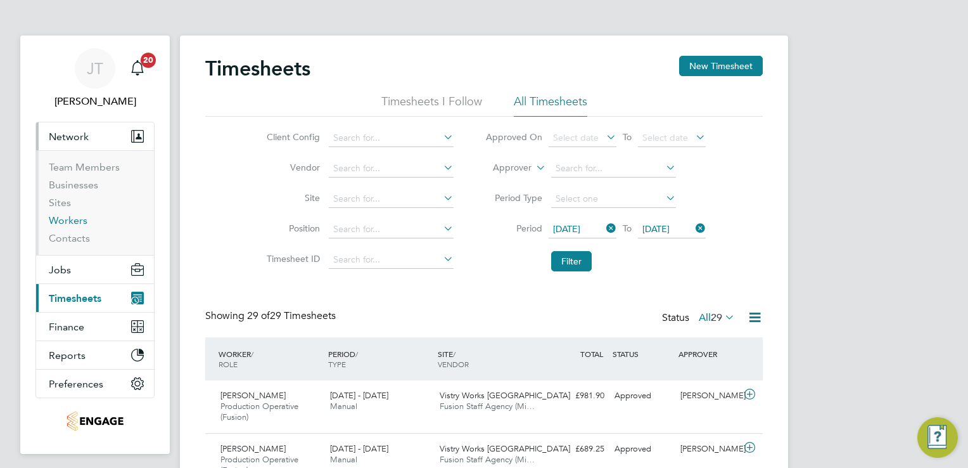
click at [69, 222] on link "Workers" at bounding box center [68, 220] width 39 height 12
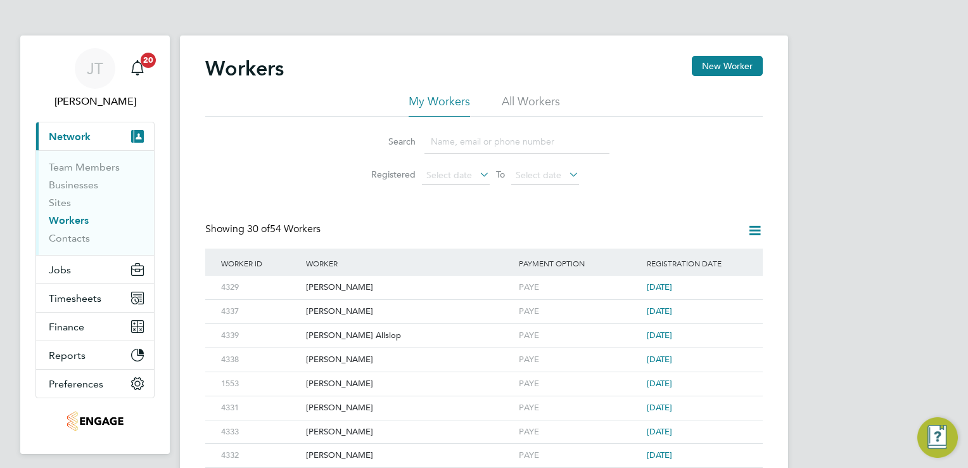
click at [458, 136] on input at bounding box center [517, 141] width 185 height 25
type input "[PERSON_NAME]"
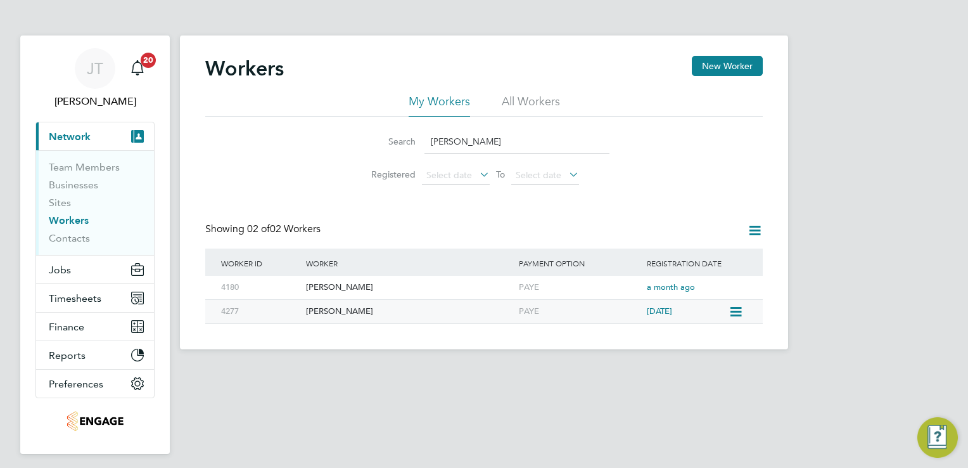
click at [337, 310] on div "[PERSON_NAME]" at bounding box center [409, 311] width 213 height 23
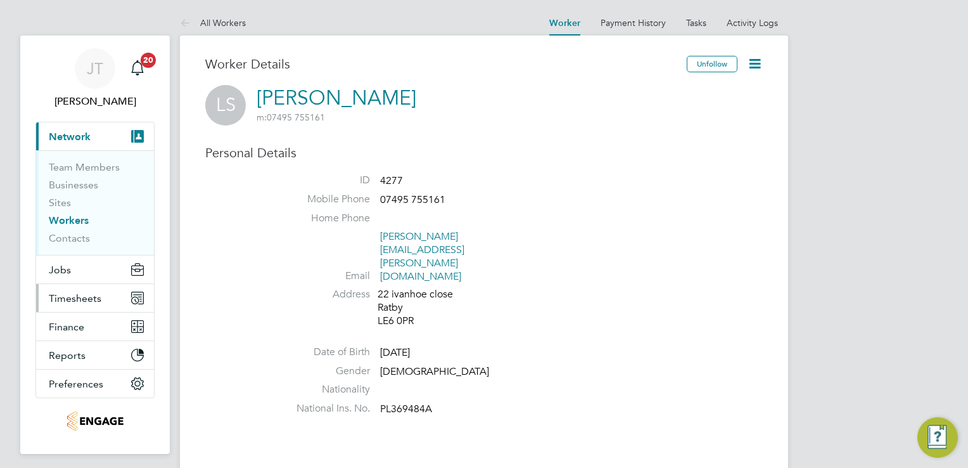
click at [75, 295] on span "Timesheets" at bounding box center [75, 298] width 53 height 12
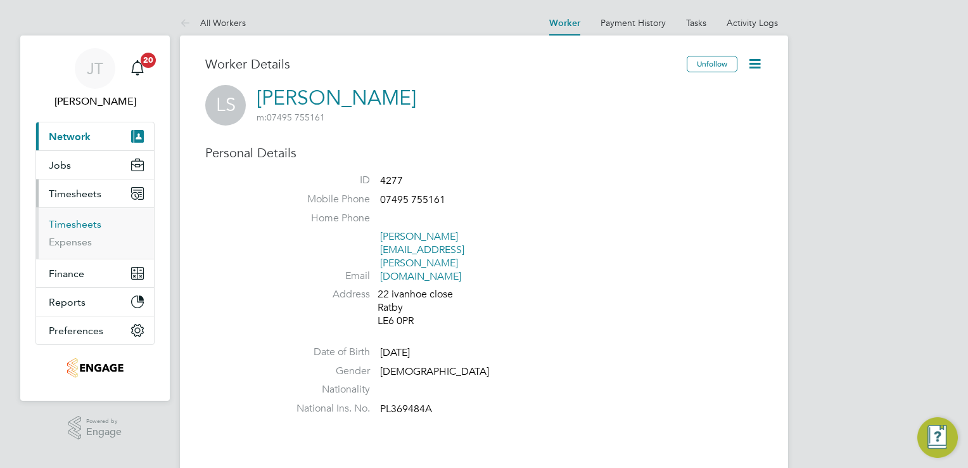
click at [63, 227] on link "Timesheets" at bounding box center [75, 224] width 53 height 12
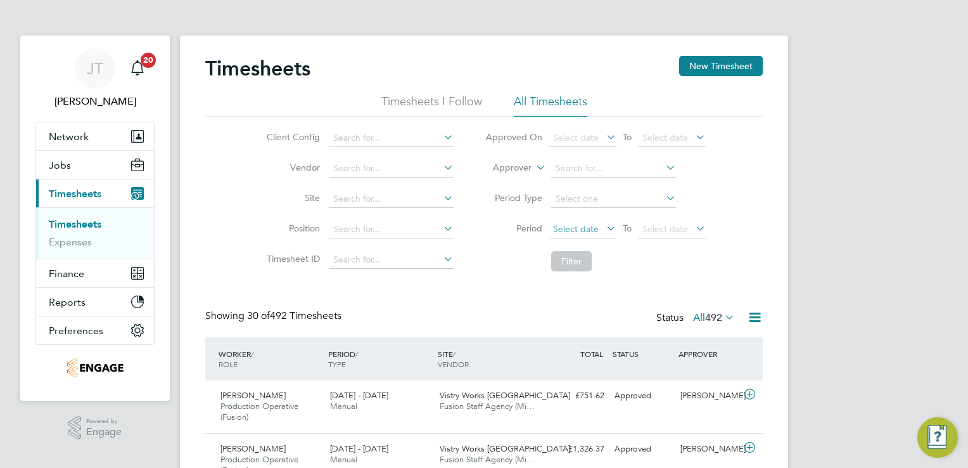
click at [601, 227] on span "Select date" at bounding box center [583, 229] width 68 height 17
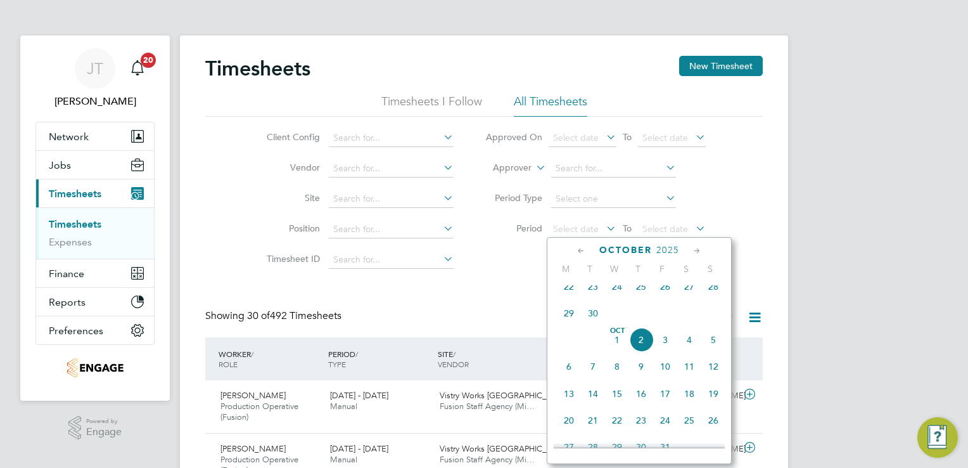
click at [577, 254] on icon at bounding box center [581, 251] width 12 height 14
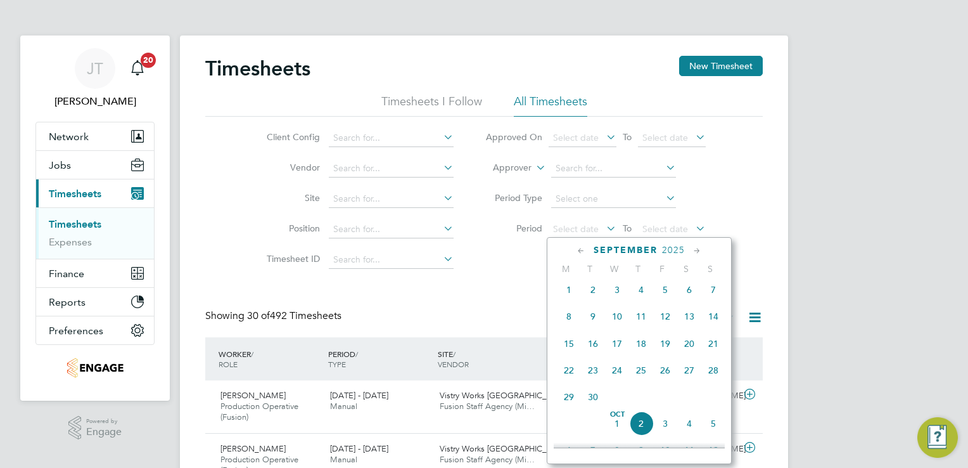
click at [577, 254] on icon at bounding box center [581, 251] width 12 height 14
click at [564, 400] on span "25" at bounding box center [569, 401] width 24 height 24
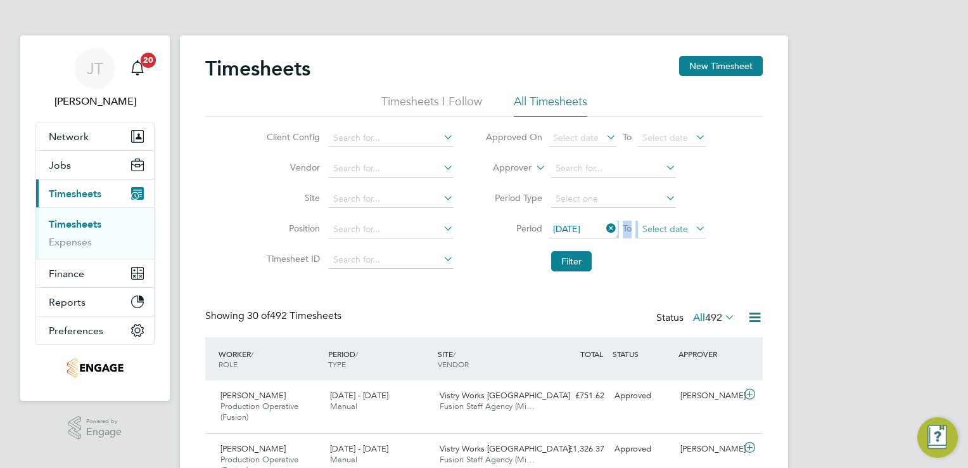
drag, startPoint x: 663, startPoint y: 220, endPoint x: 663, endPoint y: 227, distance: 7.0
click at [663, 227] on div "[DATE] To Select date" at bounding box center [627, 230] width 157 height 18
click at [663, 227] on span "Select date" at bounding box center [666, 228] width 46 height 11
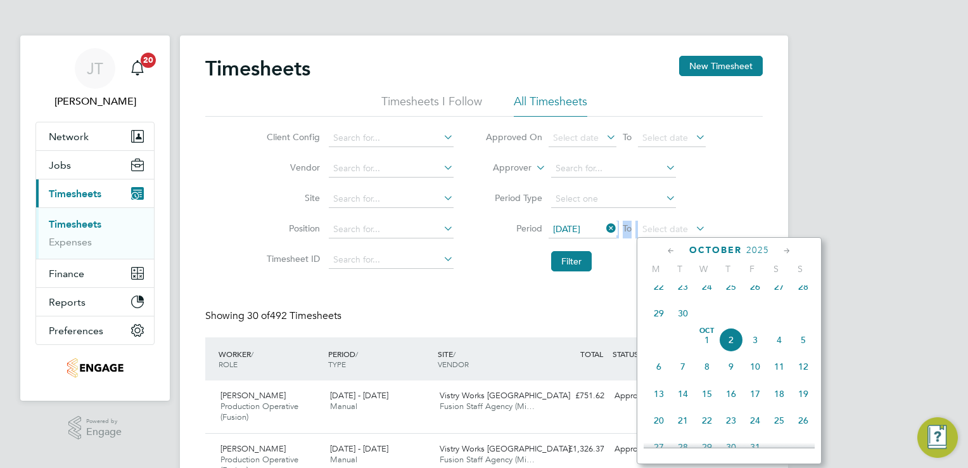
click at [672, 247] on icon at bounding box center [671, 251] width 12 height 14
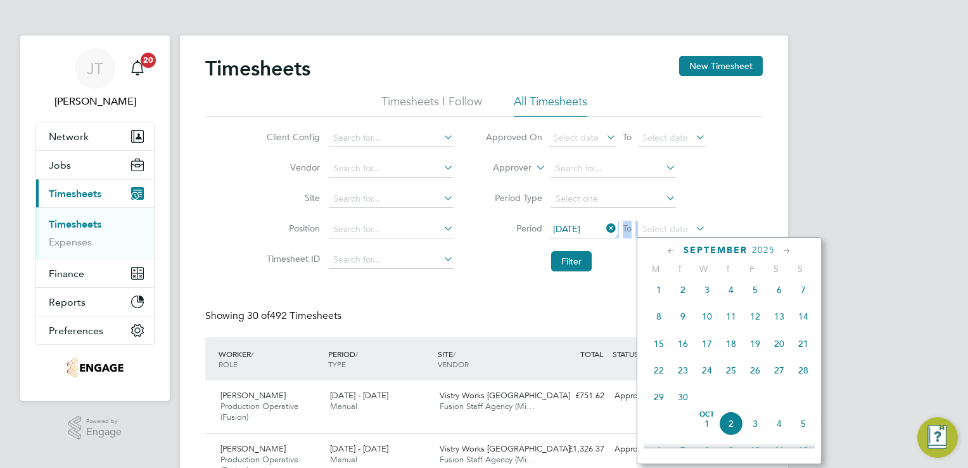
click at [685, 407] on span "30" at bounding box center [683, 397] width 24 height 24
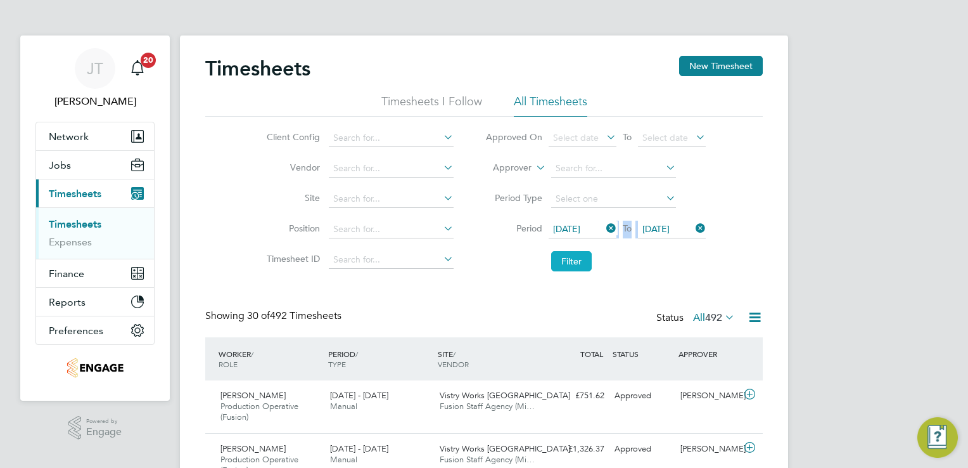
click at [560, 266] on button "Filter" at bounding box center [571, 261] width 41 height 20
click at [750, 316] on icon at bounding box center [755, 317] width 16 height 16
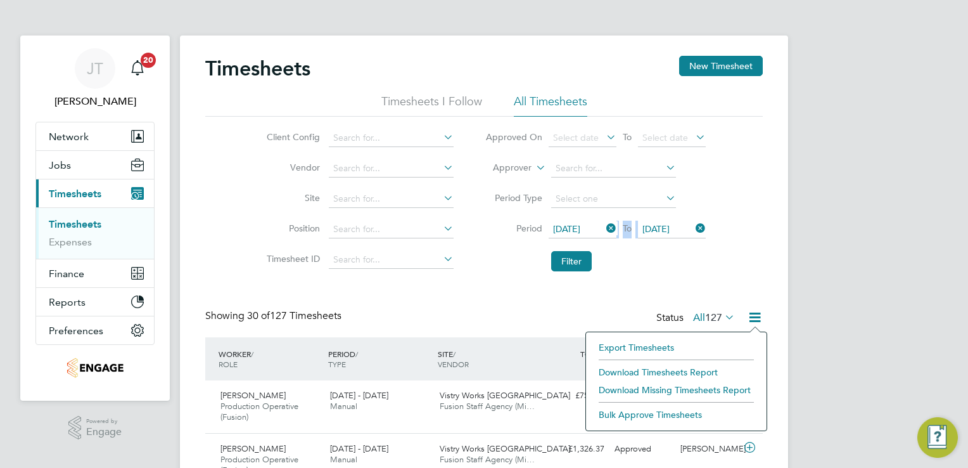
click at [670, 224] on span "[DATE]" at bounding box center [656, 228] width 27 height 11
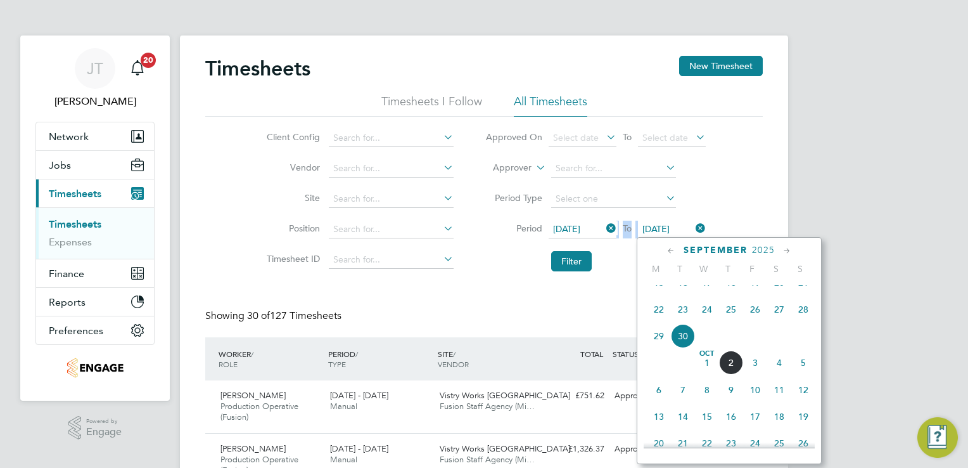
click at [805, 319] on span "28" at bounding box center [803, 309] width 24 height 24
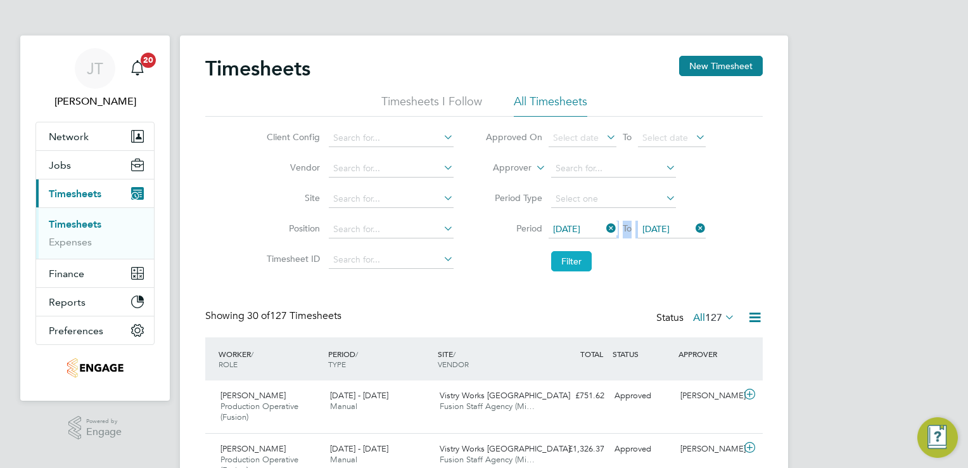
click at [573, 262] on button "Filter" at bounding box center [571, 261] width 41 height 20
click at [759, 317] on icon at bounding box center [755, 317] width 16 height 16
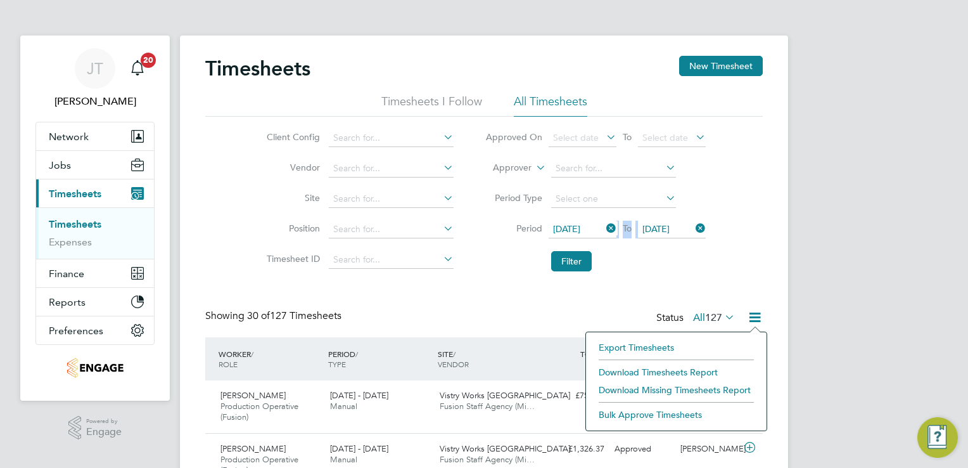
click at [688, 390] on li "Download Missing Timesheets Report" at bounding box center [676, 390] width 168 height 18
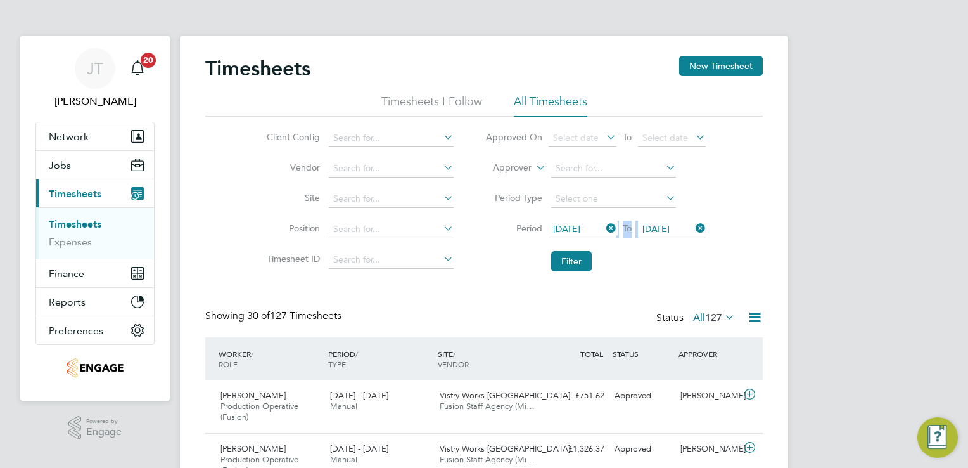
click at [525, 270] on li "Filter" at bounding box center [596, 261] width 252 height 33
click at [604, 229] on icon at bounding box center [604, 228] width 0 height 18
click at [693, 229] on icon at bounding box center [693, 228] width 0 height 18
click at [925, 437] on img "Engage Resource Center" at bounding box center [937, 437] width 41 height 41
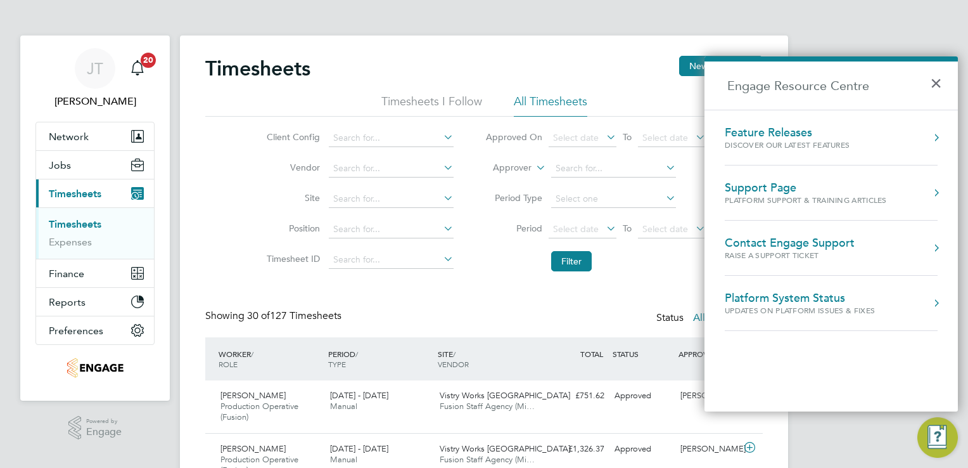
click at [786, 200] on div "Platform Support & Training Articles" at bounding box center [806, 200] width 162 height 11
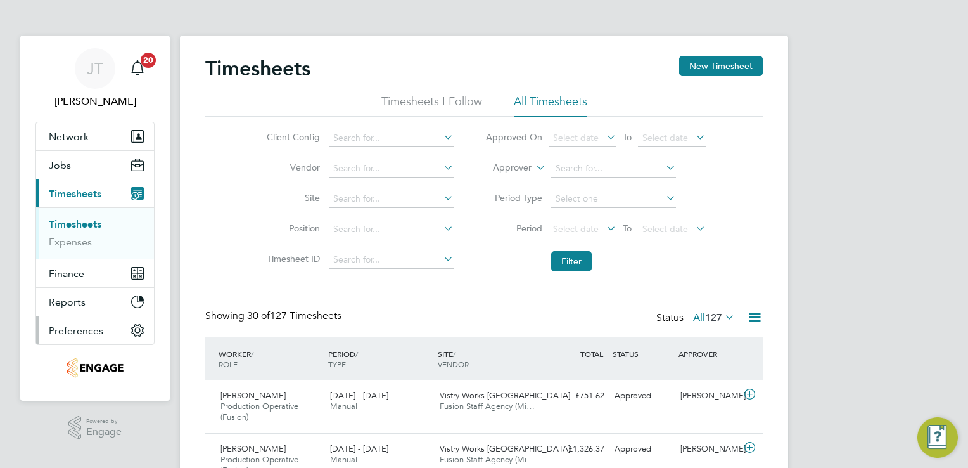
click at [63, 321] on button "Preferences" at bounding box center [95, 330] width 118 height 28
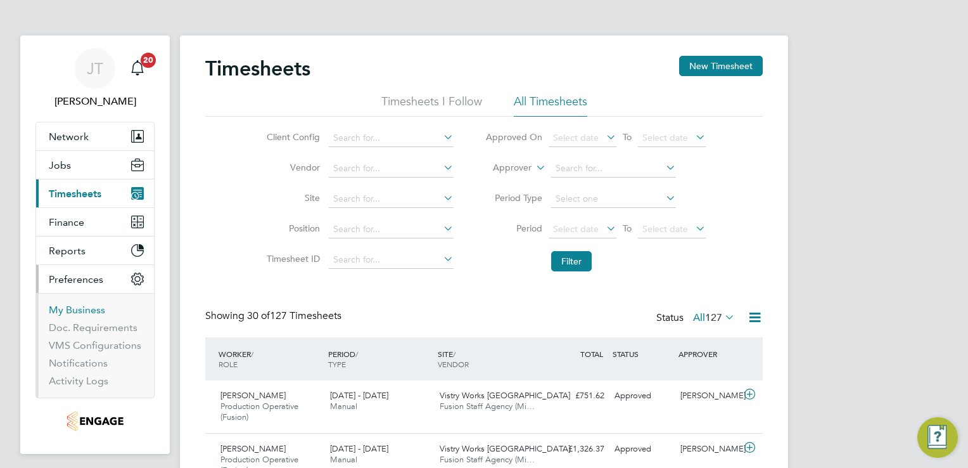
click at [63, 304] on link "My Business" at bounding box center [77, 310] width 56 height 12
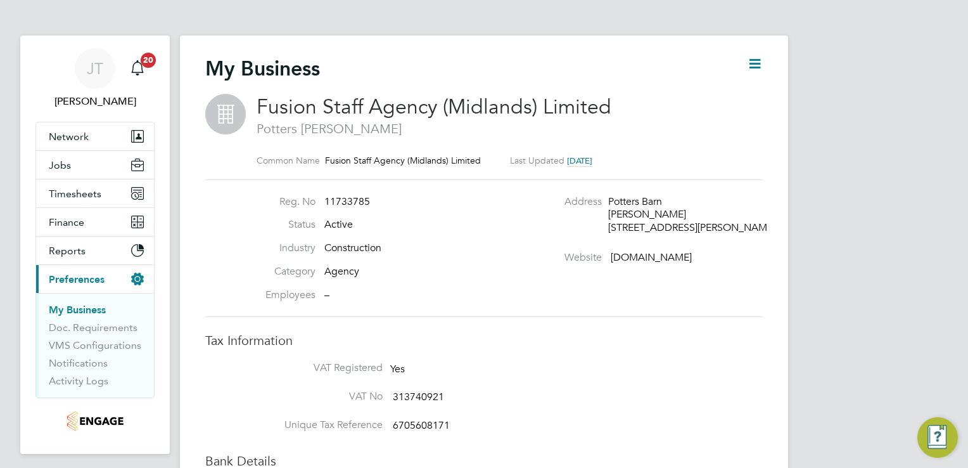
click at [86, 203] on button "Timesheets" at bounding box center [95, 193] width 118 height 28
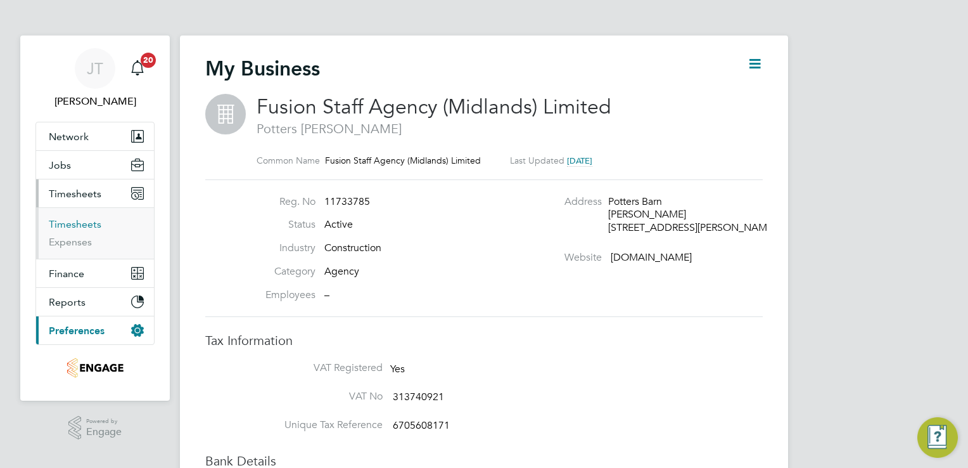
click at [68, 222] on link "Timesheets" at bounding box center [75, 224] width 53 height 12
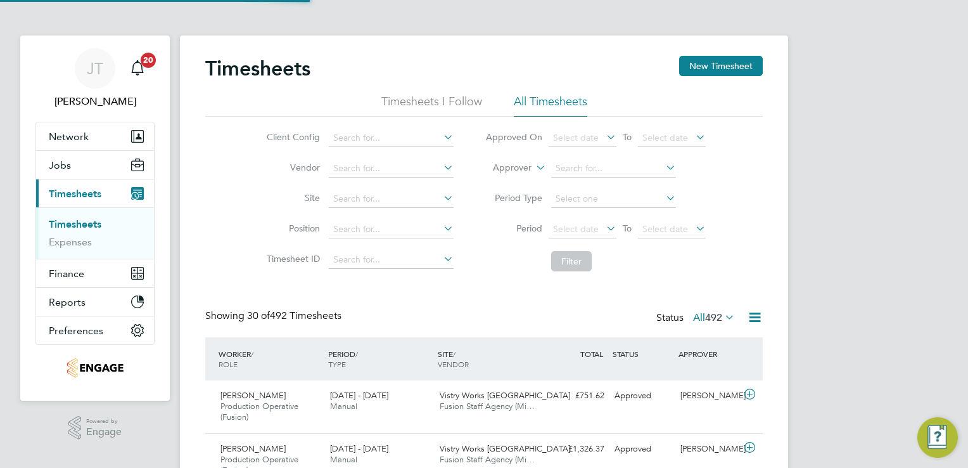
scroll to position [42, 110]
click at [751, 319] on icon at bounding box center [755, 317] width 16 height 16
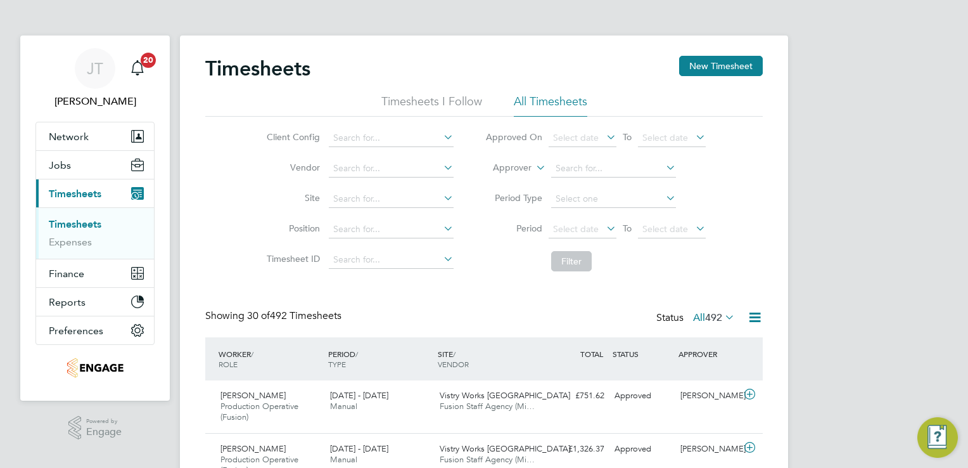
click at [573, 232] on span "Select date" at bounding box center [576, 228] width 46 height 11
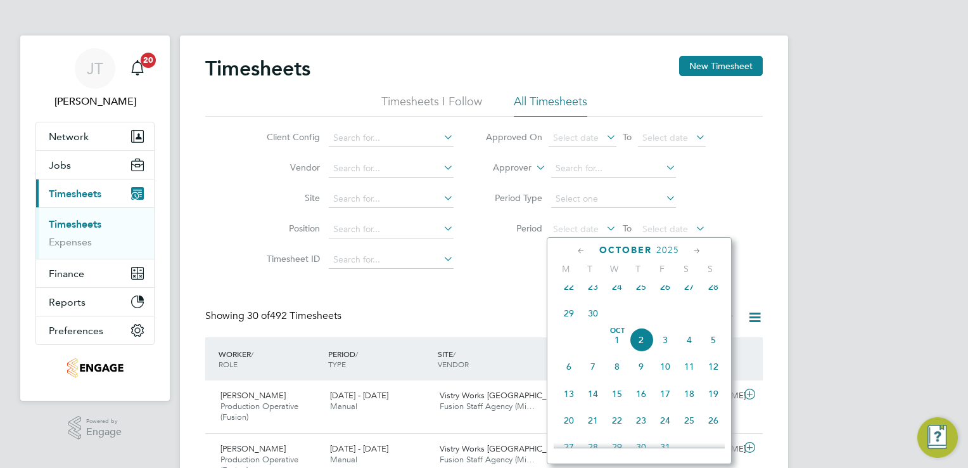
click at [573, 250] on div "[DATE]" at bounding box center [639, 250] width 171 height 12
